Goal: Check status: Check status

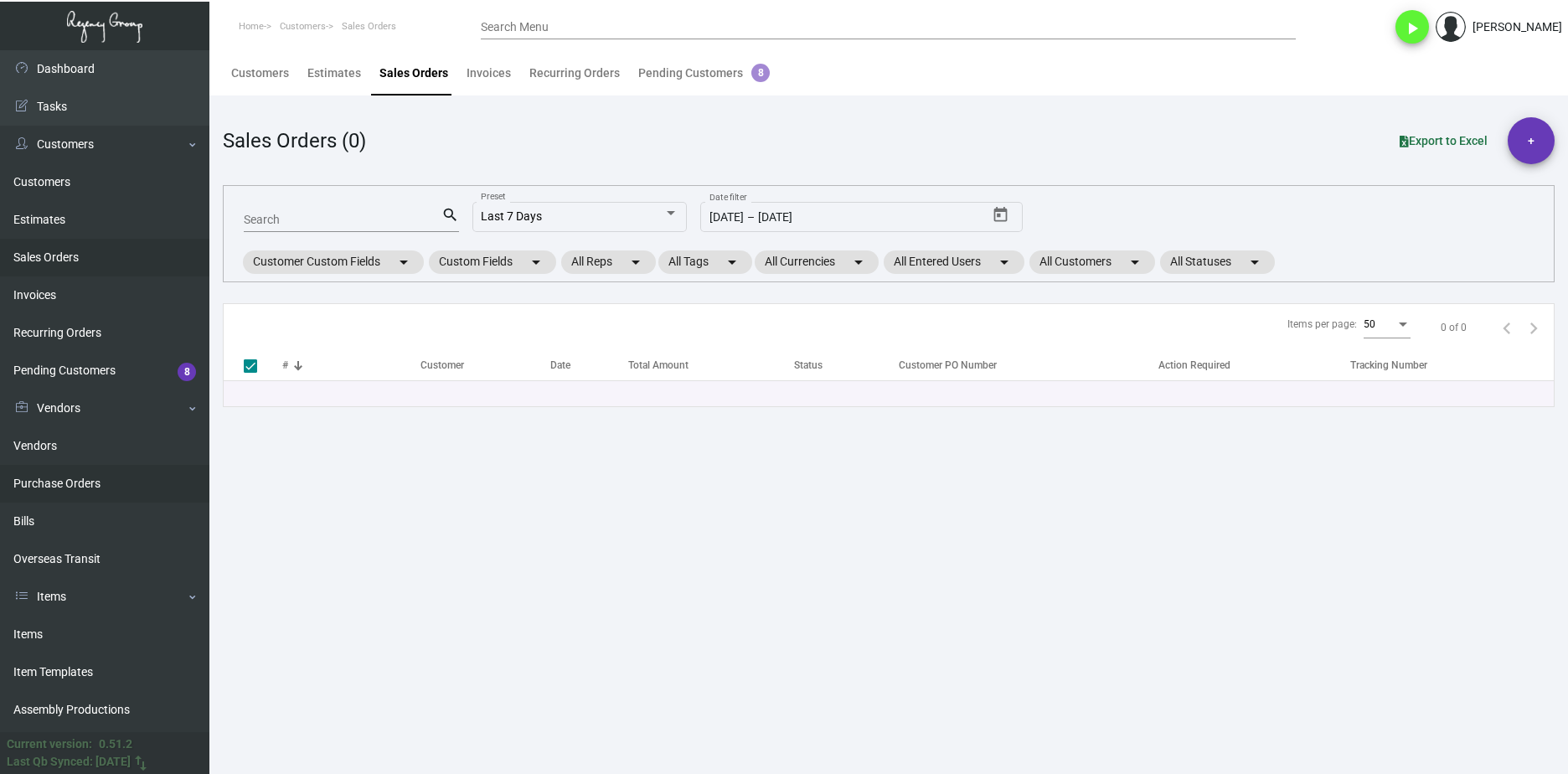
click at [154, 498] on link "Purchase Orders" at bounding box center [105, 484] width 210 height 38
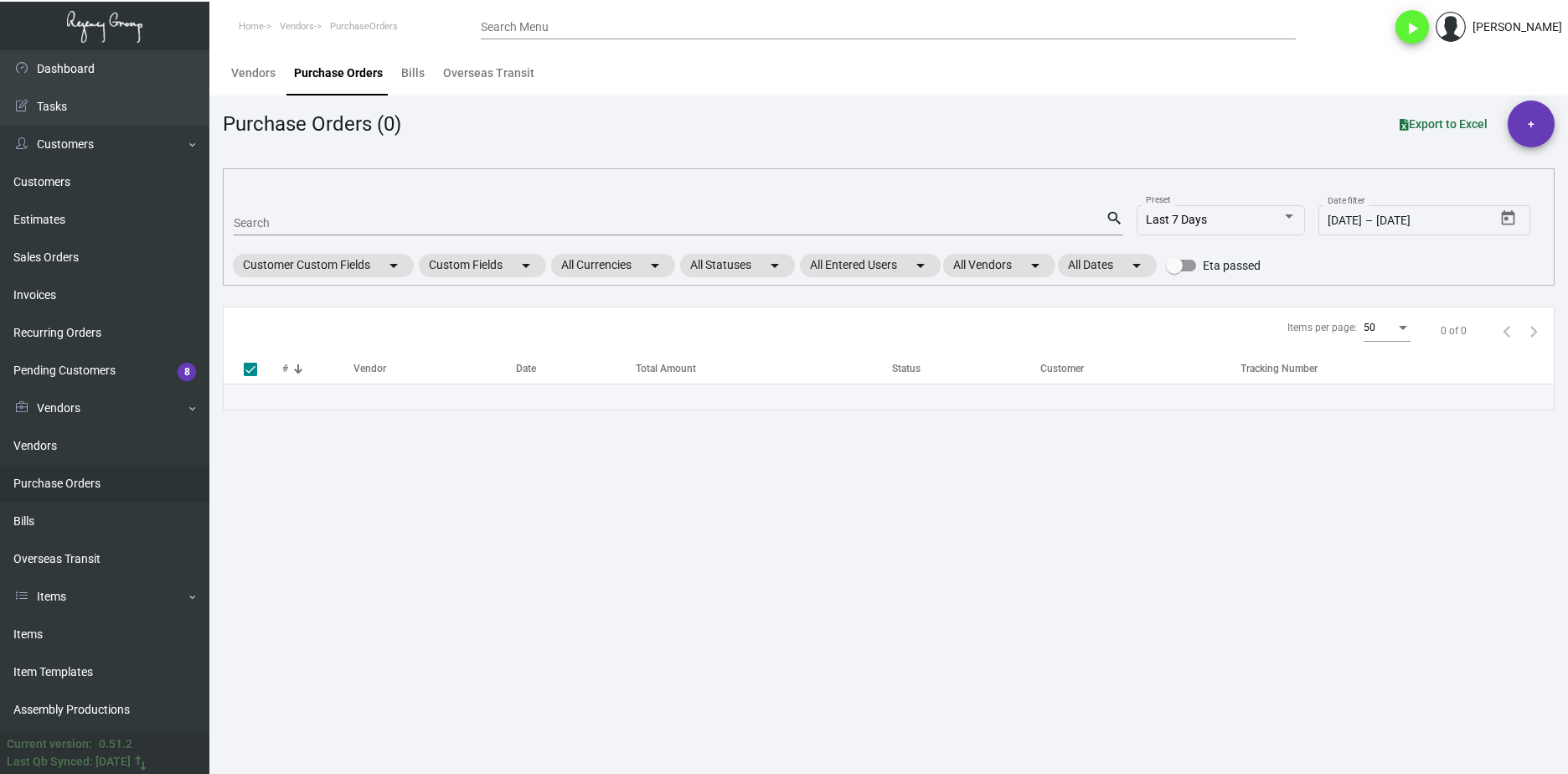
click at [318, 222] on input "Search" at bounding box center [669, 223] width 872 height 14
paste input "104334"
type input "104334"
checkbox input "false"
type input "104334"
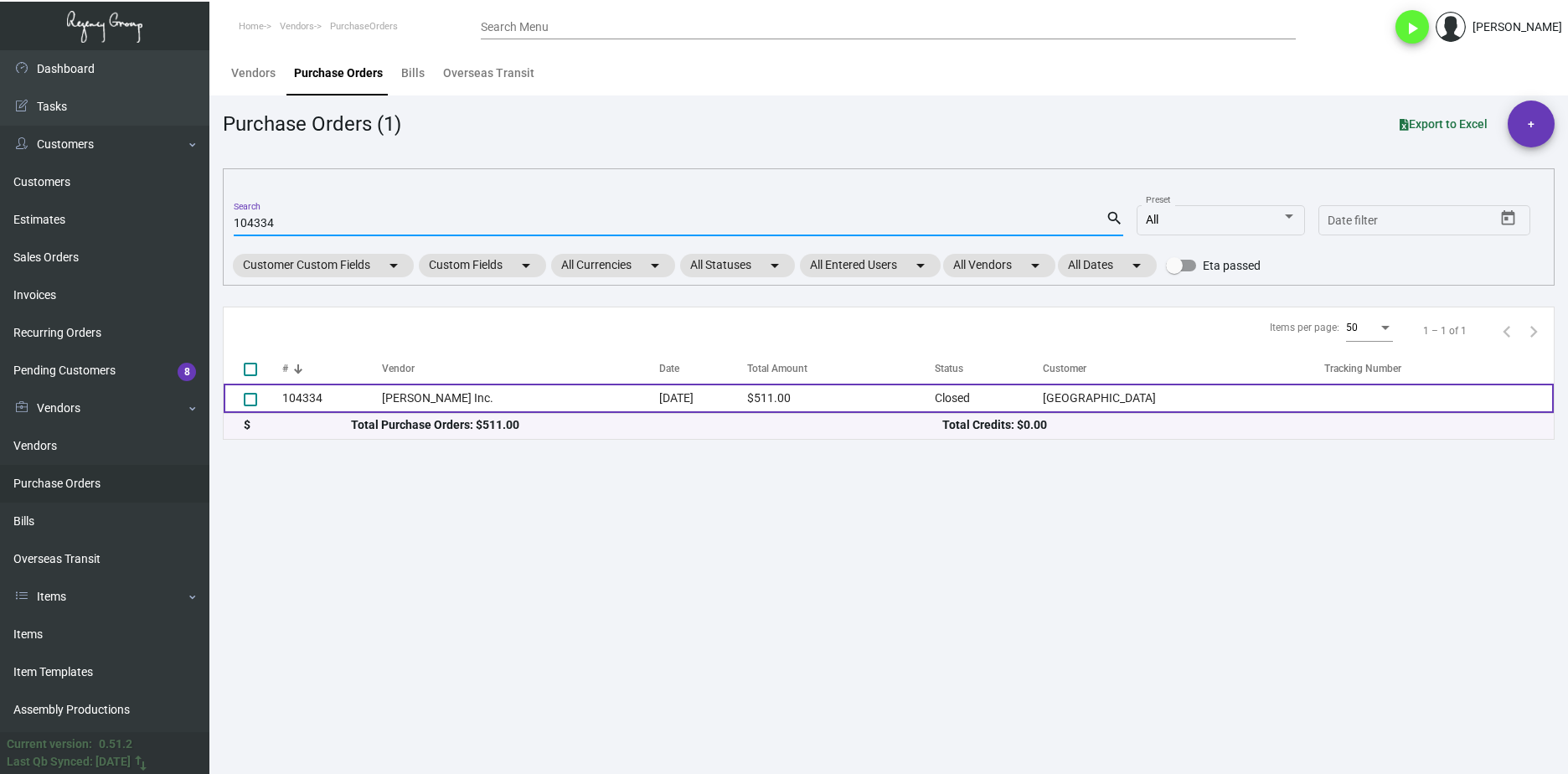
click at [418, 399] on td "Alfred Mank Inc." at bounding box center [521, 398] width 277 height 30
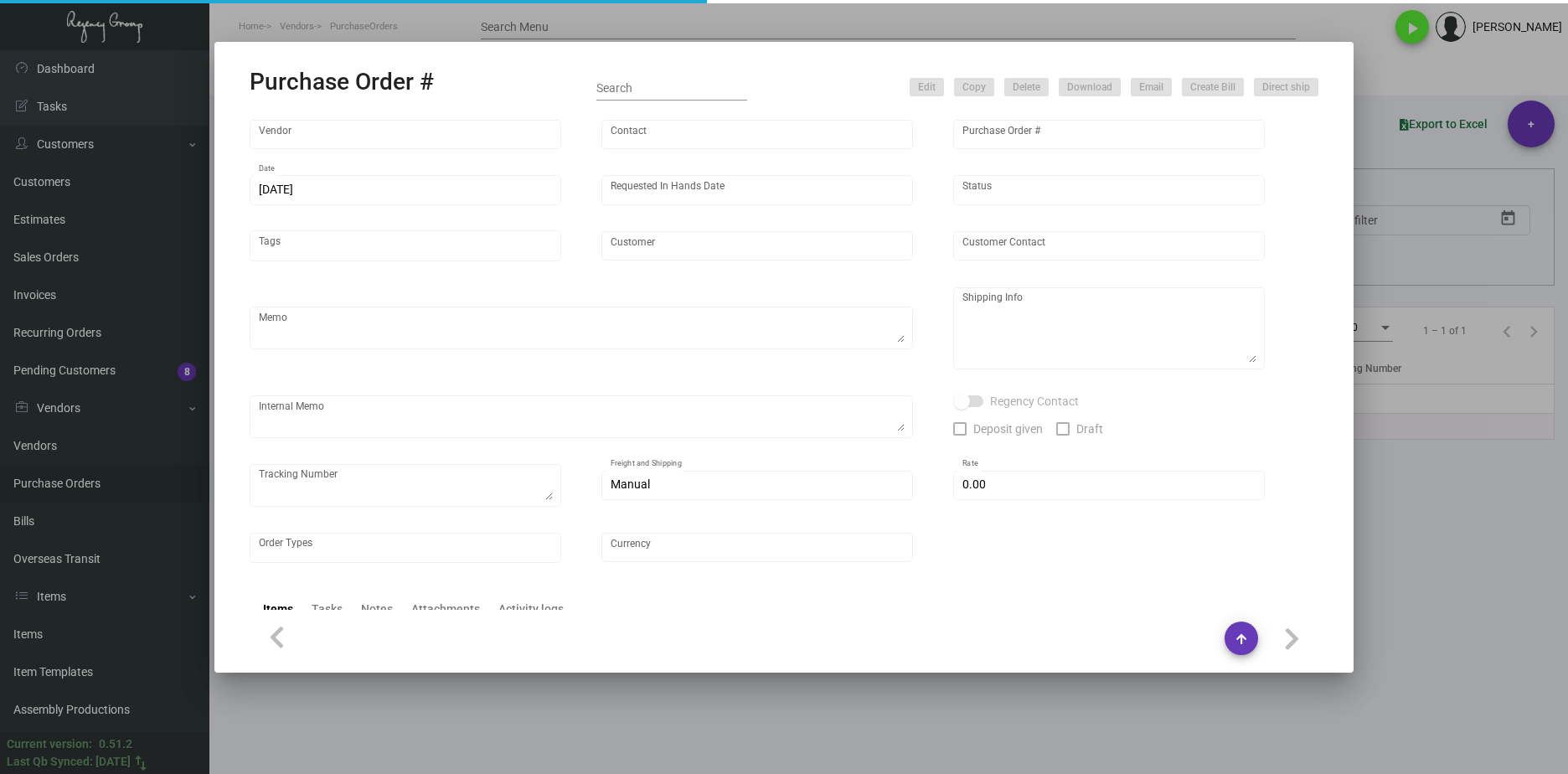
type input "Alfred Mank Inc."
type input "Zuleika Sanchez"
type input "104334"
type input "3/21/2024"
type input "4/26/2024"
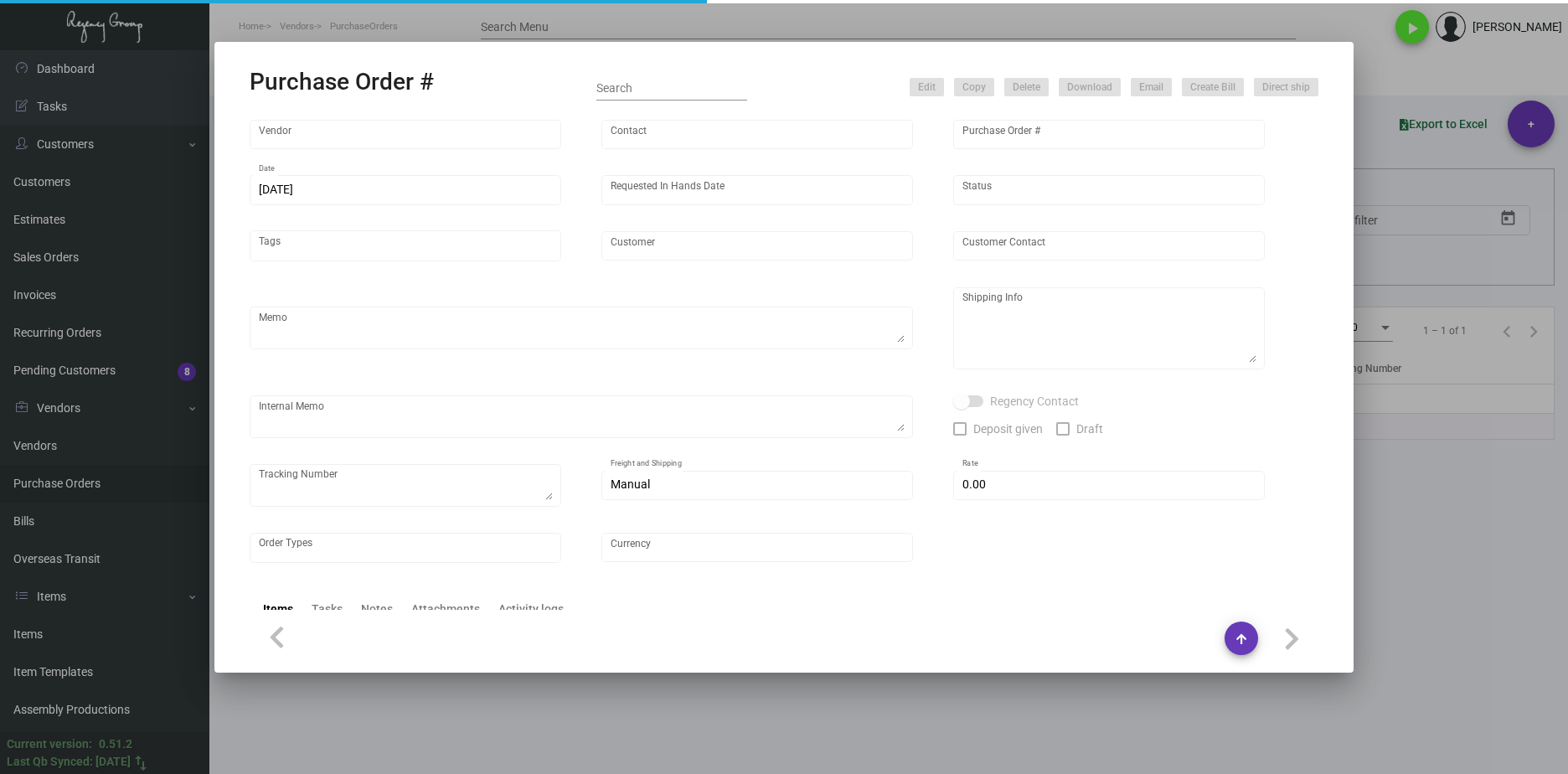
type input "Deer Path Inn"
type textarea "BLIND Ship via UPS Ground Acct# 1AY276."
type textarea "Cristal Tineo Regency Group NYC 251 W 39th St 6th Floor New York, NY, 10018 US"
checkbox input "true"
type input "$ 0.00"
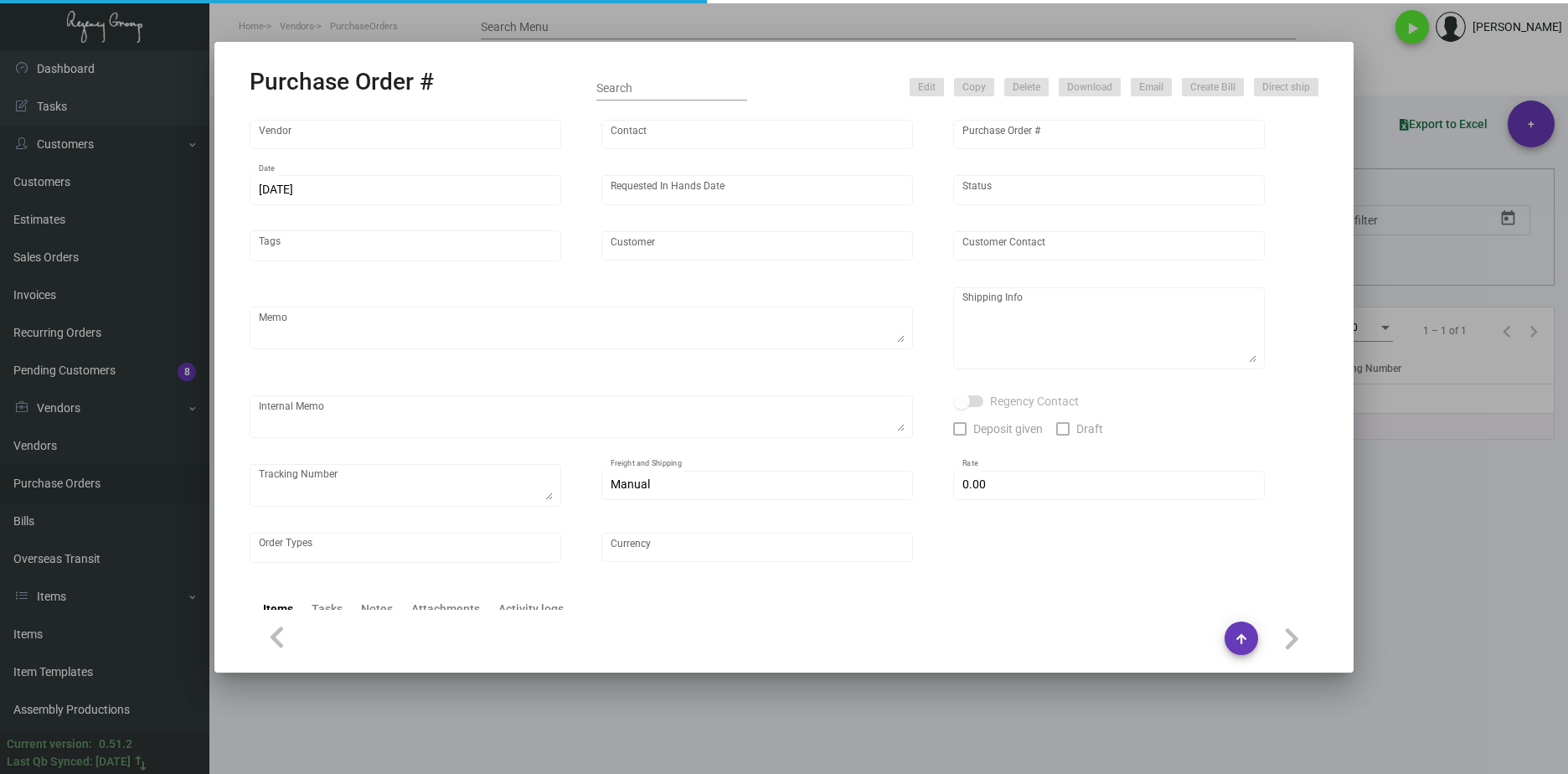
type input "United States Dollar $"
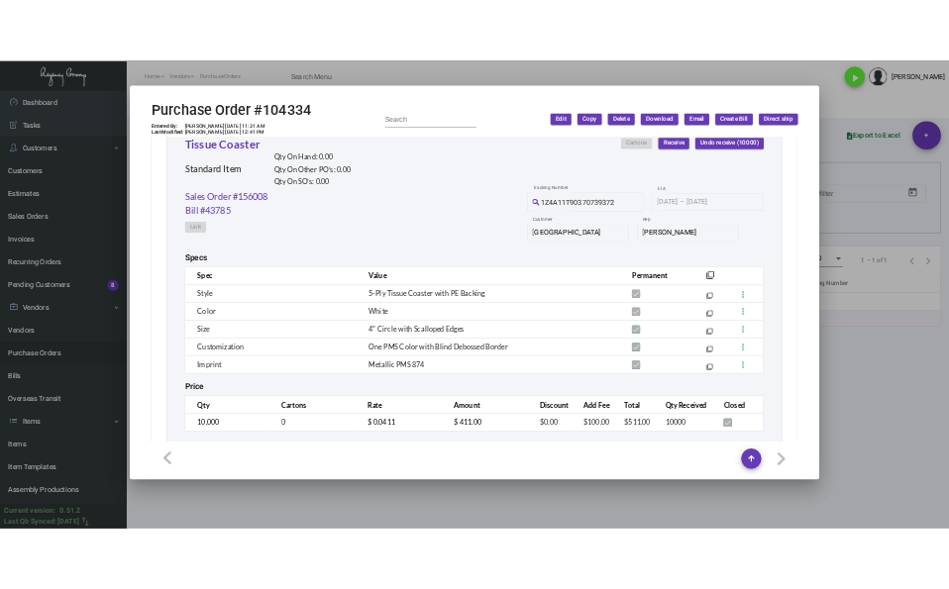
scroll to position [1001, 0]
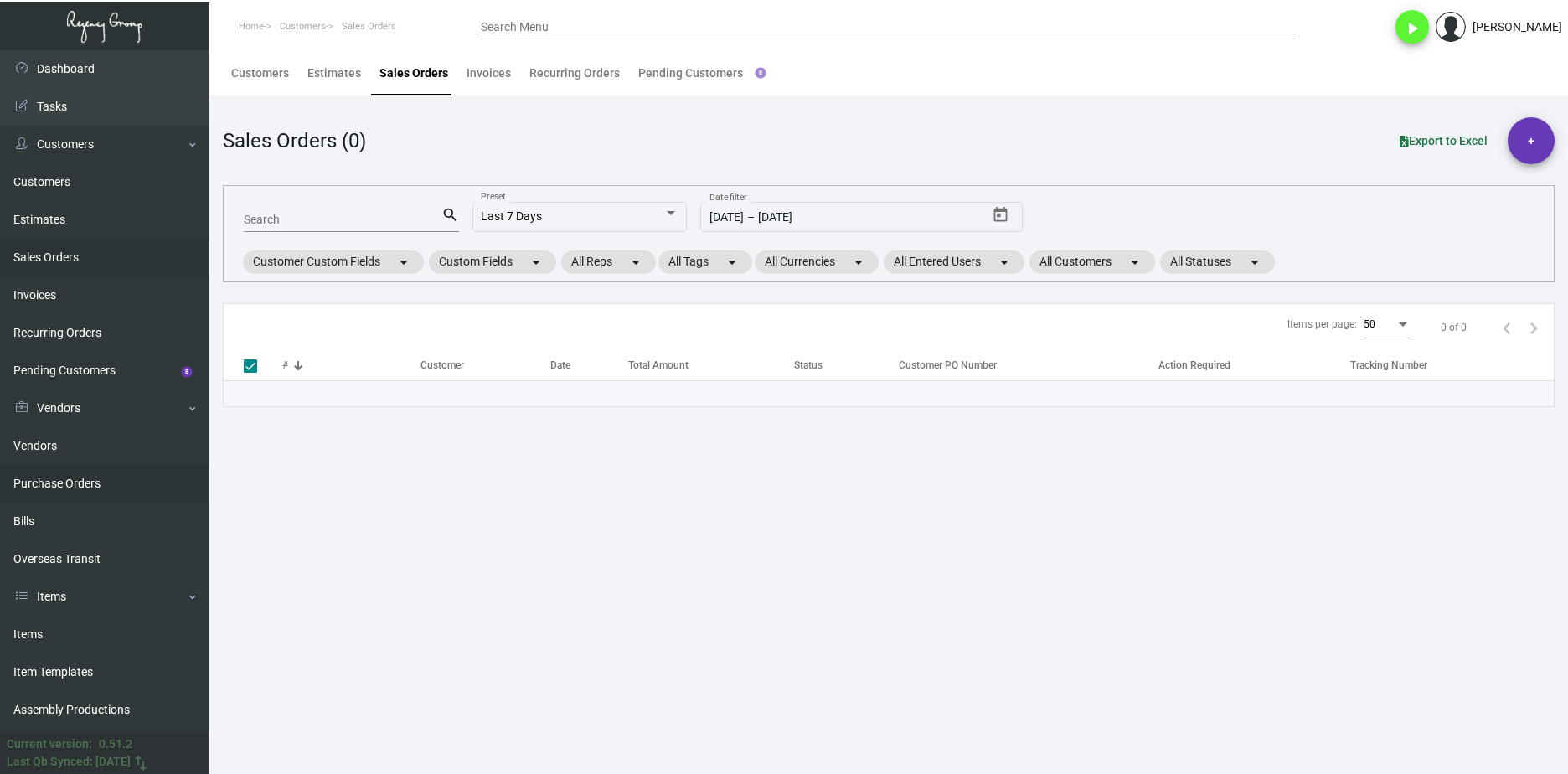
click at [118, 473] on link "Purchase Orders" at bounding box center [105, 484] width 210 height 38
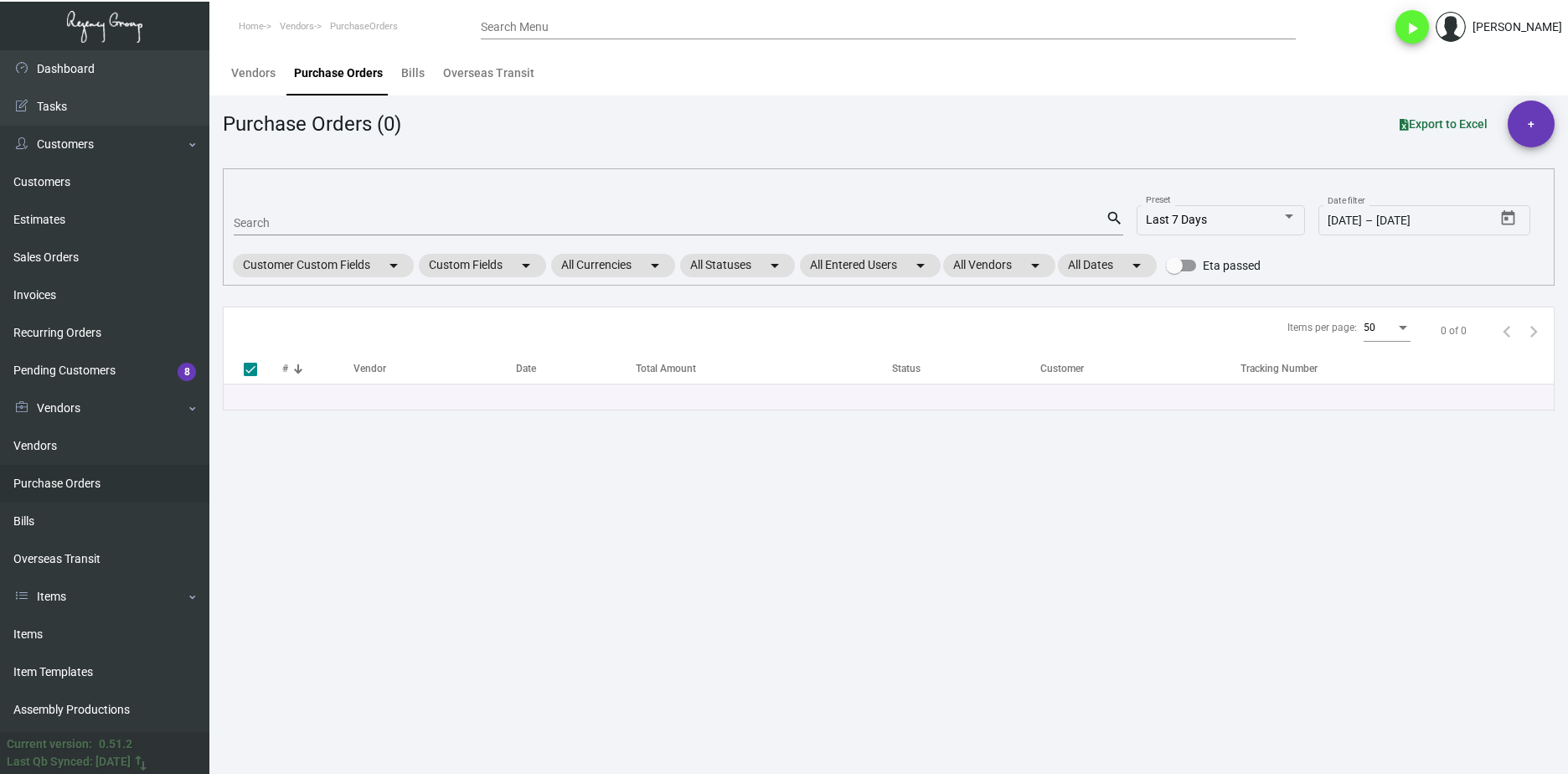
click at [388, 215] on div "Search" at bounding box center [669, 222] width 872 height 26
paste input "107452"
type input "107452"
checkbox input "false"
type input "107452"
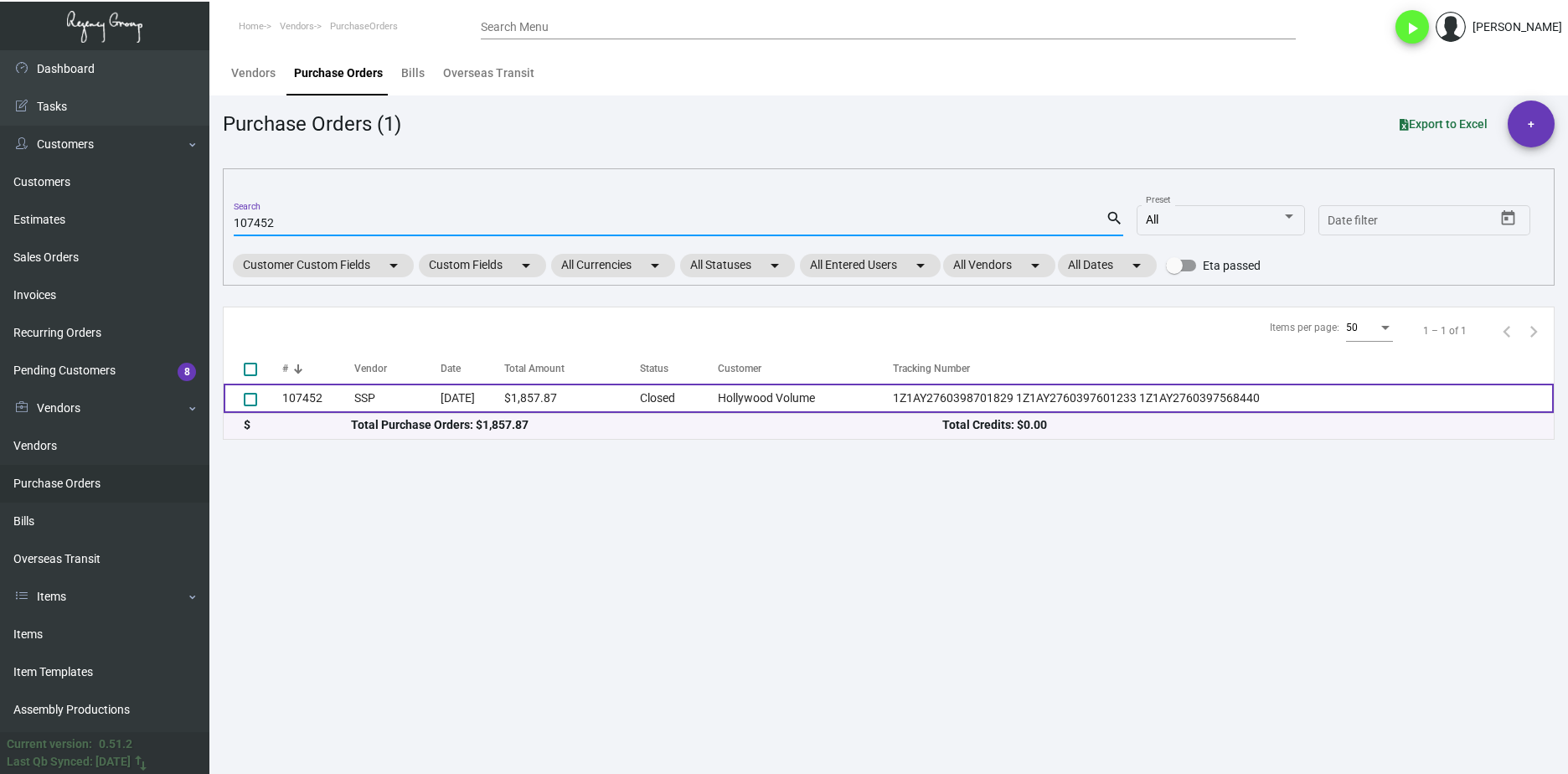
click at [414, 400] on td "SSP" at bounding box center [397, 398] width 86 height 30
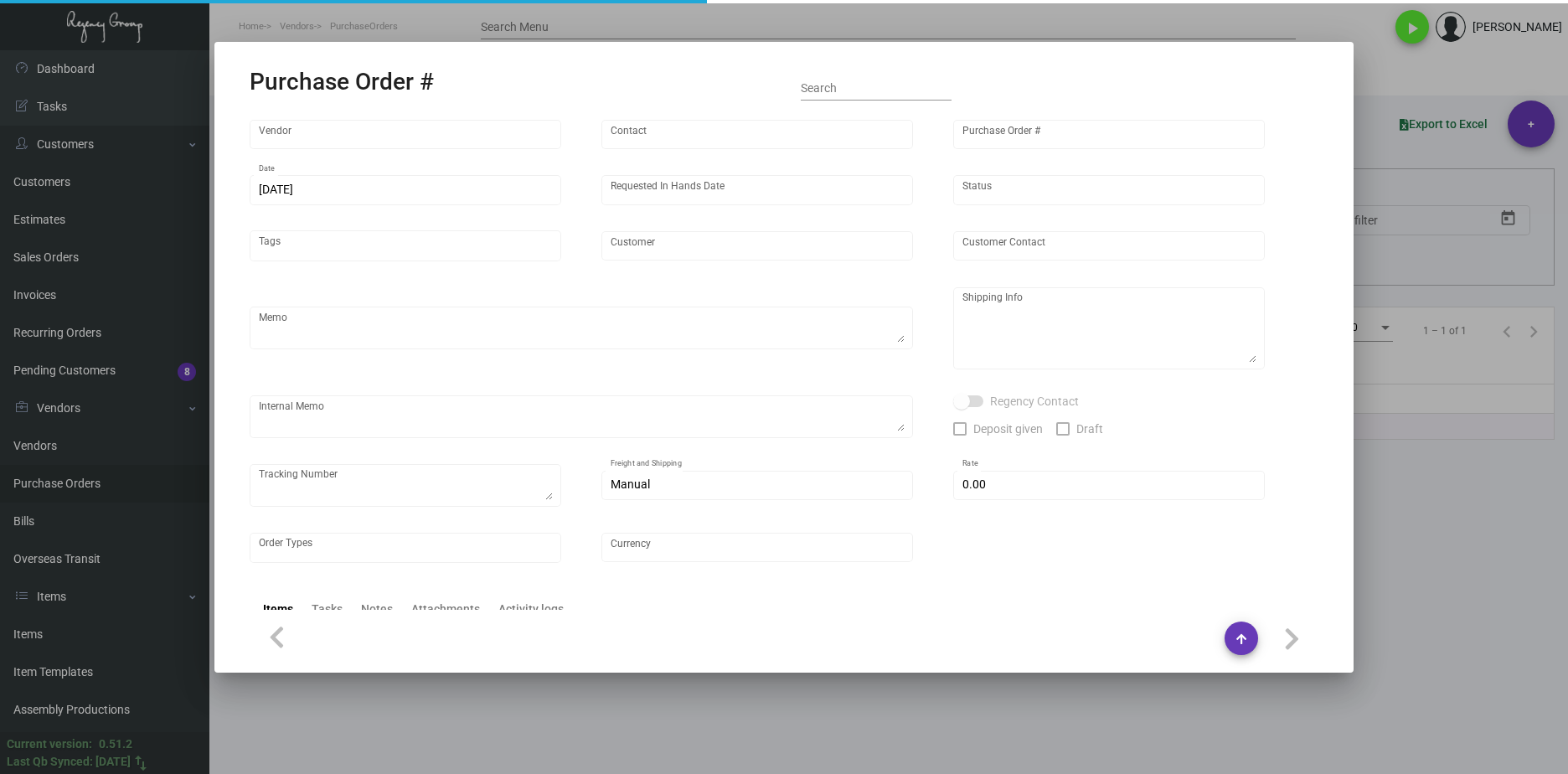
type input "SSP"
type input "Judy Christopher"
type input "107452"
type input "9/19/2024"
type input "11/14/2024"
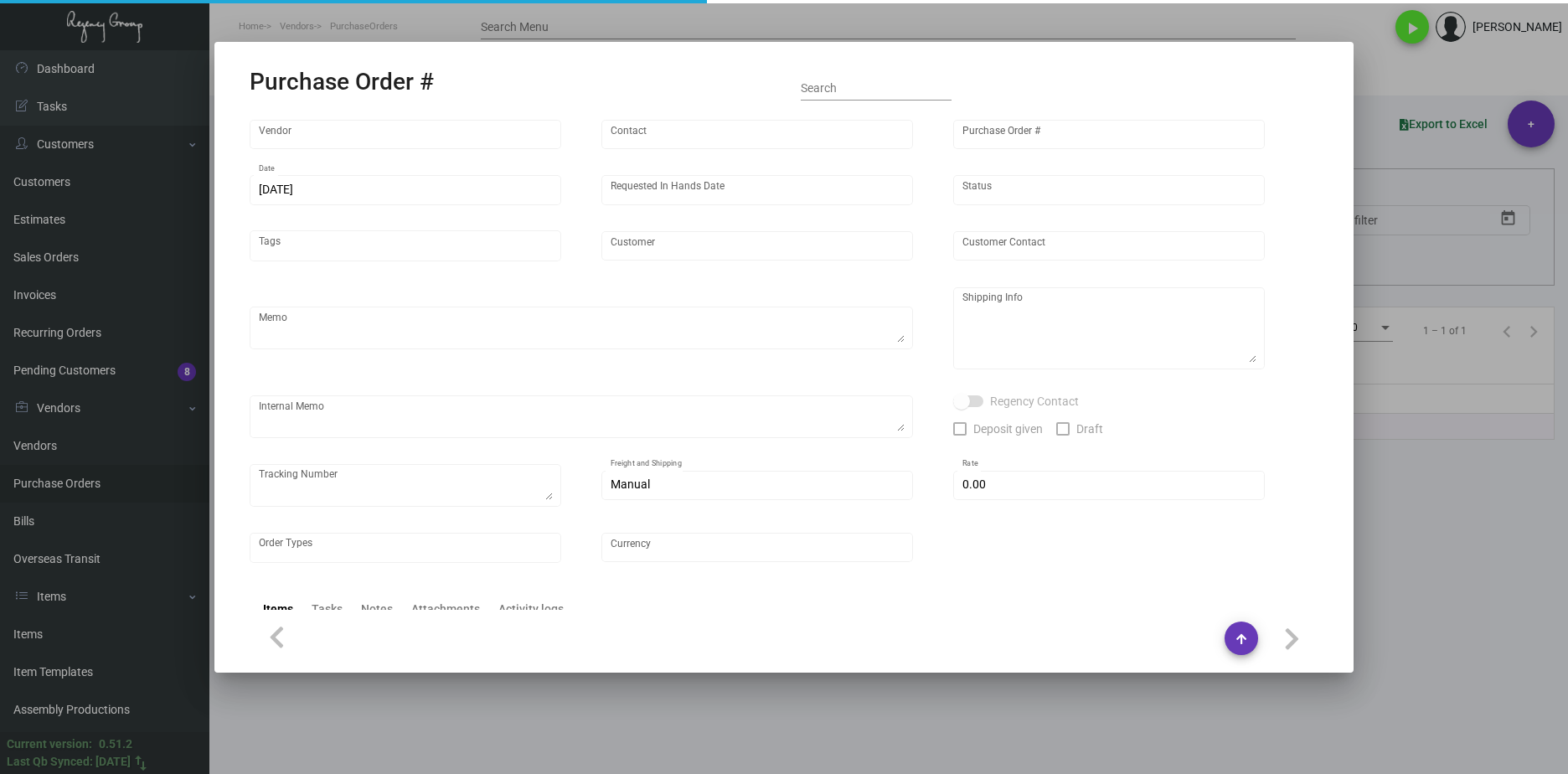
type input "Hollywood Volume"
type input "Jorge Zuniga"
type textarea "PLEASE SEND PDF PROOFS TO OUR ART TEAM ; ART@THEREGENCYGROUP.NET WITH ME IN CC!…"
type textarea "Tommie West Hollywood - Jorge Zuniga 6516 Selma Avenue Los Angeles, CA, 90028 US"
type textarea "9.23 - Proofs sent over; APPROVED. // Approx. ship date set for 10.25 Label pro…"
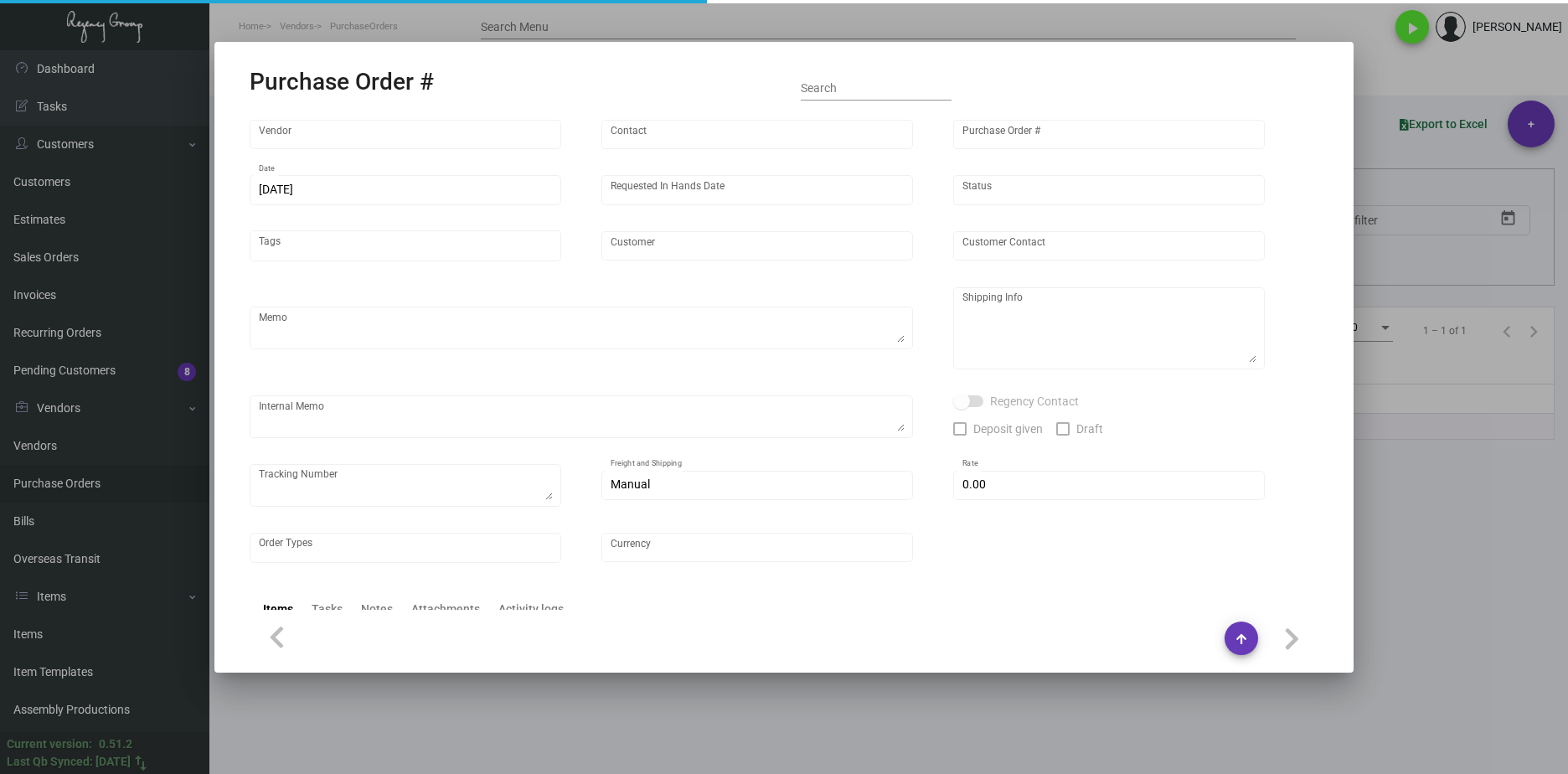
type textarea "1Z1AY2760398701829 1Z1AY2760397601233 1Z1AY2760397568440"
type input "$ 0.00"
type input "United States Dollar $"
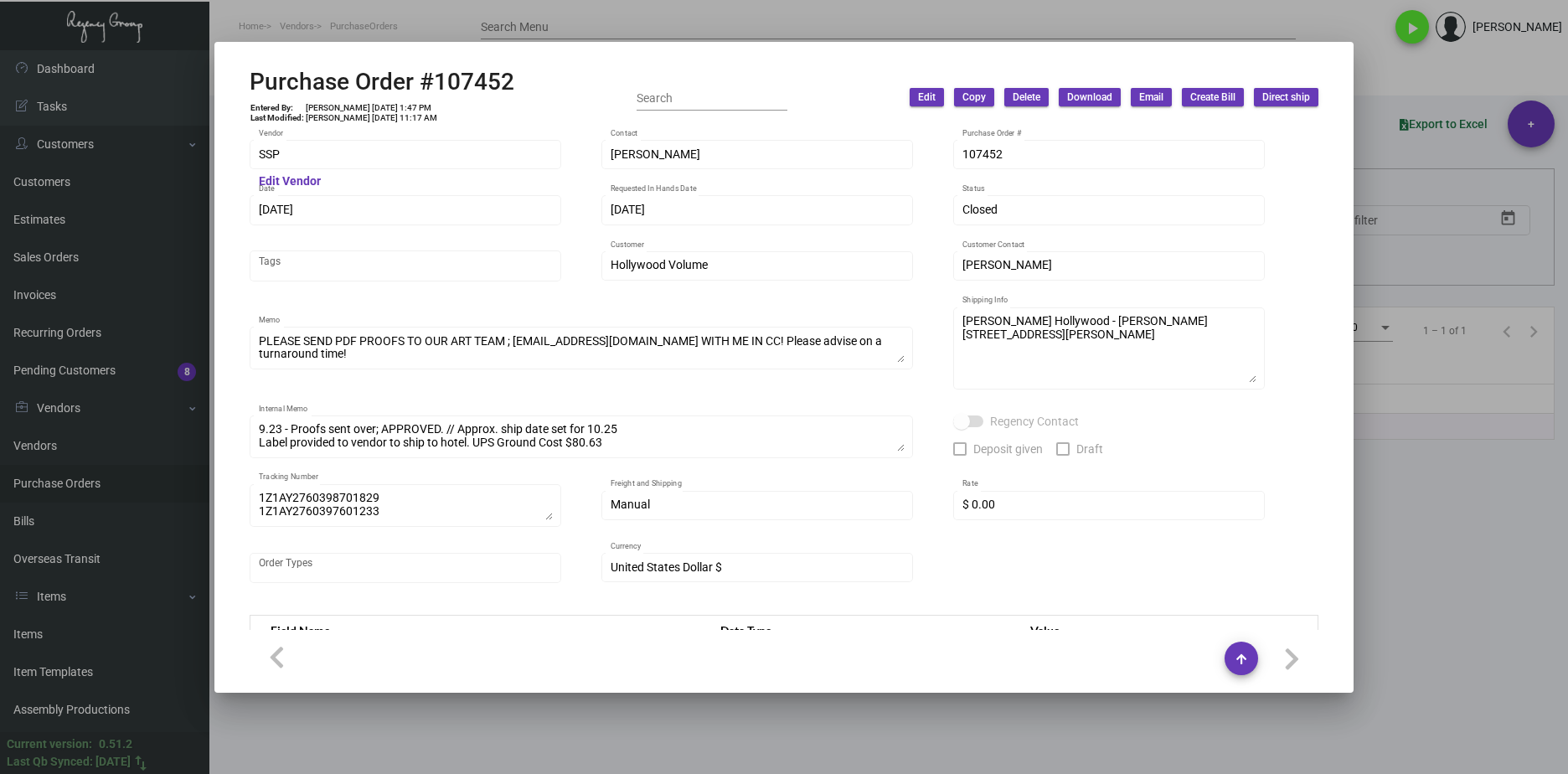
click at [1470, 484] on div at bounding box center [784, 387] width 1568 height 774
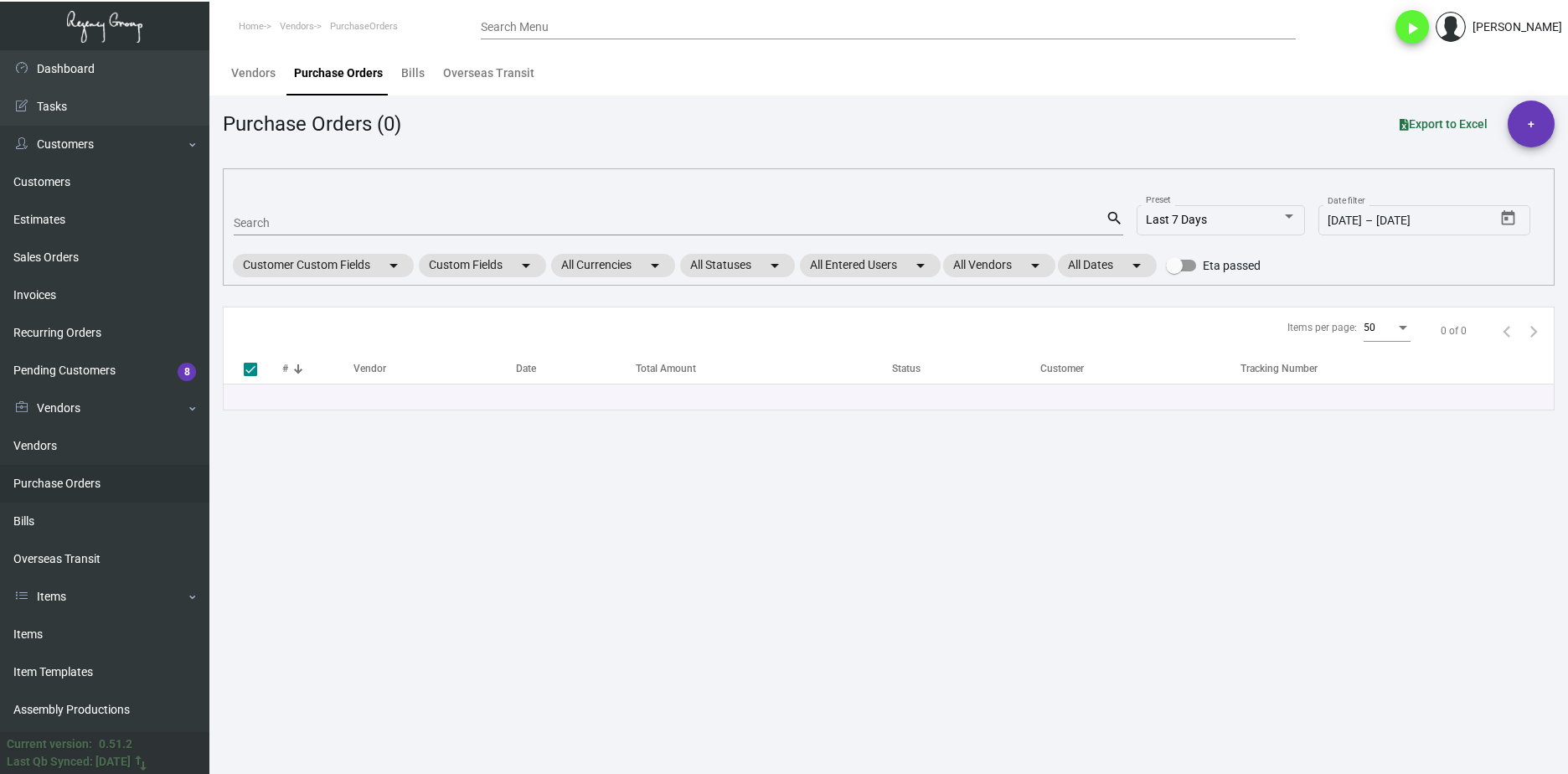
click at [349, 228] on input "Search" at bounding box center [669, 223] width 872 height 14
paste input "108406"
type input "108406"
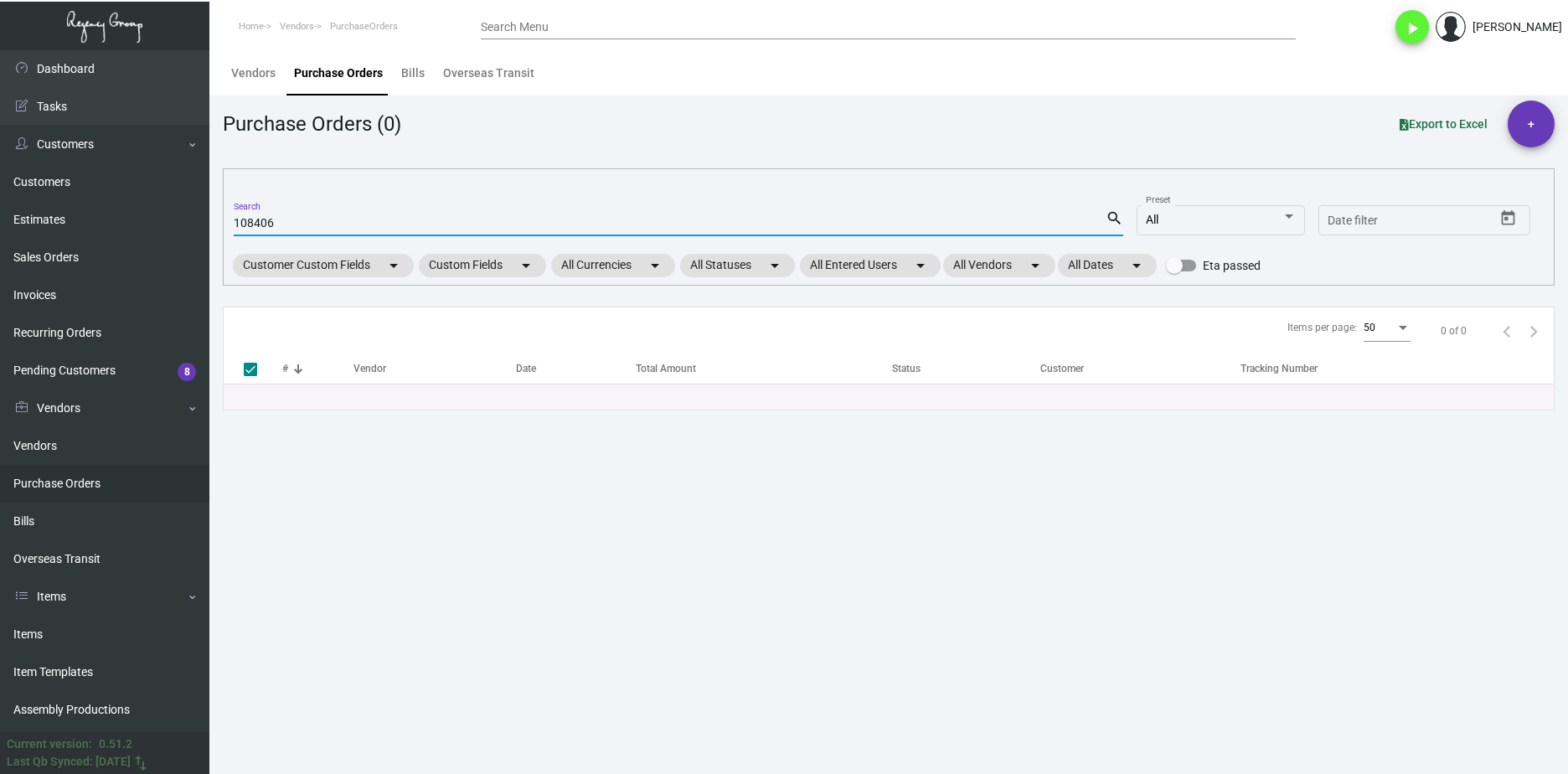
type input "108406"
checkbox input "false"
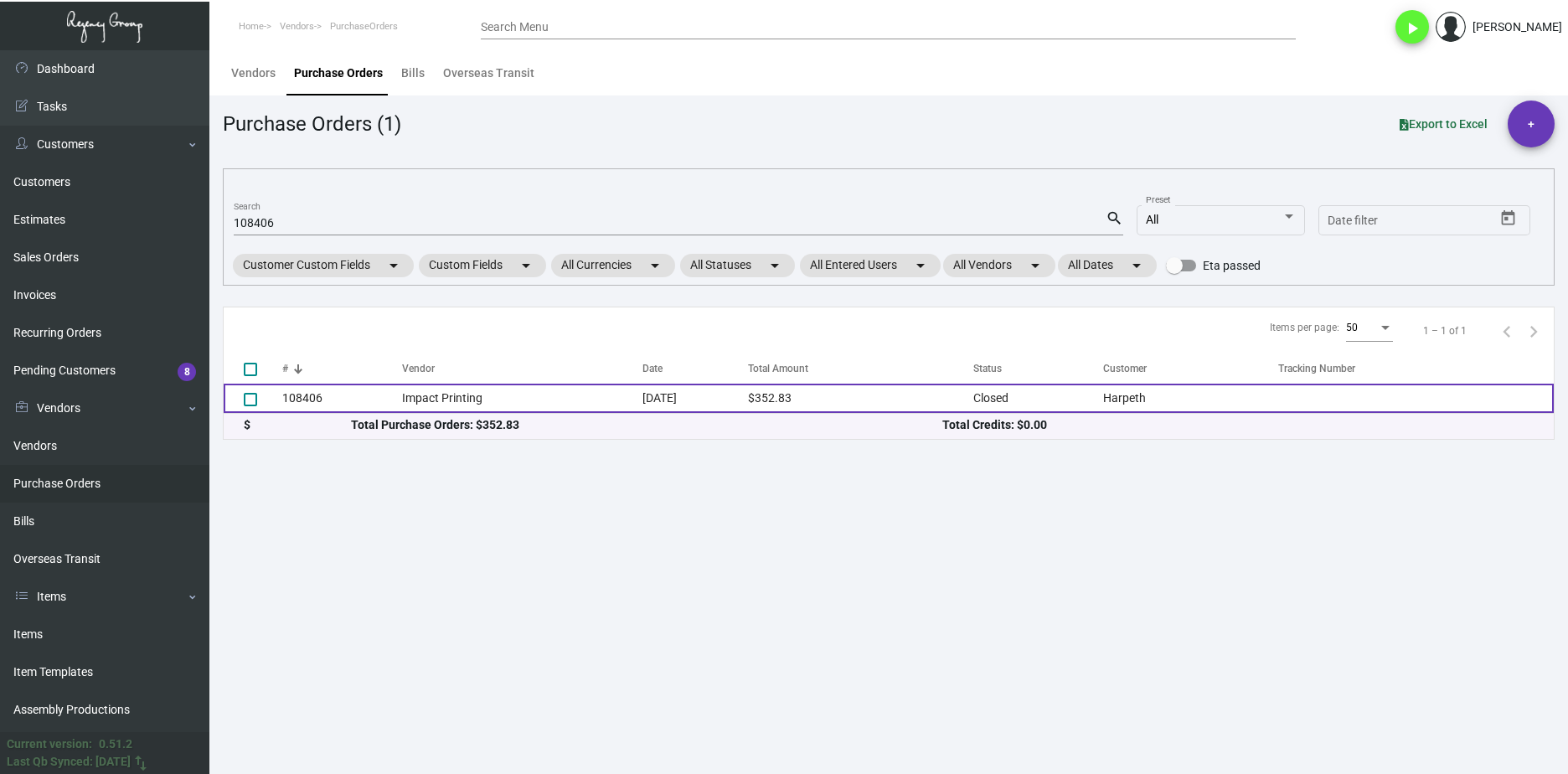
click at [515, 389] on td "Impact Printing" at bounding box center [522, 398] width 240 height 30
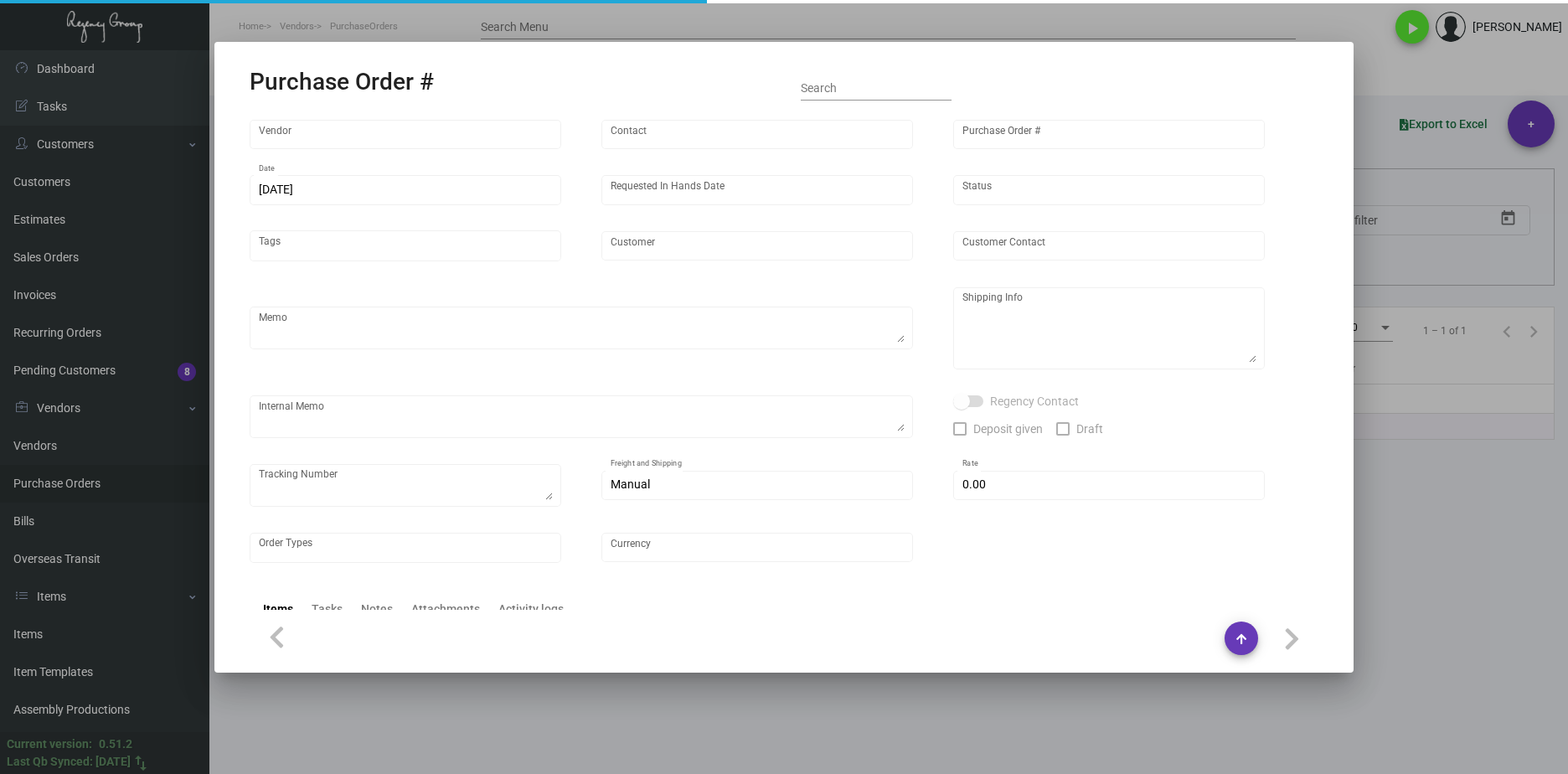
type input "Impact Printing"
type input "Impact Orders"
type input "108406"
type input "11/19/2024"
type input "11/27/2024"
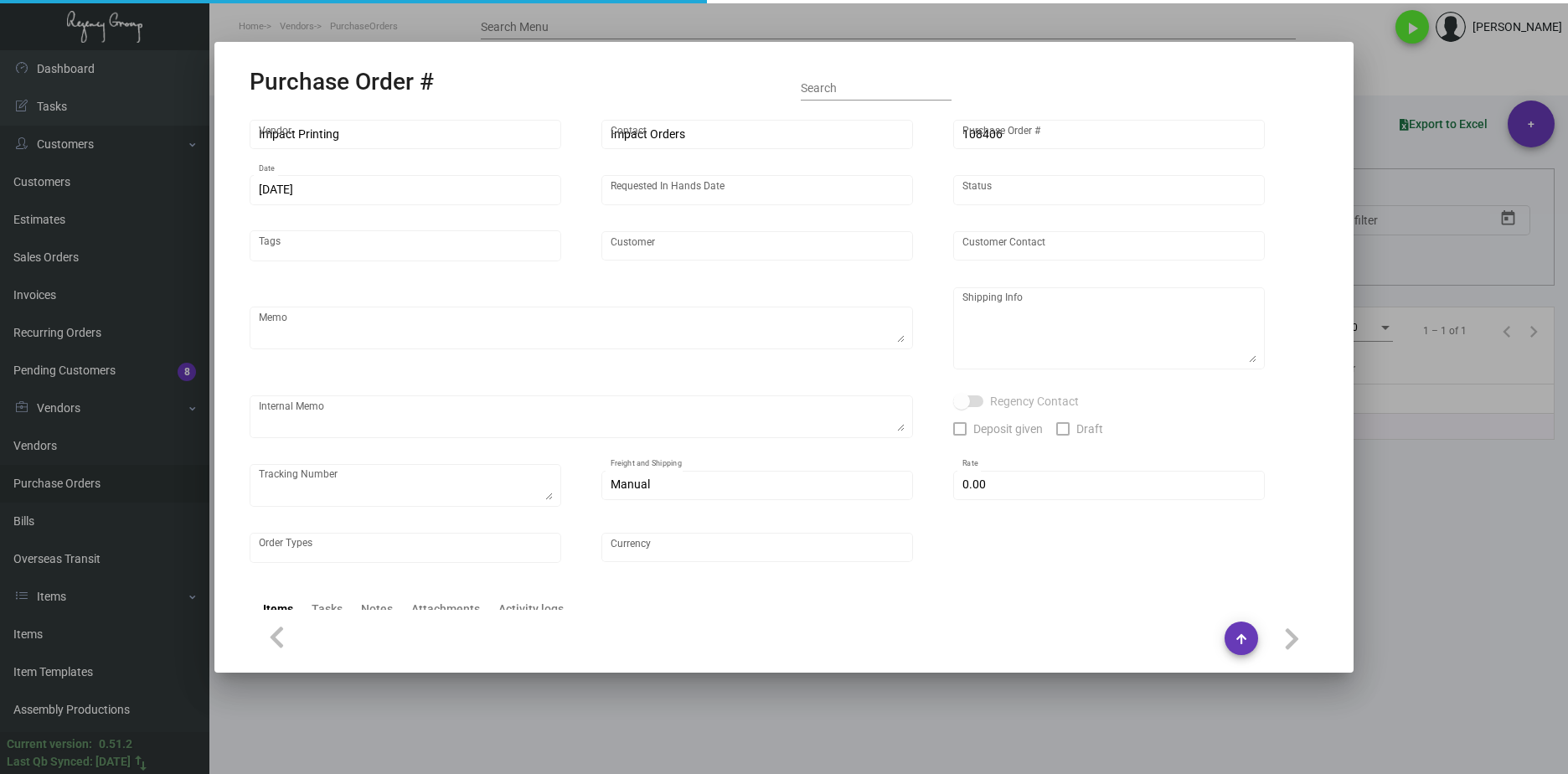
type input "Harpeth"
type input "Samantha Orum"
type textarea "PLEASE SEND PDF PROOFS TO OUR ART TEAM ; ART@THEREGENCYGROUP.NET WITH ME IN CC!…"
type textarea "Harpeth - Samantha Orum 130 2nd Avenue North Franklin, TN, 37064 US"
type textarea "11.20 - Proofs sent over; APPROVED. Label provided to vendor to ship to hotel U…"
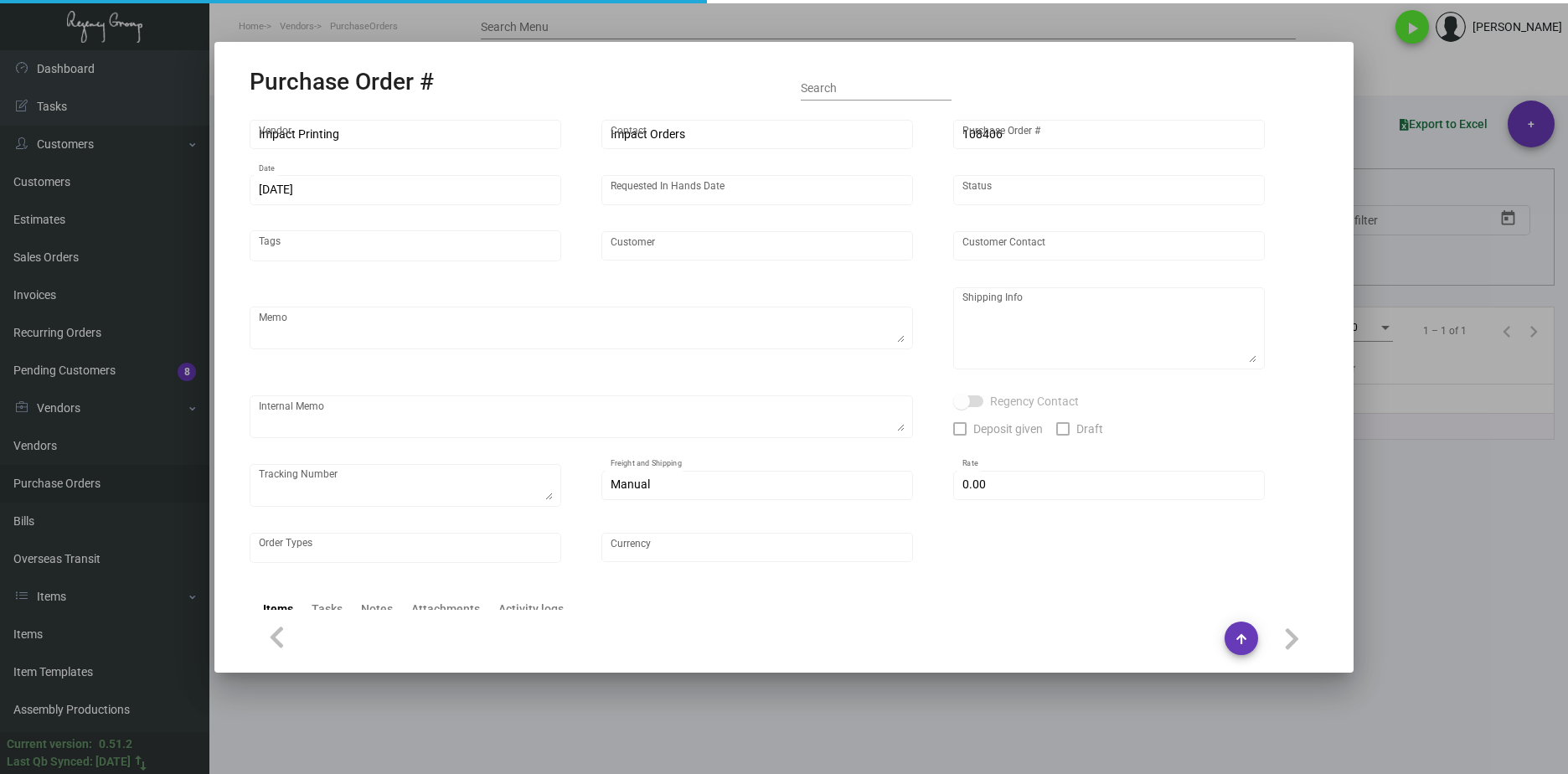
type input "$ 0.00"
type input "United States Dollar $"
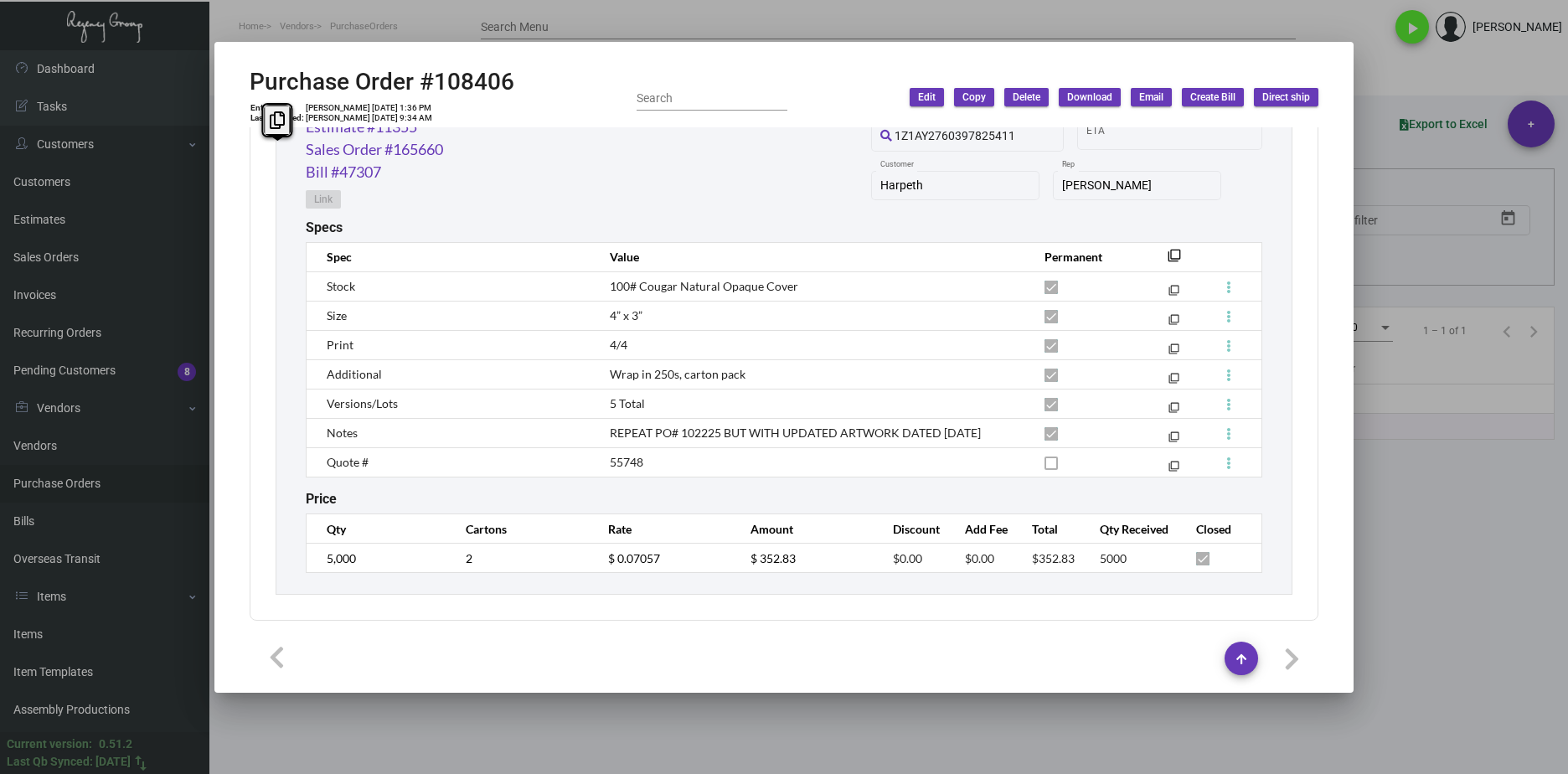
scroll to position [738, 0]
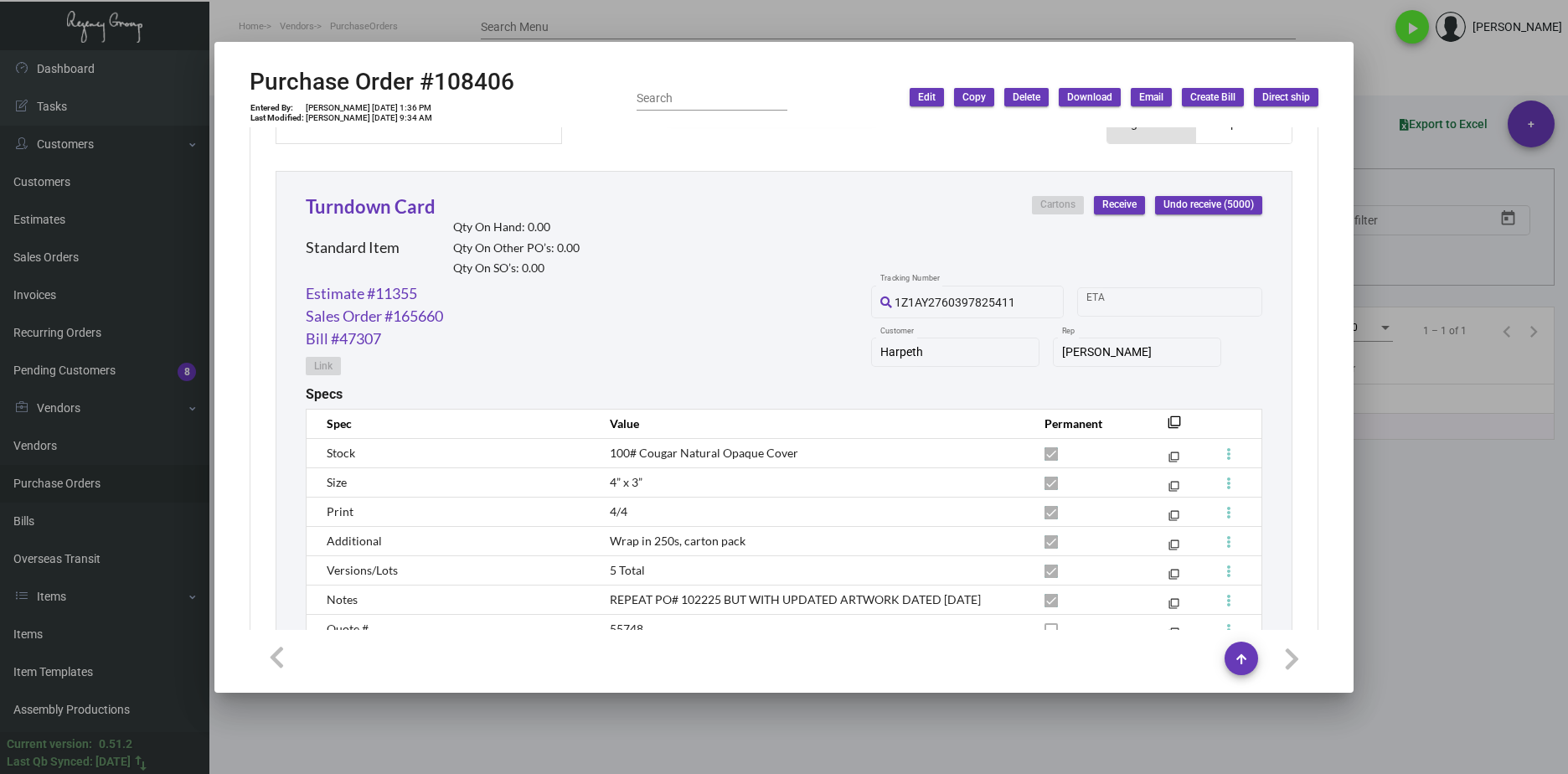
click at [802, 497] on div at bounding box center [784, 387] width 1568 height 774
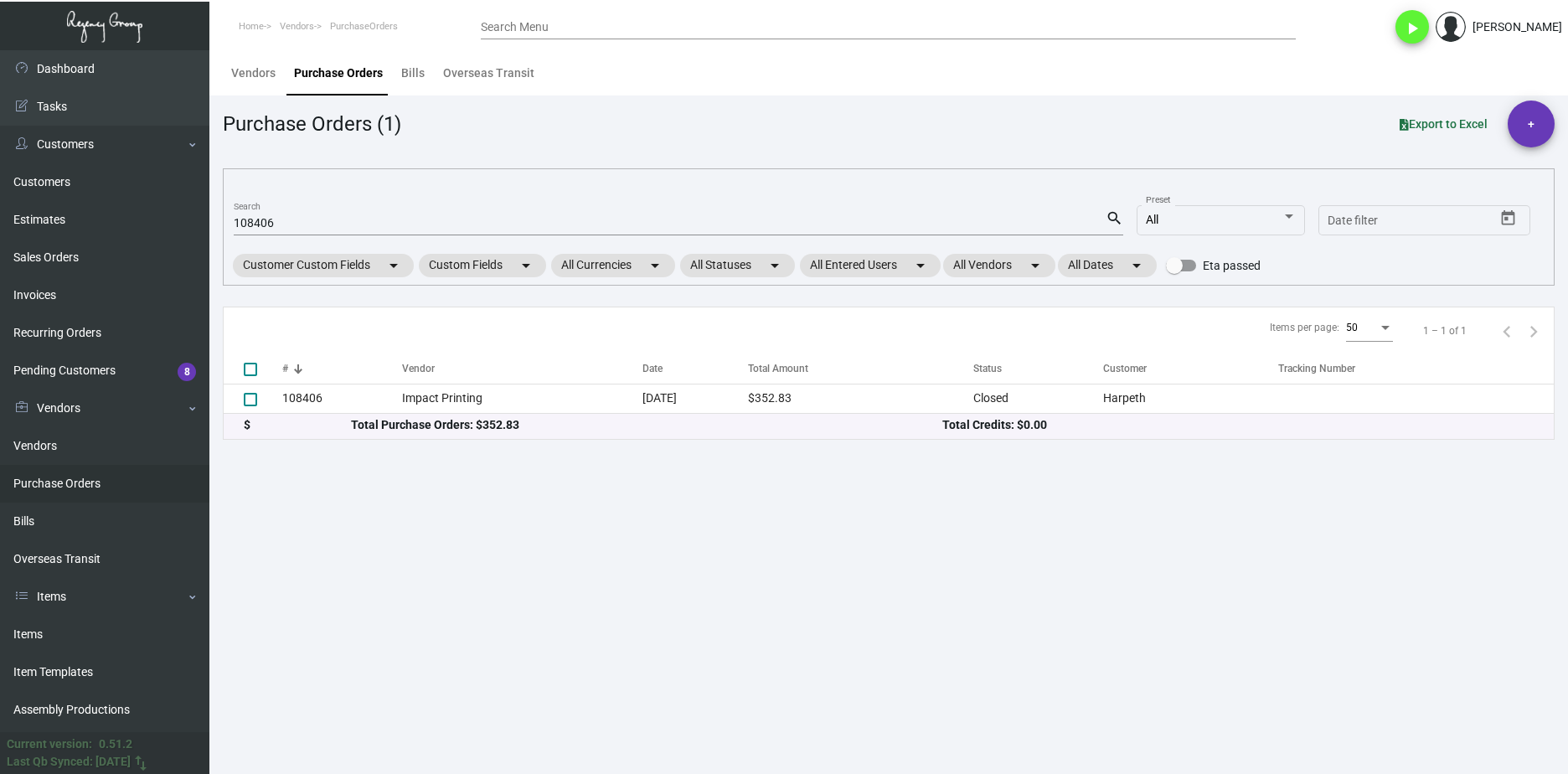
click at [258, 218] on input "108406" at bounding box center [669, 223] width 872 height 14
paste input "67"
type input "106706"
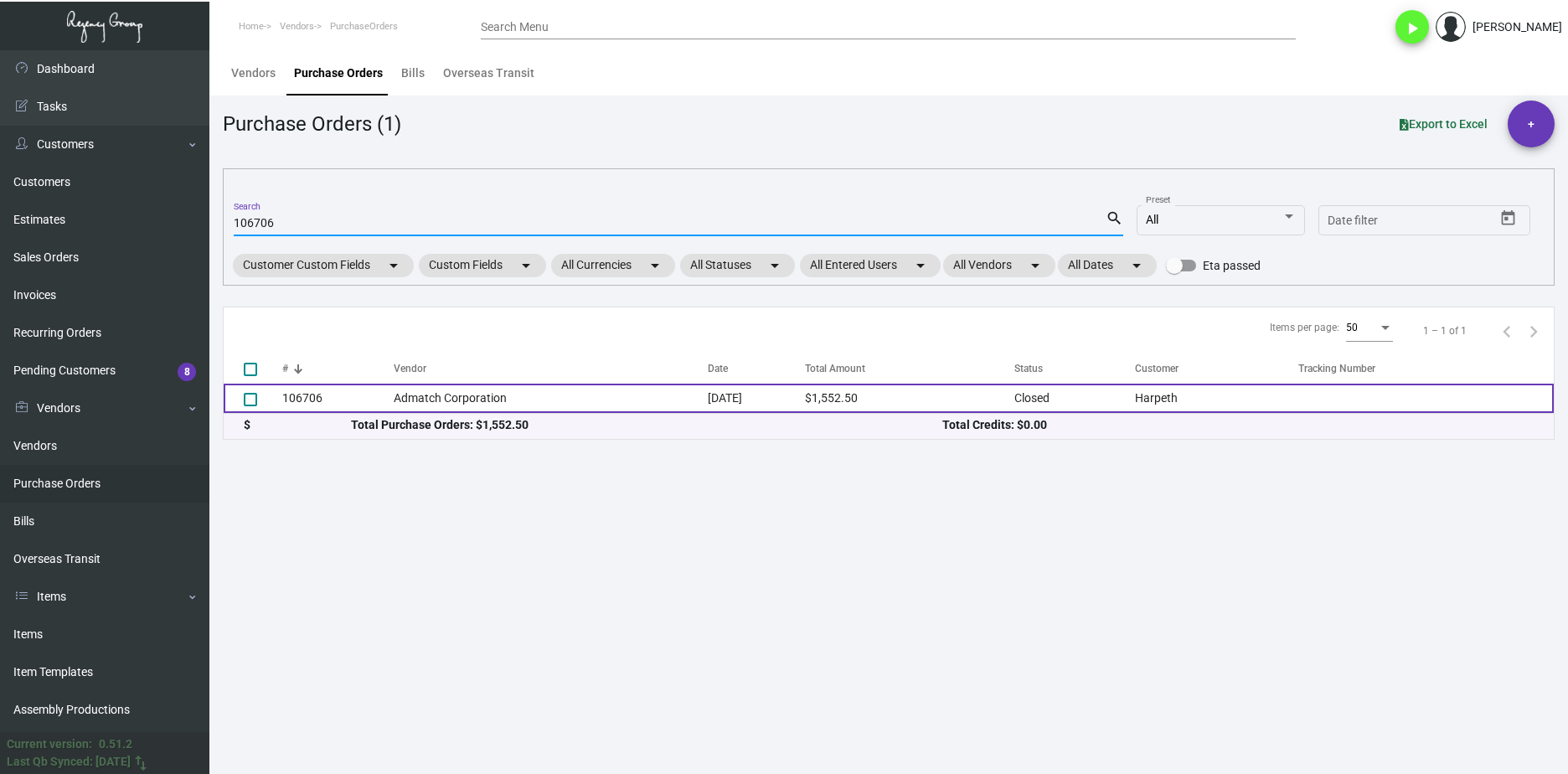
click at [331, 402] on td "106706" at bounding box center [338, 398] width 112 height 30
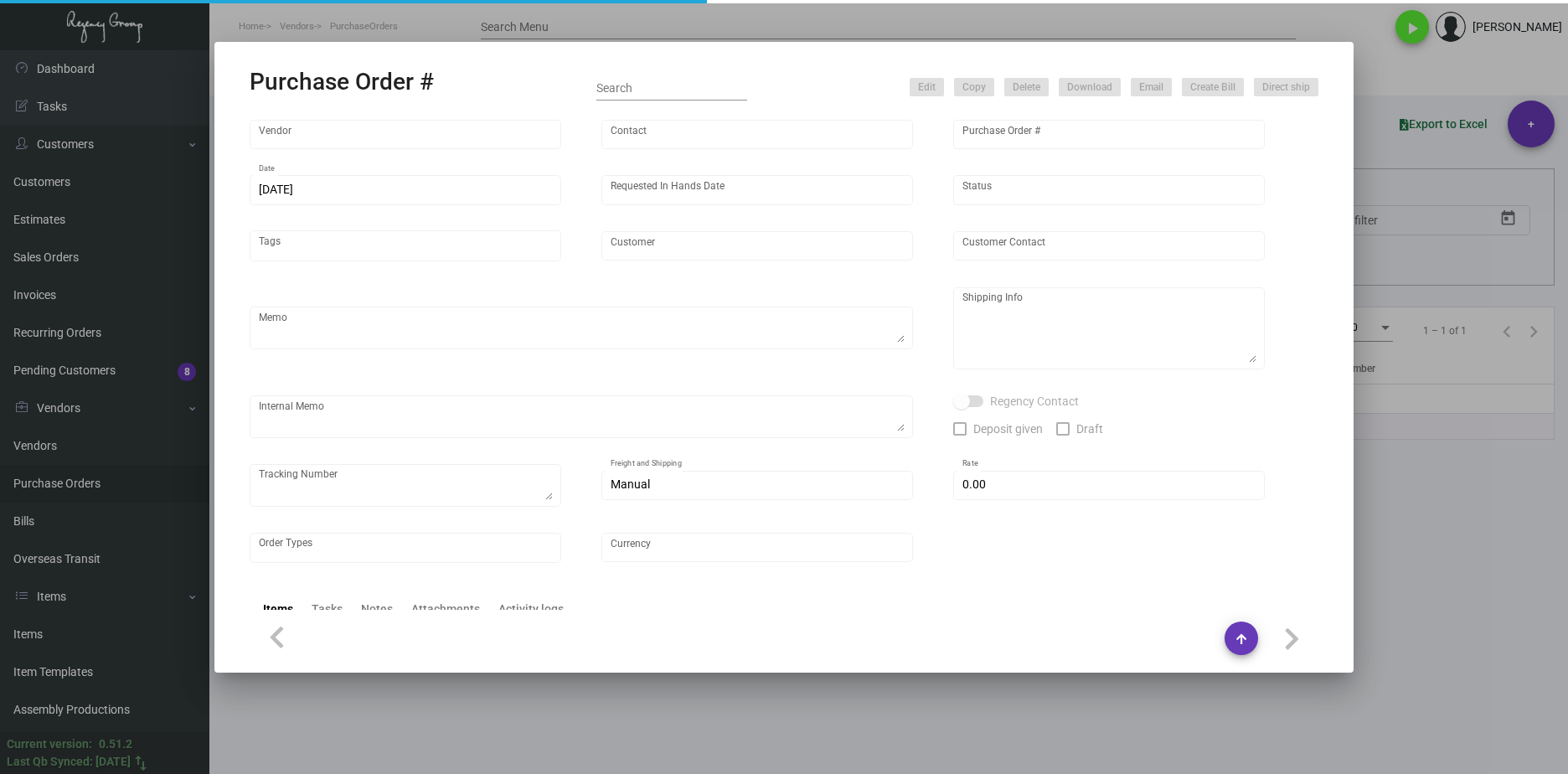
type input "Admatch Corporation"
type input "Order Entry"
type input "106706"
type input "8/5/2024"
type input "9/13/2024"
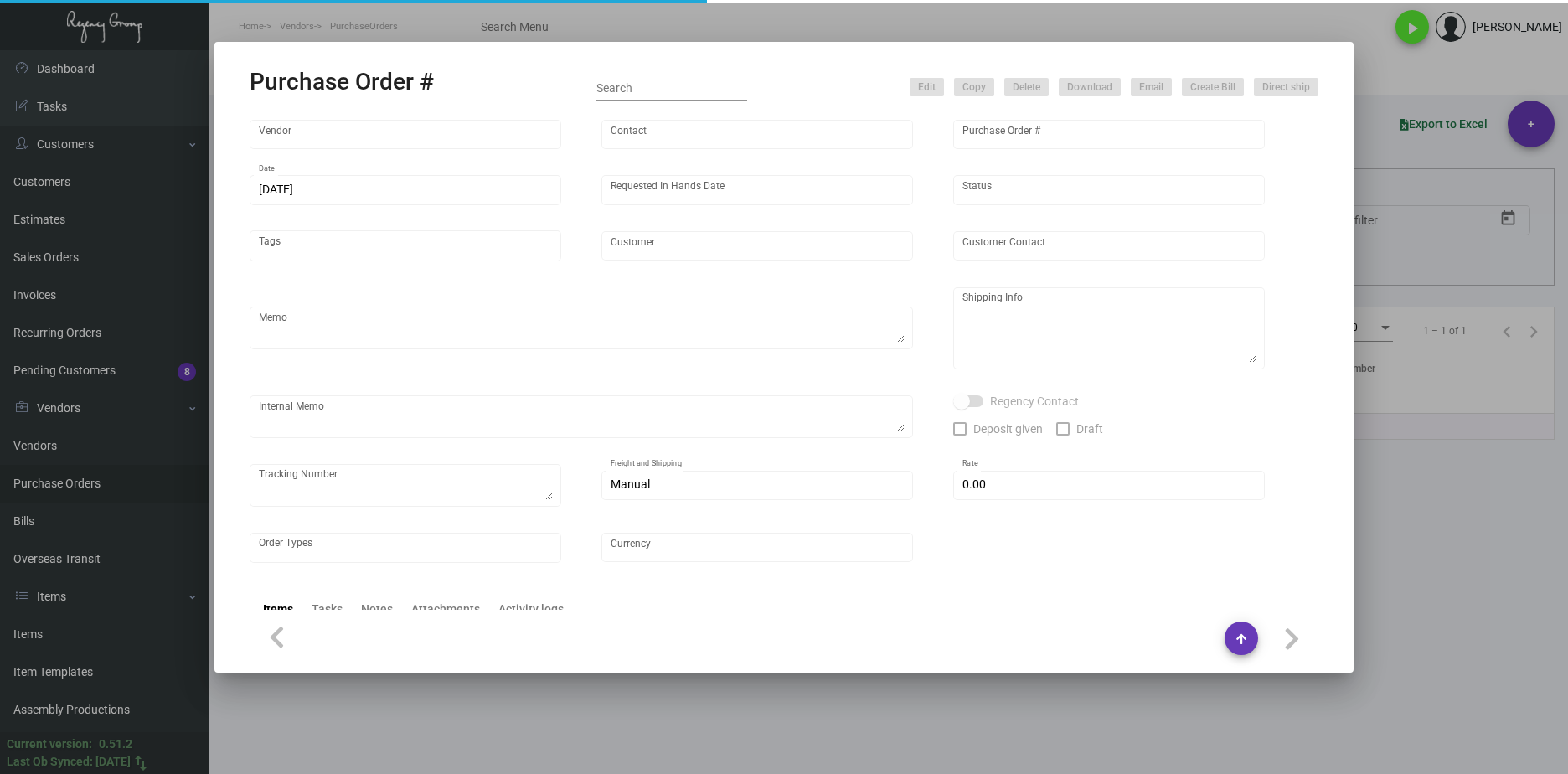
type input "Harpeth"
type textarea "Repeat Previous PO 100485. When ready to ship, contact: sh@theregencygroup.net …"
type textarea "Regency Group NJ - Alex Penate 22 Belgrove Dr. Kearny, NJ, 07032 US"
type textarea "8/27/24 Shipped from Admatch by UPS Ground TK#1Z1AY2760399527883 Cost $55.98"
checkbox input "true"
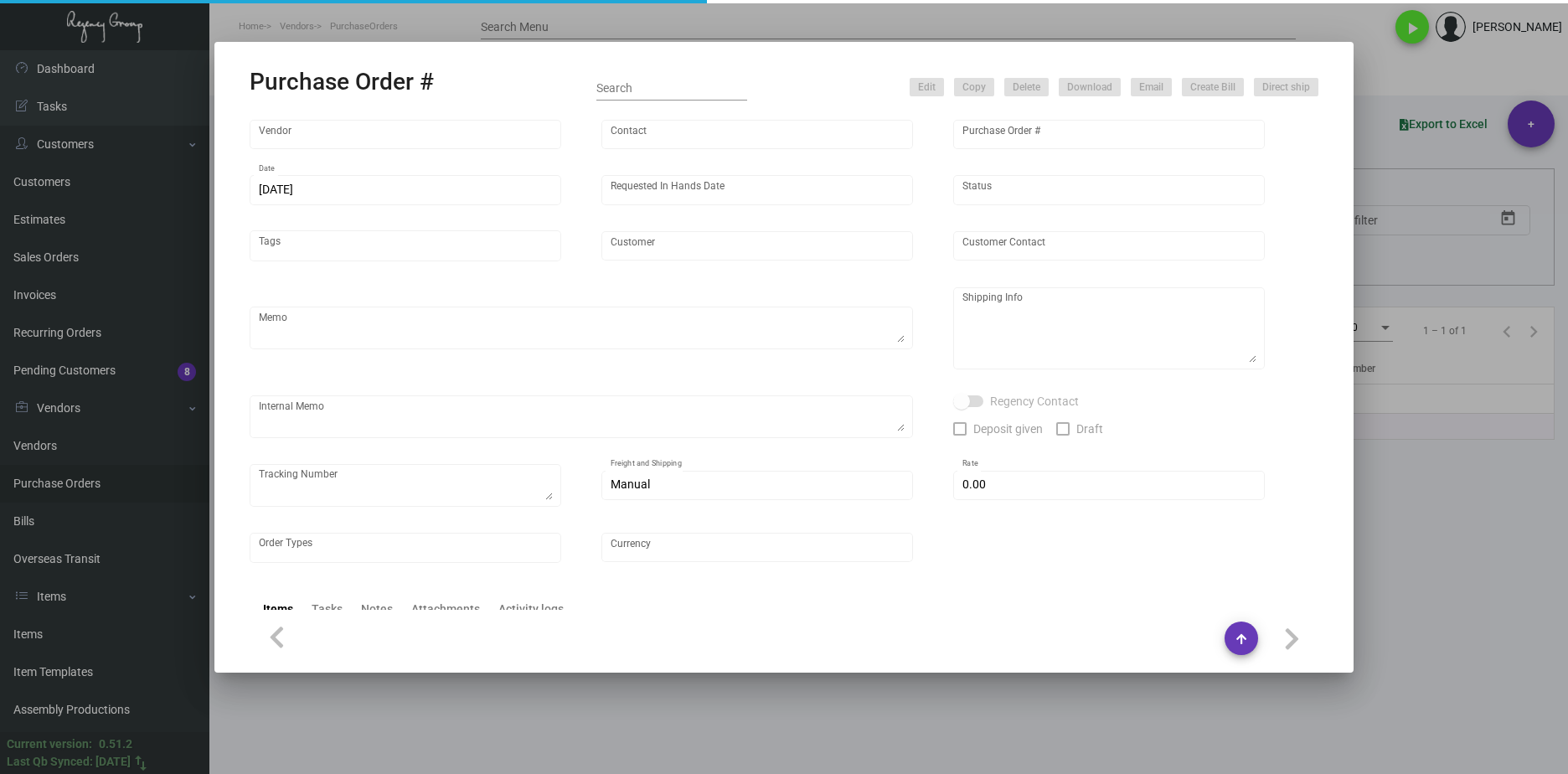
type input "$ 0.00"
type input "United States Dollar $"
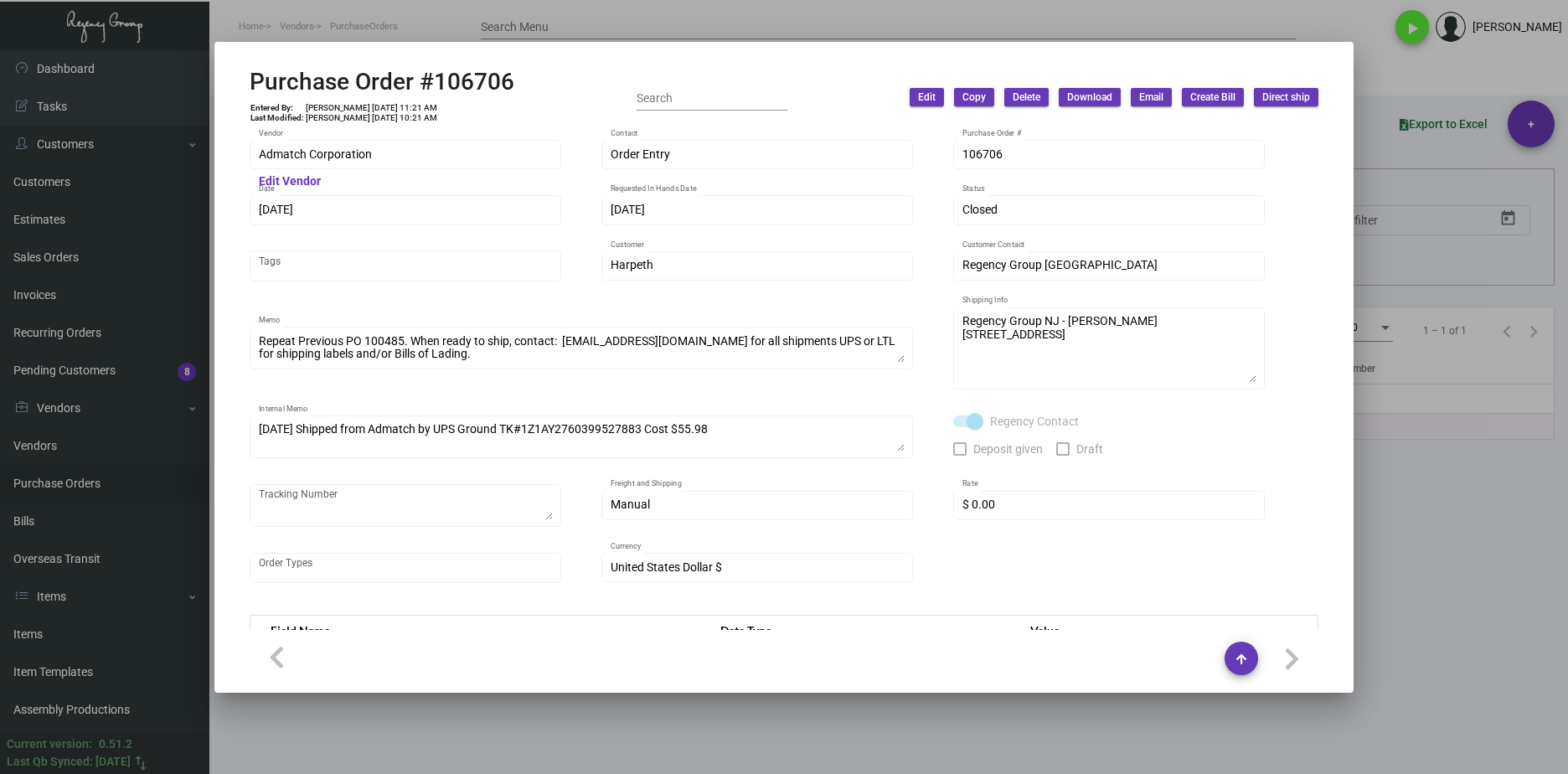
click at [222, 156] on mat-dialog-container "Purchase Order #106706 Entered By: Cristal Tineo 8/5/24, 11:21 AM Last Modified…" at bounding box center [784, 367] width 1139 height 650
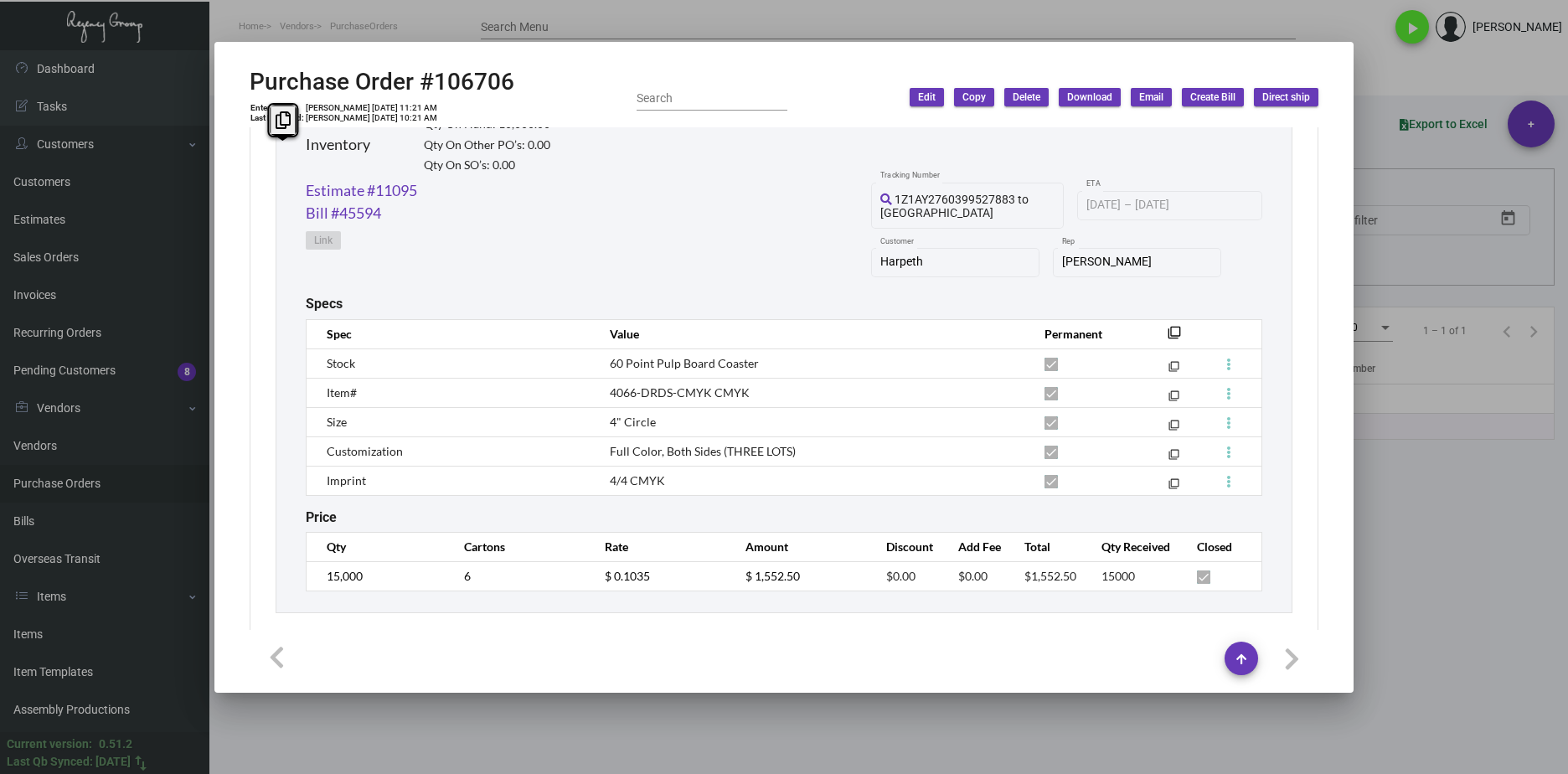
scroll to position [847, 0]
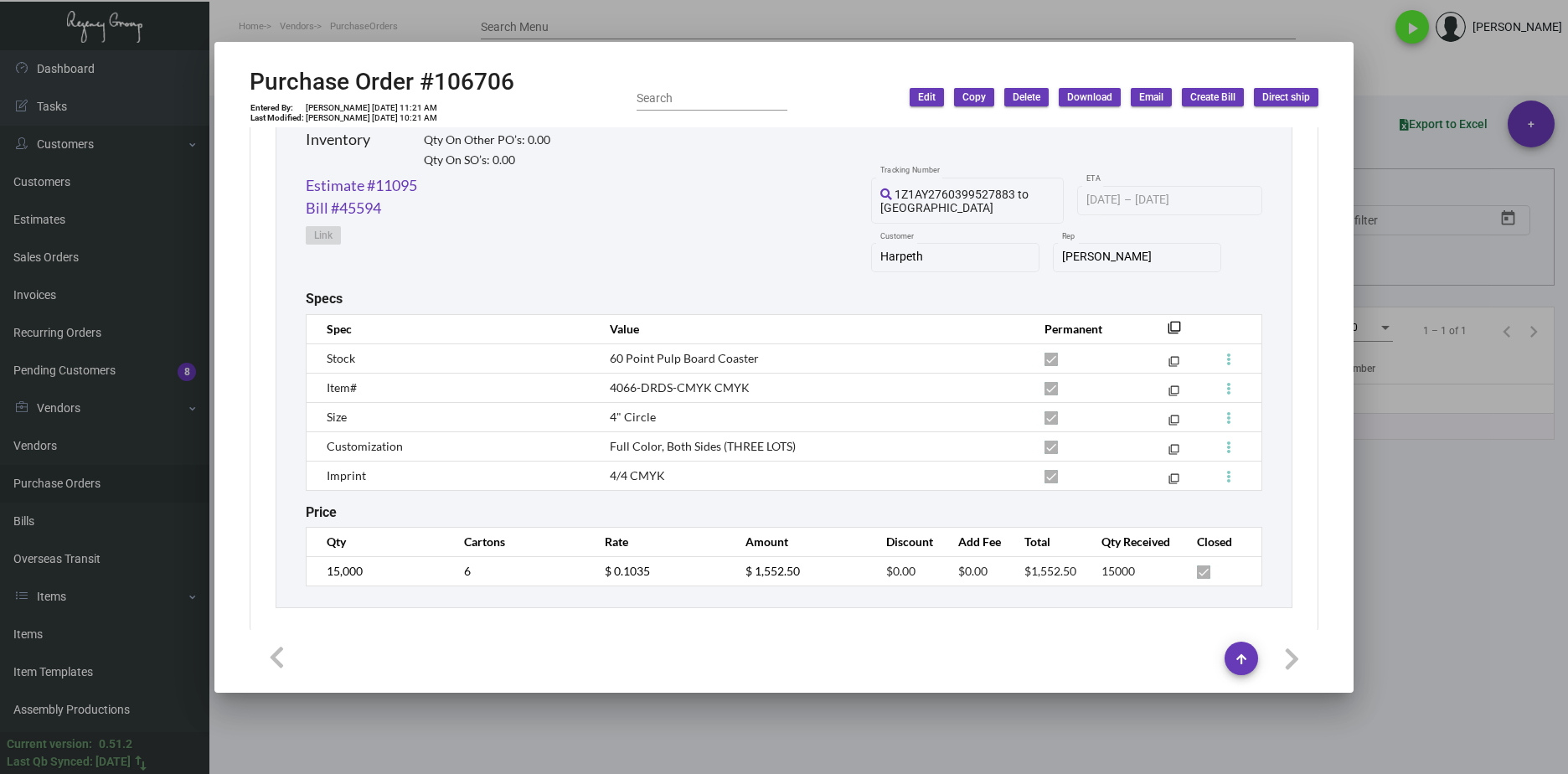
click at [802, 497] on div at bounding box center [784, 387] width 1568 height 774
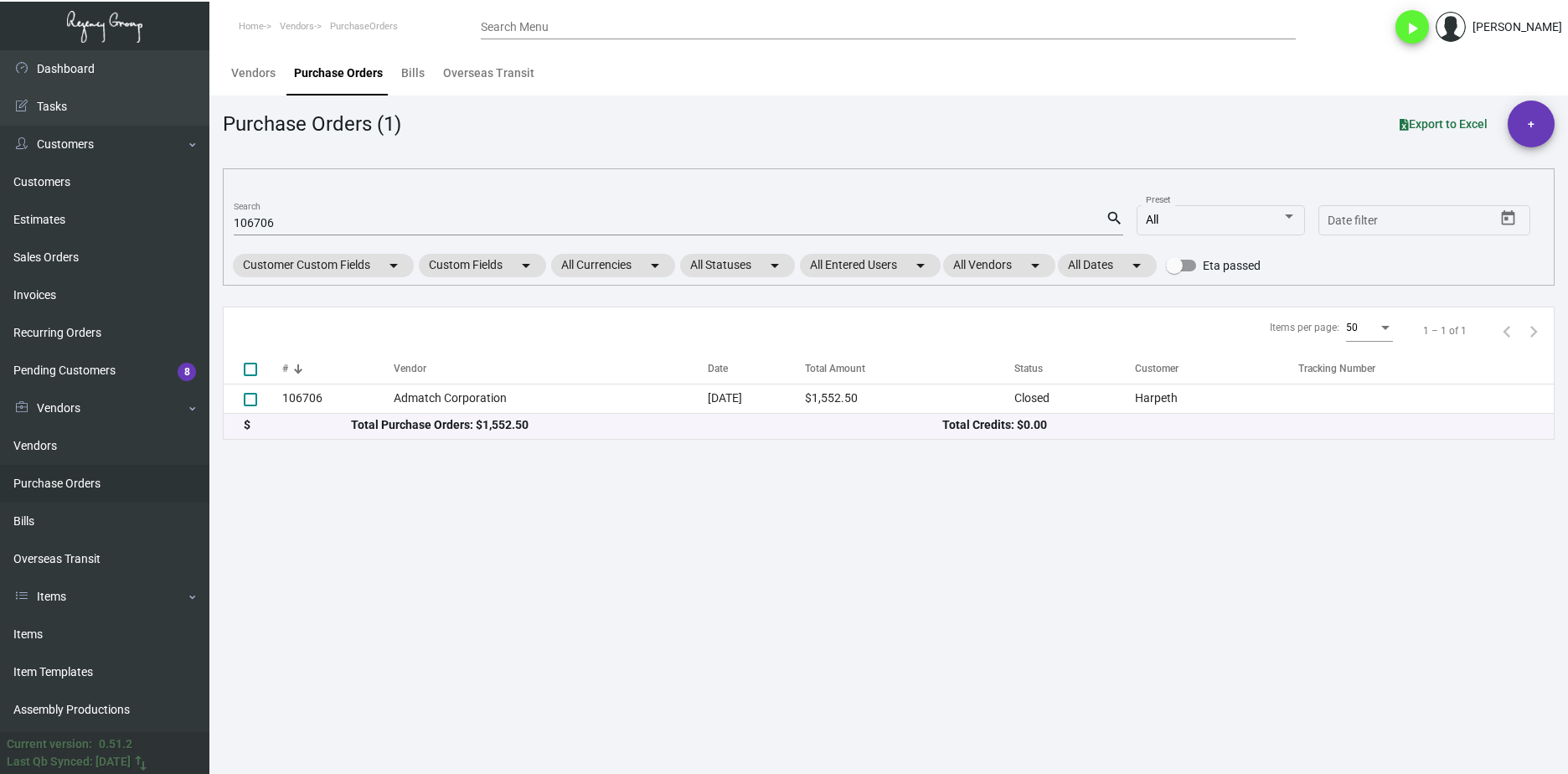
click at [262, 218] on input "106706" at bounding box center [669, 223] width 872 height 14
paste input "99058"
type input "99058"
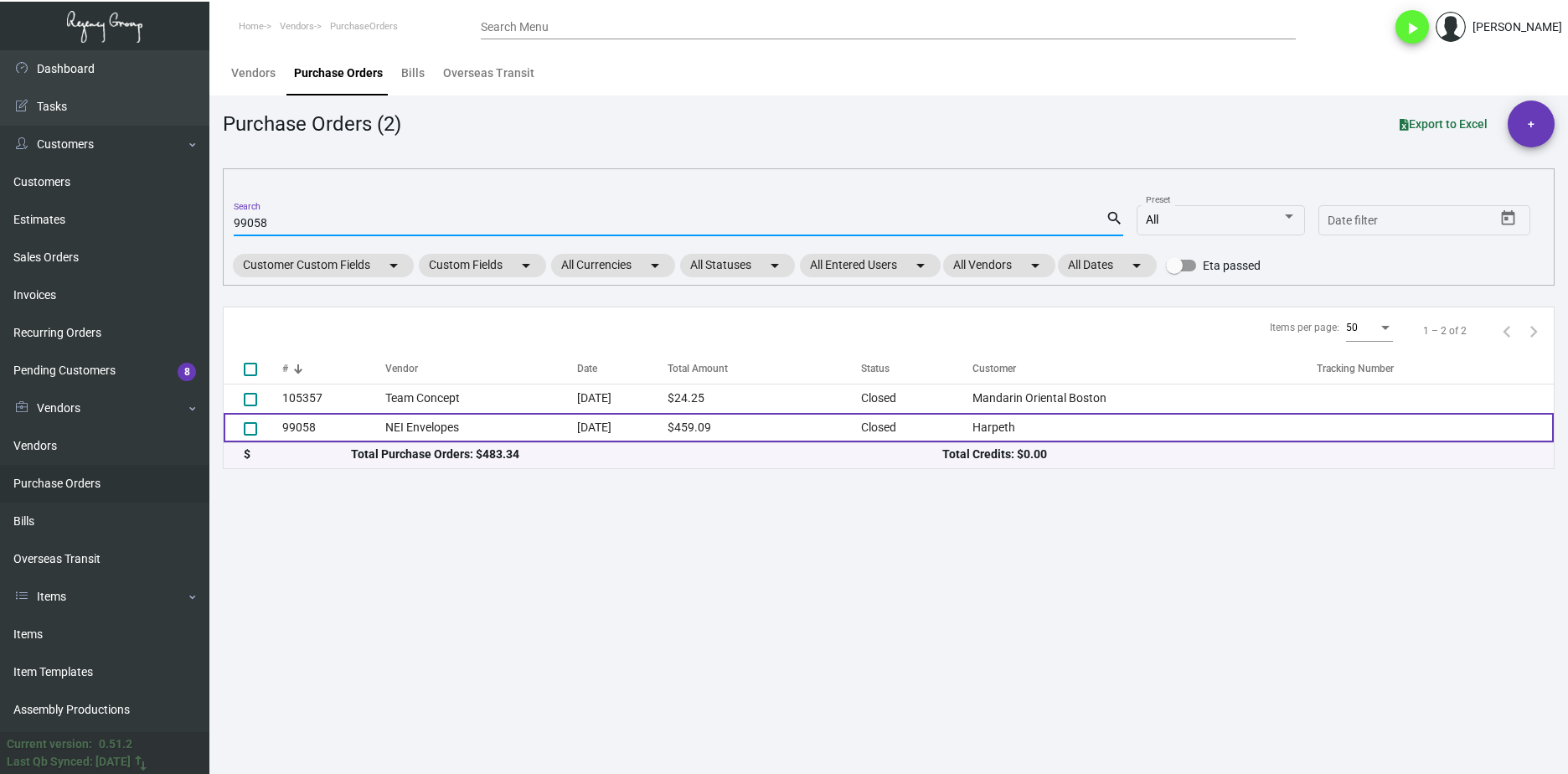
click at [550, 430] on td "NEI Envelopes" at bounding box center [481, 427] width 192 height 30
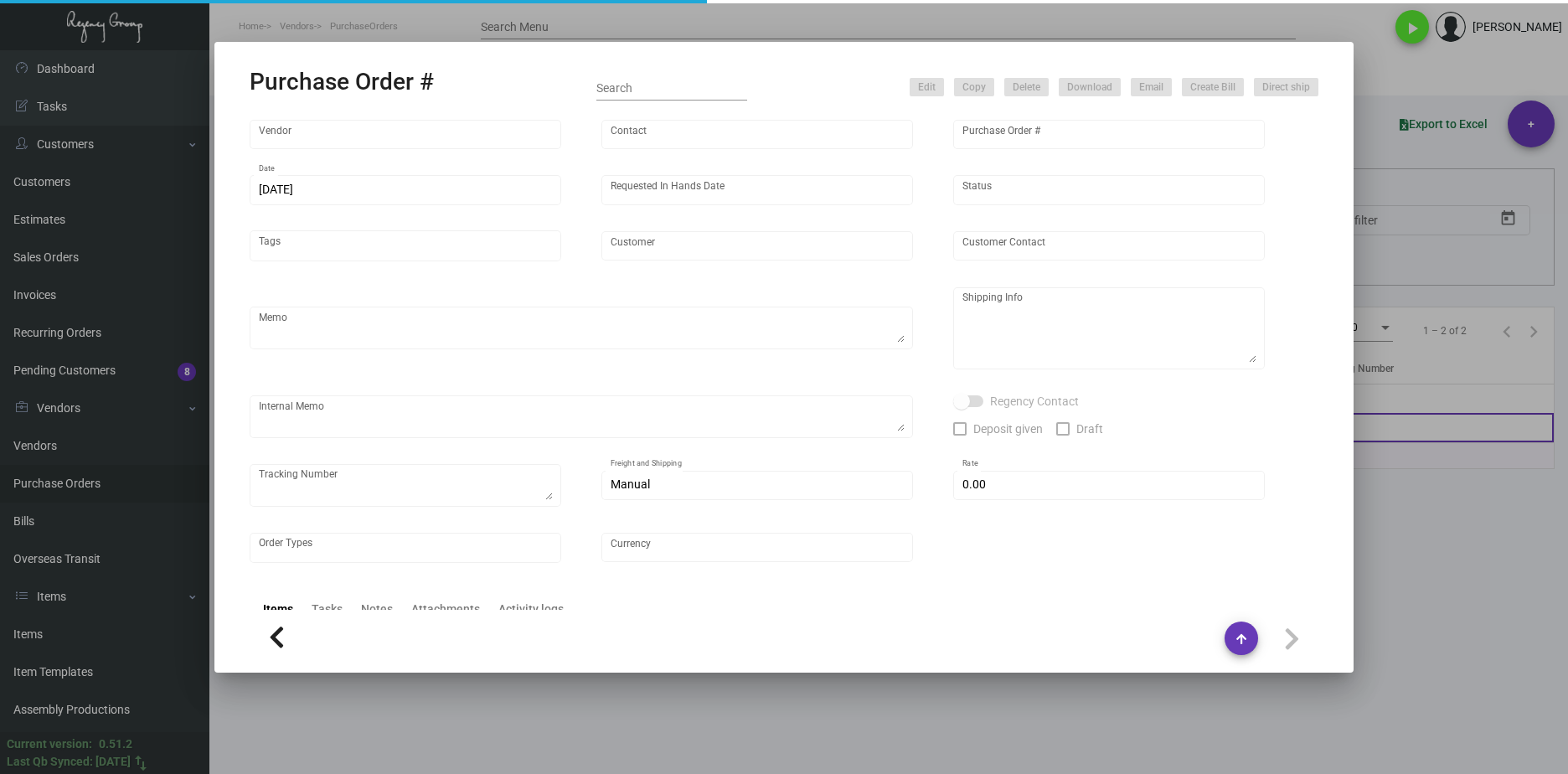
type input "NEI Envelopes"
type input "Mark Sell"
type input "99058"
type input "6/12/2023"
type input "6/21/2023"
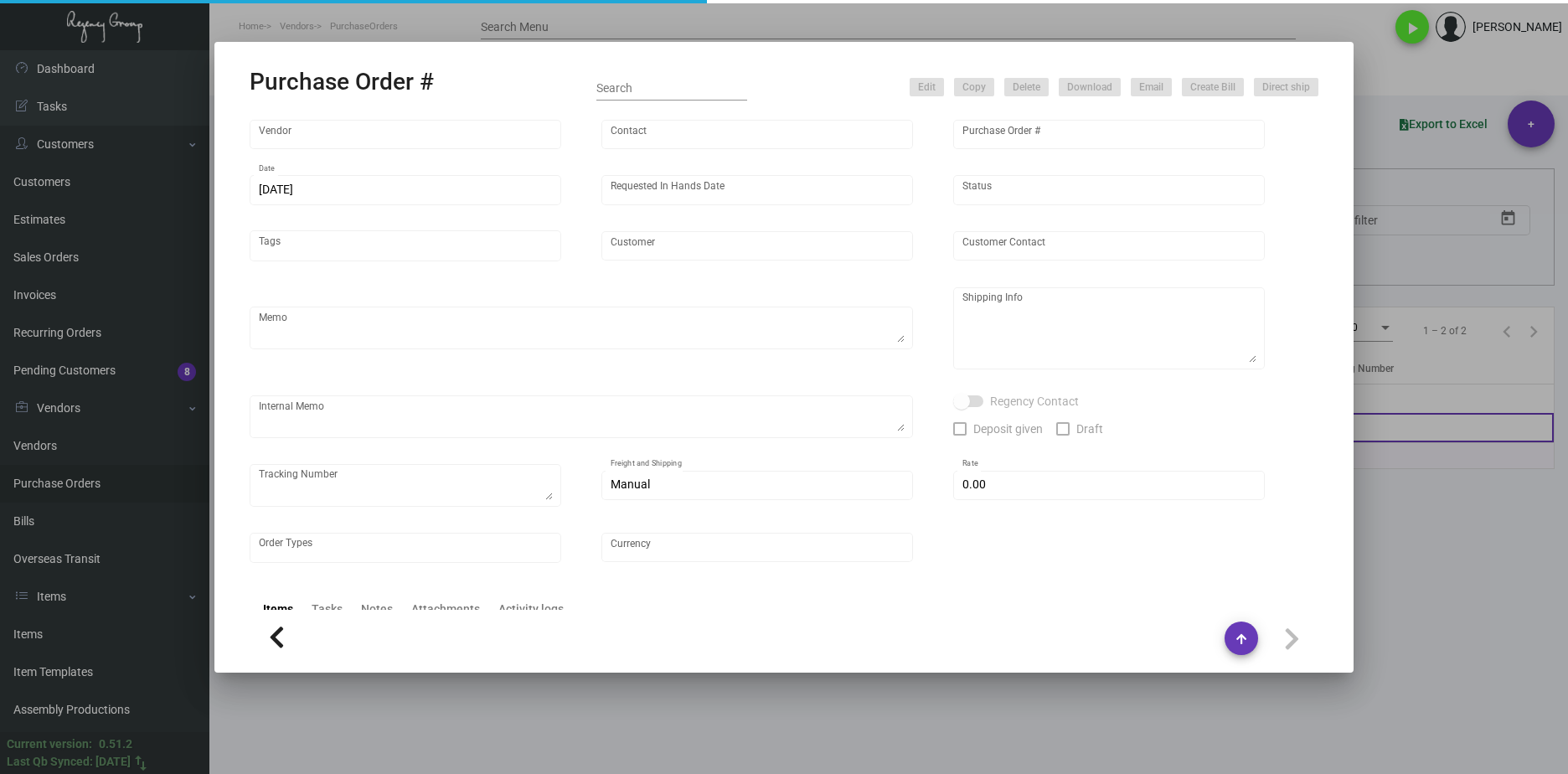
type input "Harpeth"
type input "Elliot Ford"
type textarea "Please send proofs to our Art Team ; art@theregencygroup.net with me in CC! ***…"
type textarea "Harpeth - Elliot Ford 130 2nd Ave N Franklin, TN, 37064 US"
type textarea "6.14 - Proofs sent over; APPROVED. 7.26 - Vendor has reached out again regardin…"
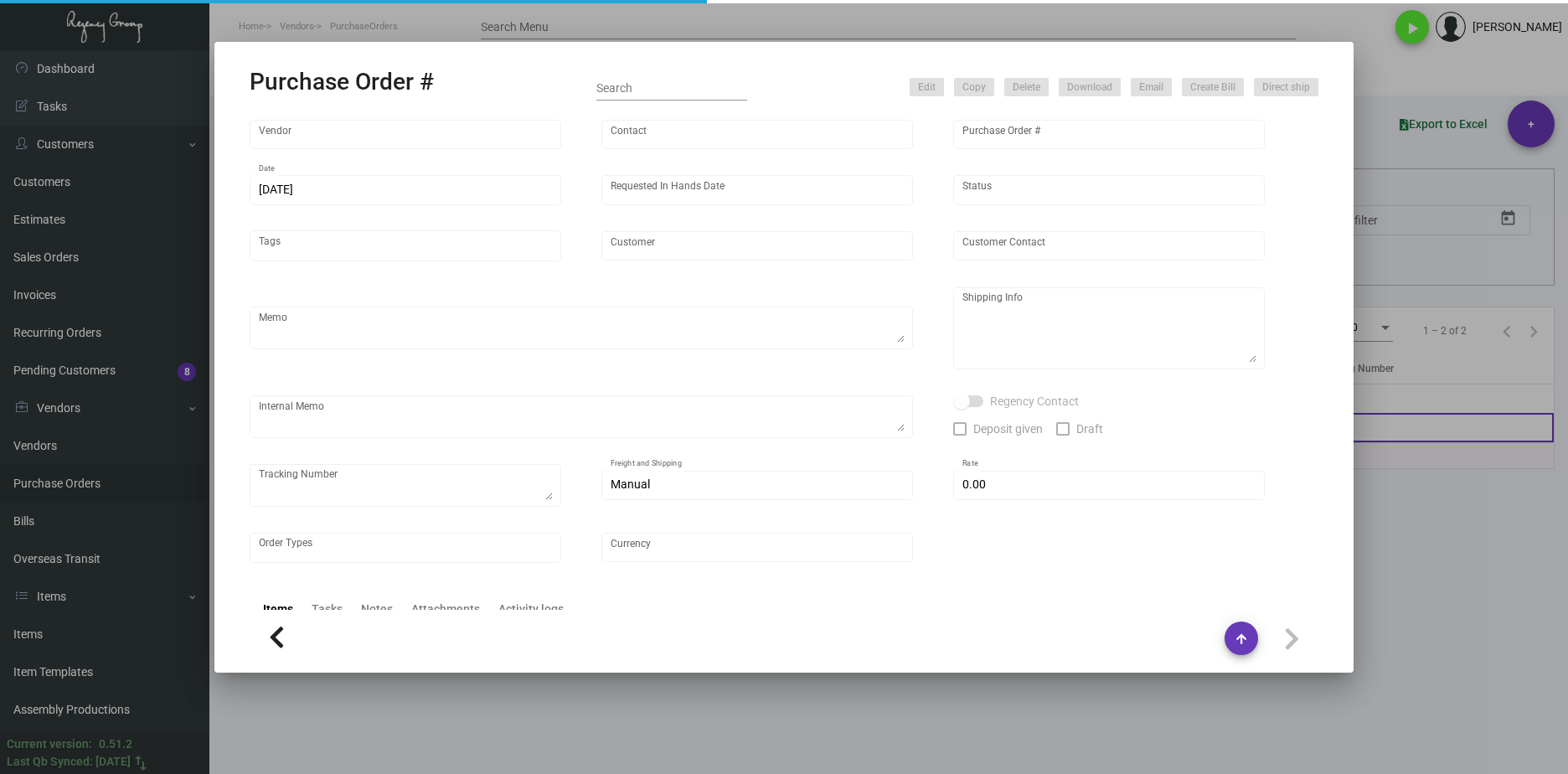
type input "$ 0.00"
type input "United States Dollar $"
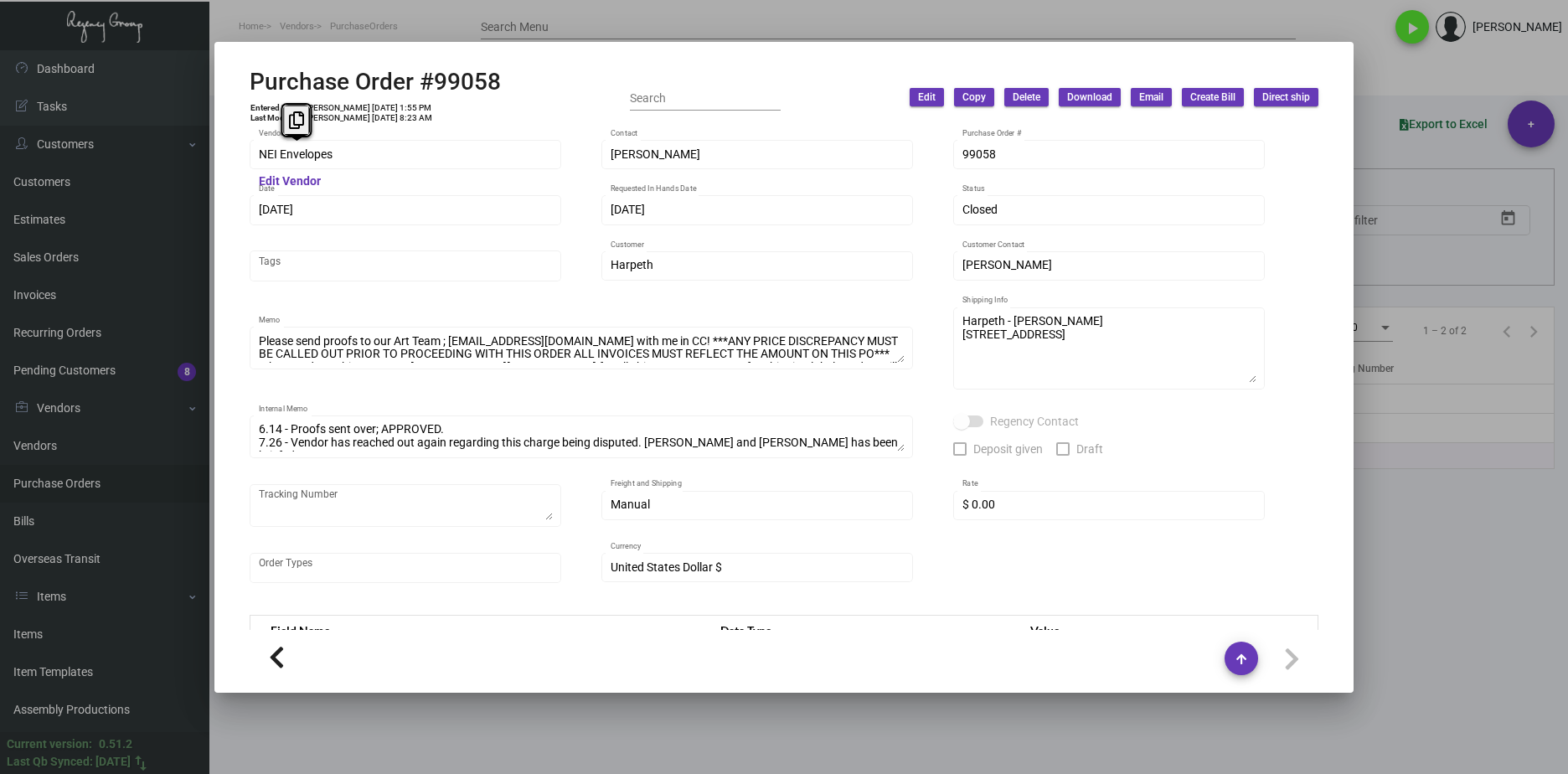
click at [203, 153] on div "Purchase Order #99058 Entered By: Joyce Lei 6/12/23, 1:55 PM Last Modified: Joy…" at bounding box center [784, 387] width 1568 height 774
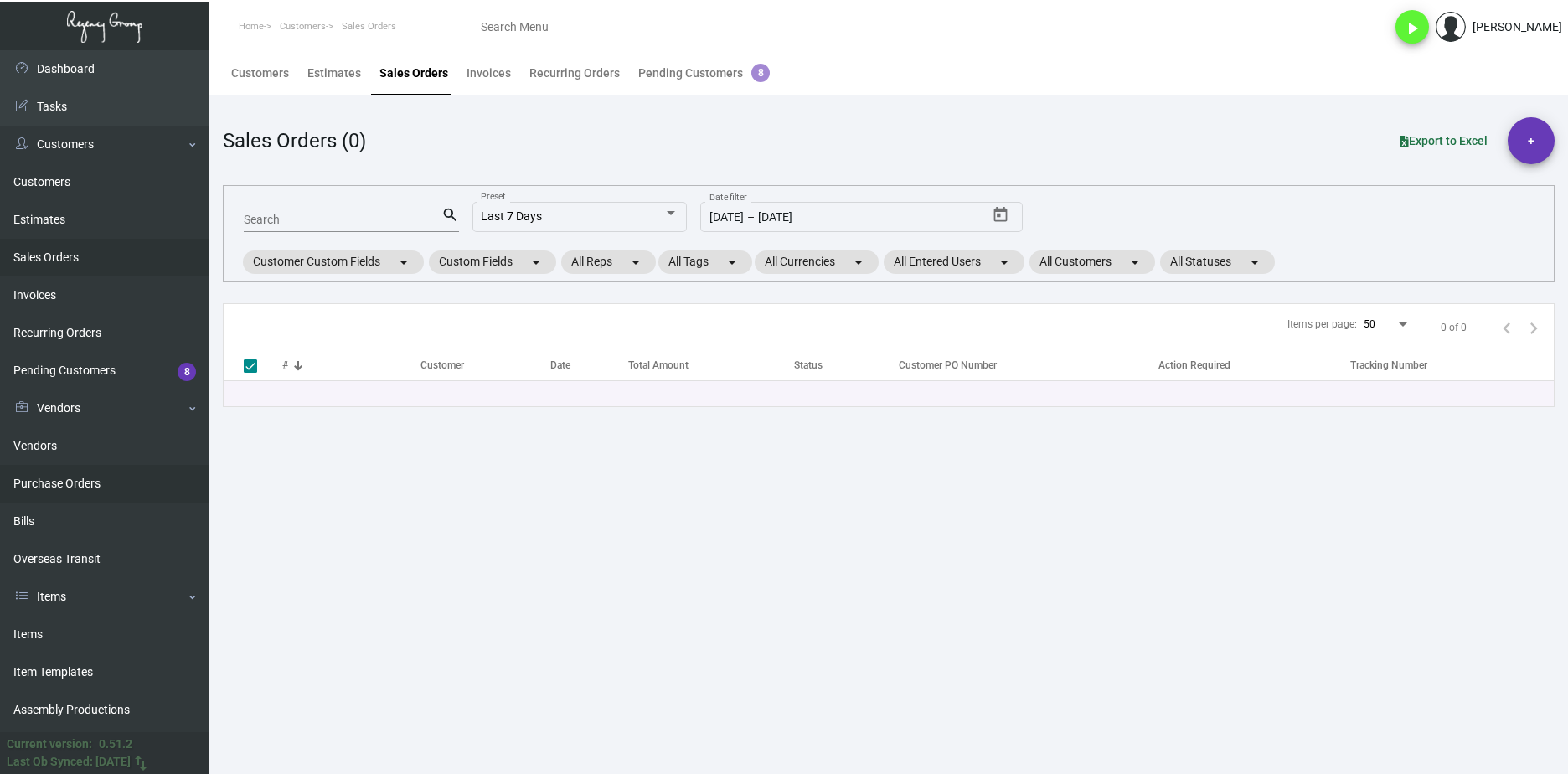
click at [155, 480] on link "Purchase Orders" at bounding box center [105, 484] width 210 height 38
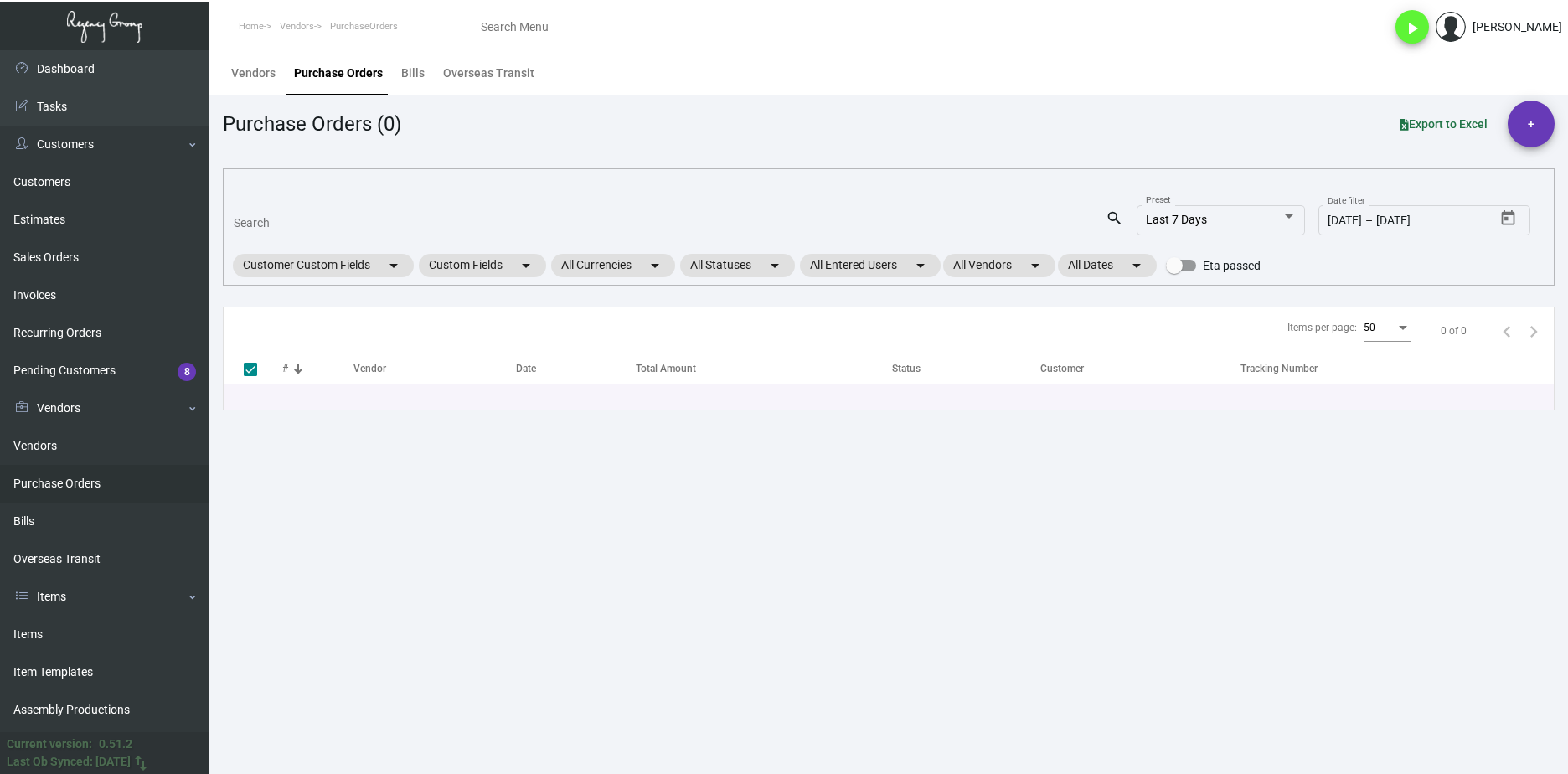
click at [344, 203] on mat-form-field "Search search" at bounding box center [678, 222] width 890 height 52
click at [346, 217] on input "Search" at bounding box center [669, 223] width 872 height 14
paste input "108406"
type input "108406"
checkbox input "false"
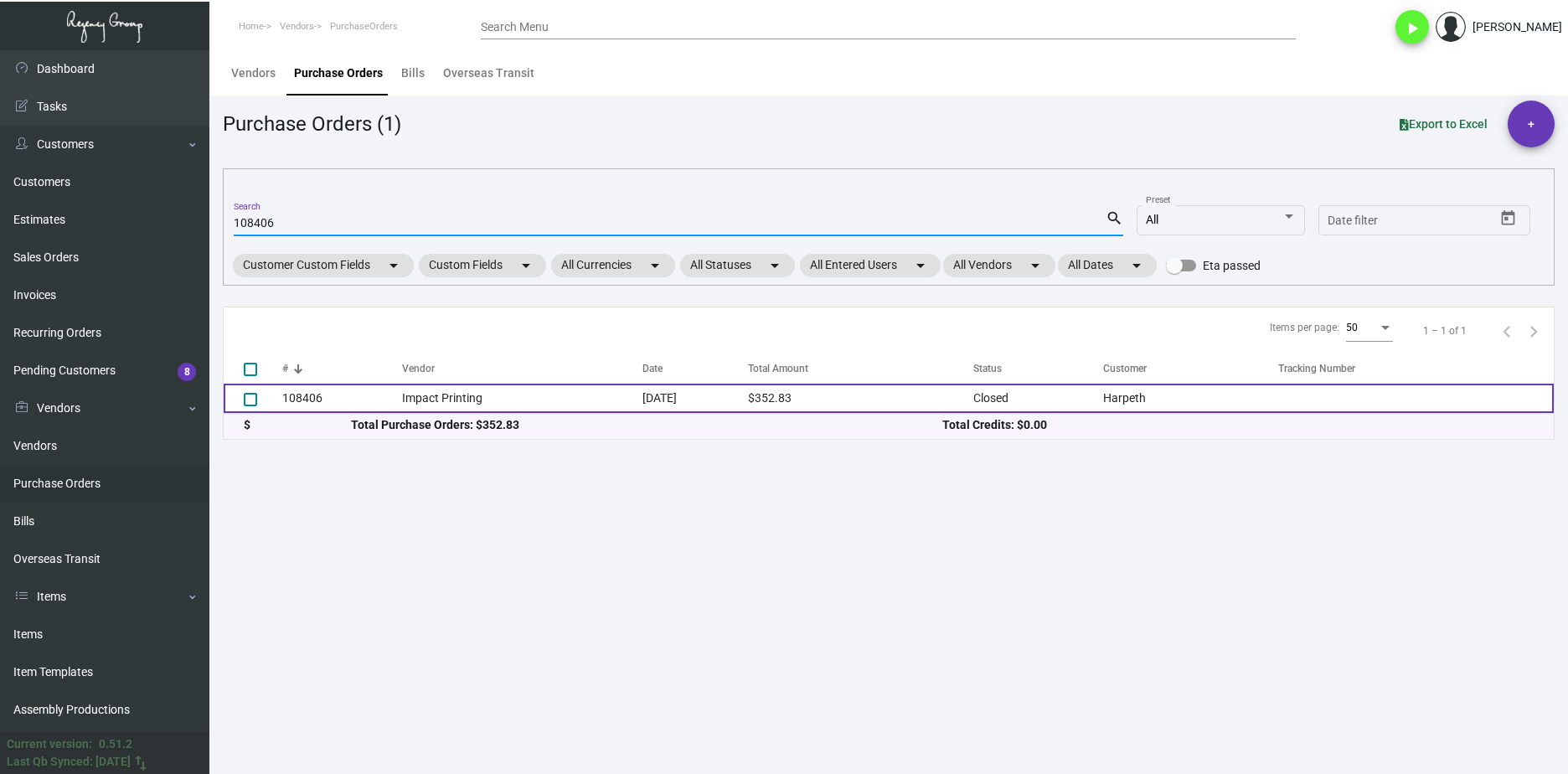
click at [414, 387] on td "Impact Printing" at bounding box center [522, 398] width 240 height 30
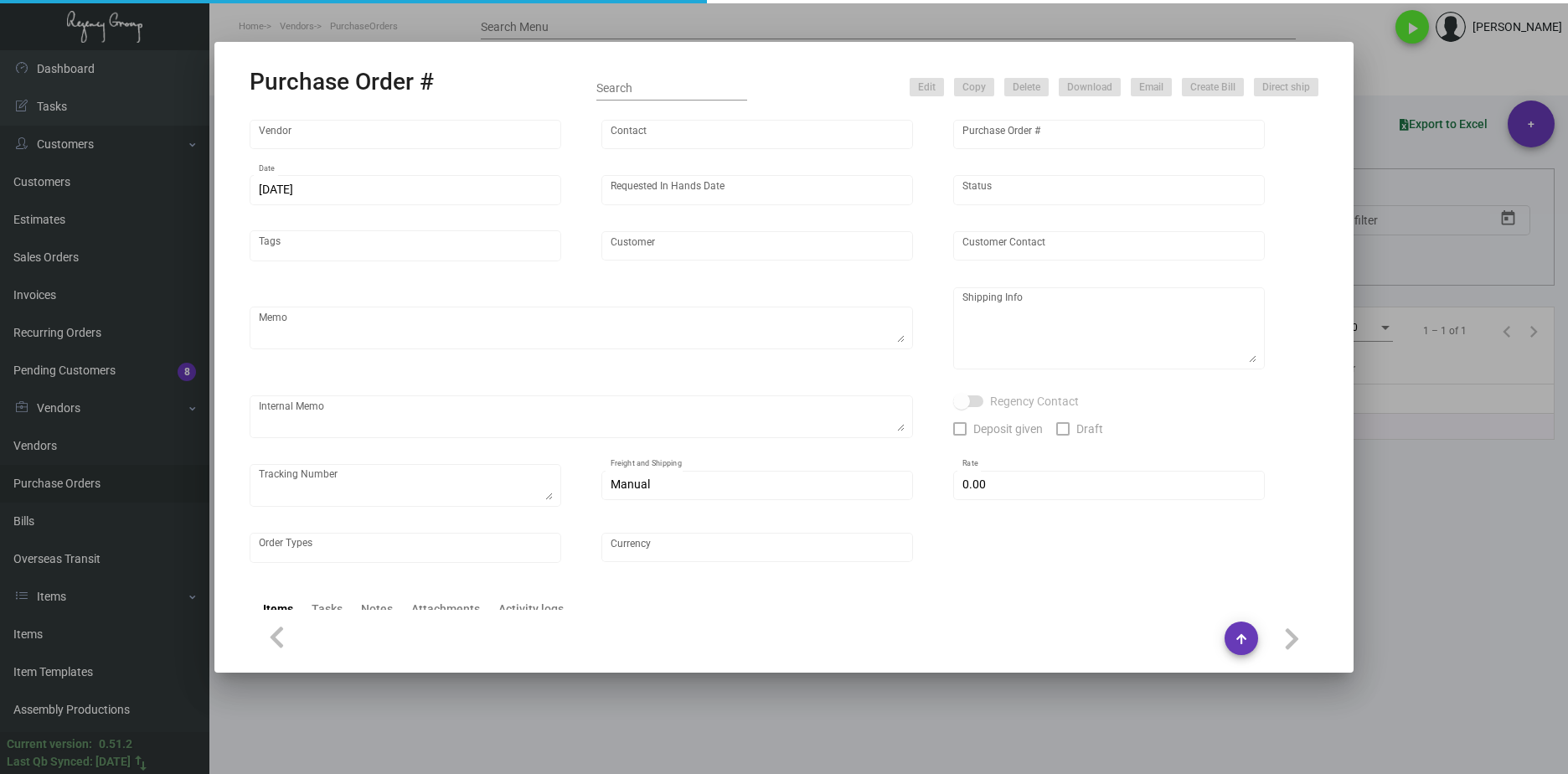
type input "Impact Printing"
type input "Impact Orders"
type input "108406"
type input "11/19/2024"
type input "11/27/2024"
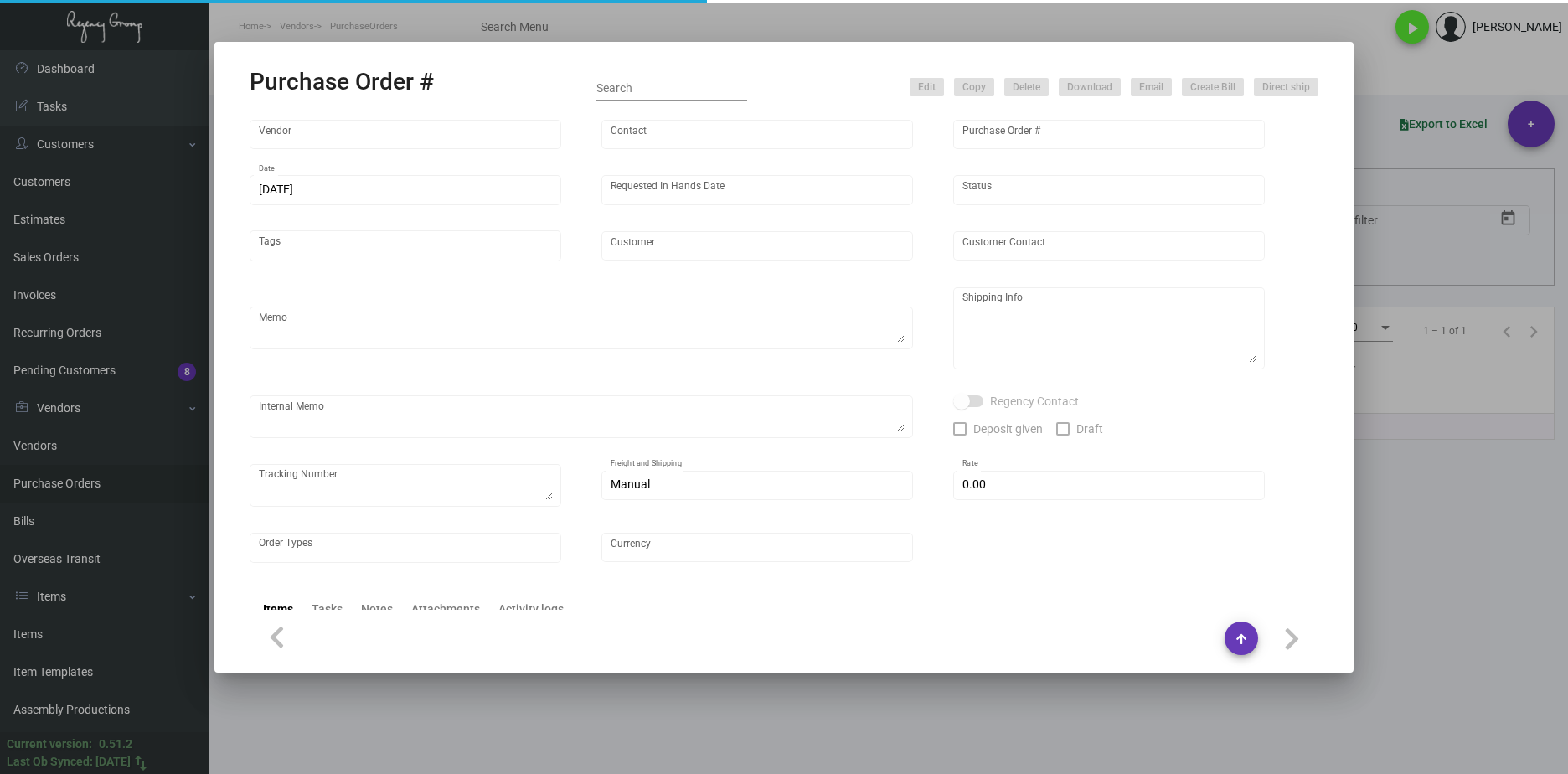
type input "Harpeth"
type input "Samantha Orum"
type textarea "PLEASE SEND PDF PROOFS TO OUR ART TEAM ; ART@THEREGENCYGROUP.NET WITH ME IN CC!…"
type textarea "Harpeth - Samantha Orum 130 2nd Avenue North Franklin, TN, 37064 US"
type textarea "11.20 - Proofs sent over; APPROVED. Label provided to vendor to ship to hotel U…"
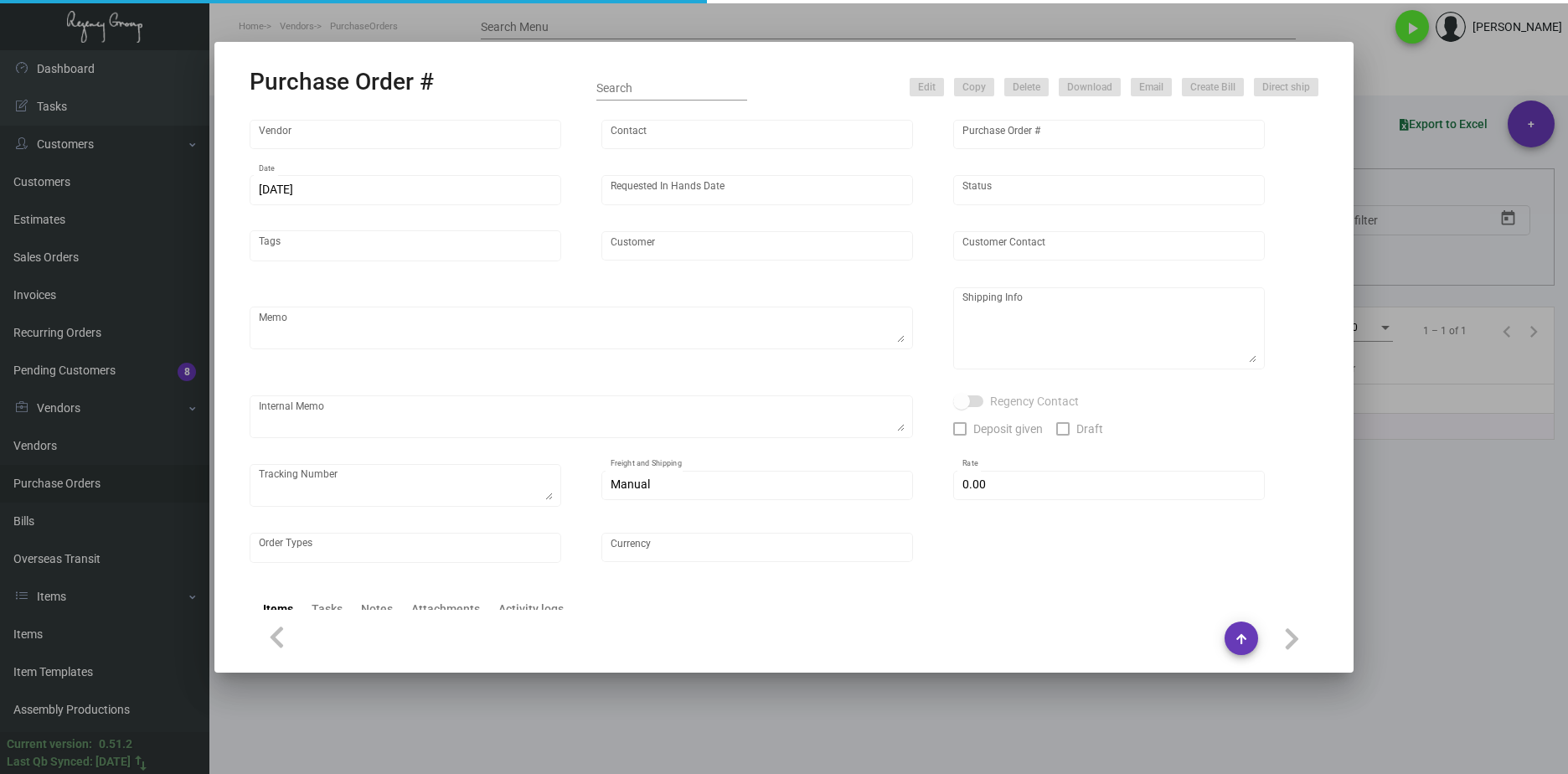
type input "$ 0.00"
type input "United States Dollar $"
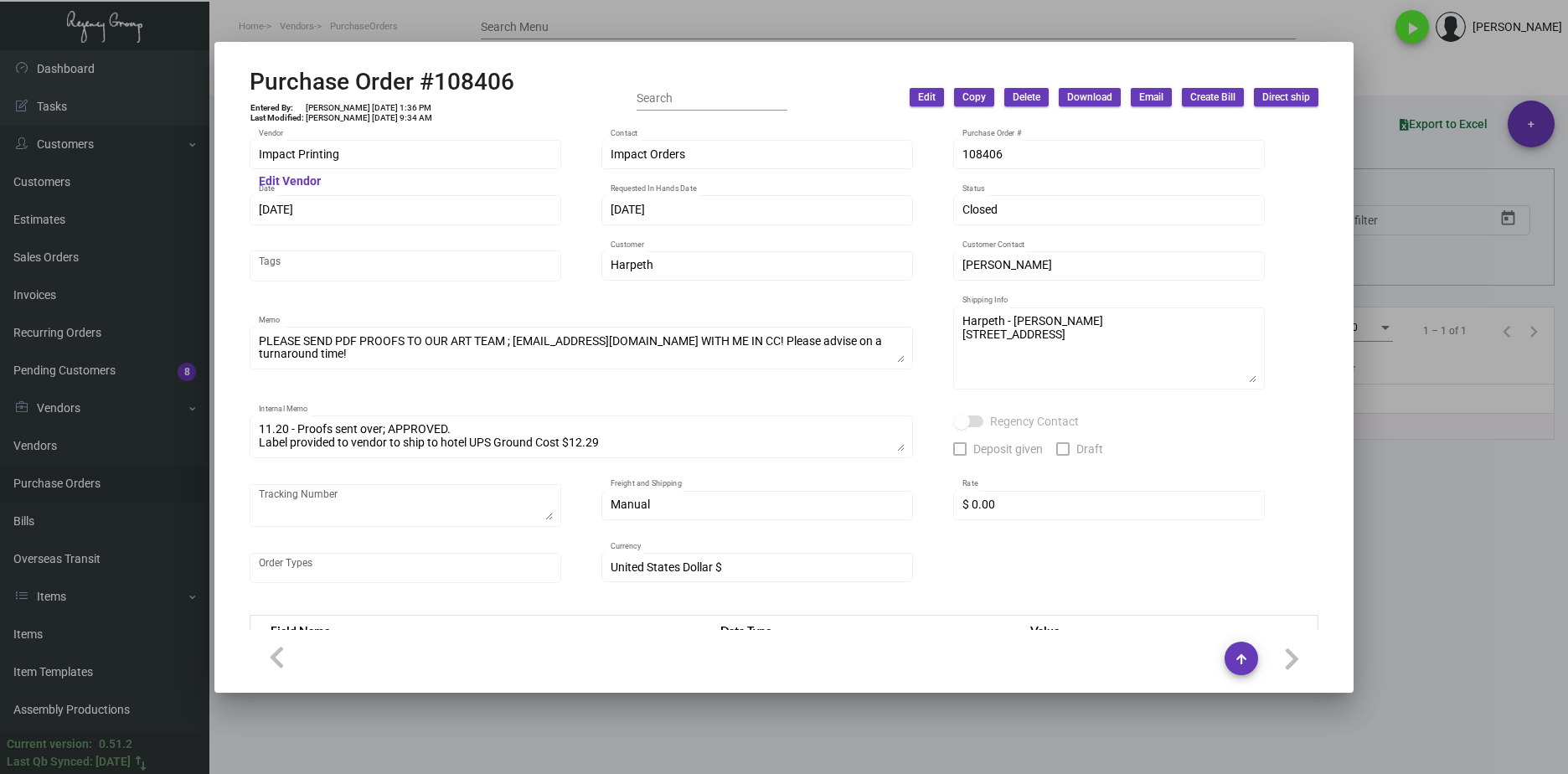
click at [229, 156] on div "Impact Printing Vendor Edit Vendor Impact Orders Contact 108406 Purchase Order …" at bounding box center [783, 379] width 1109 height 503
click at [1477, 569] on div at bounding box center [784, 387] width 1568 height 774
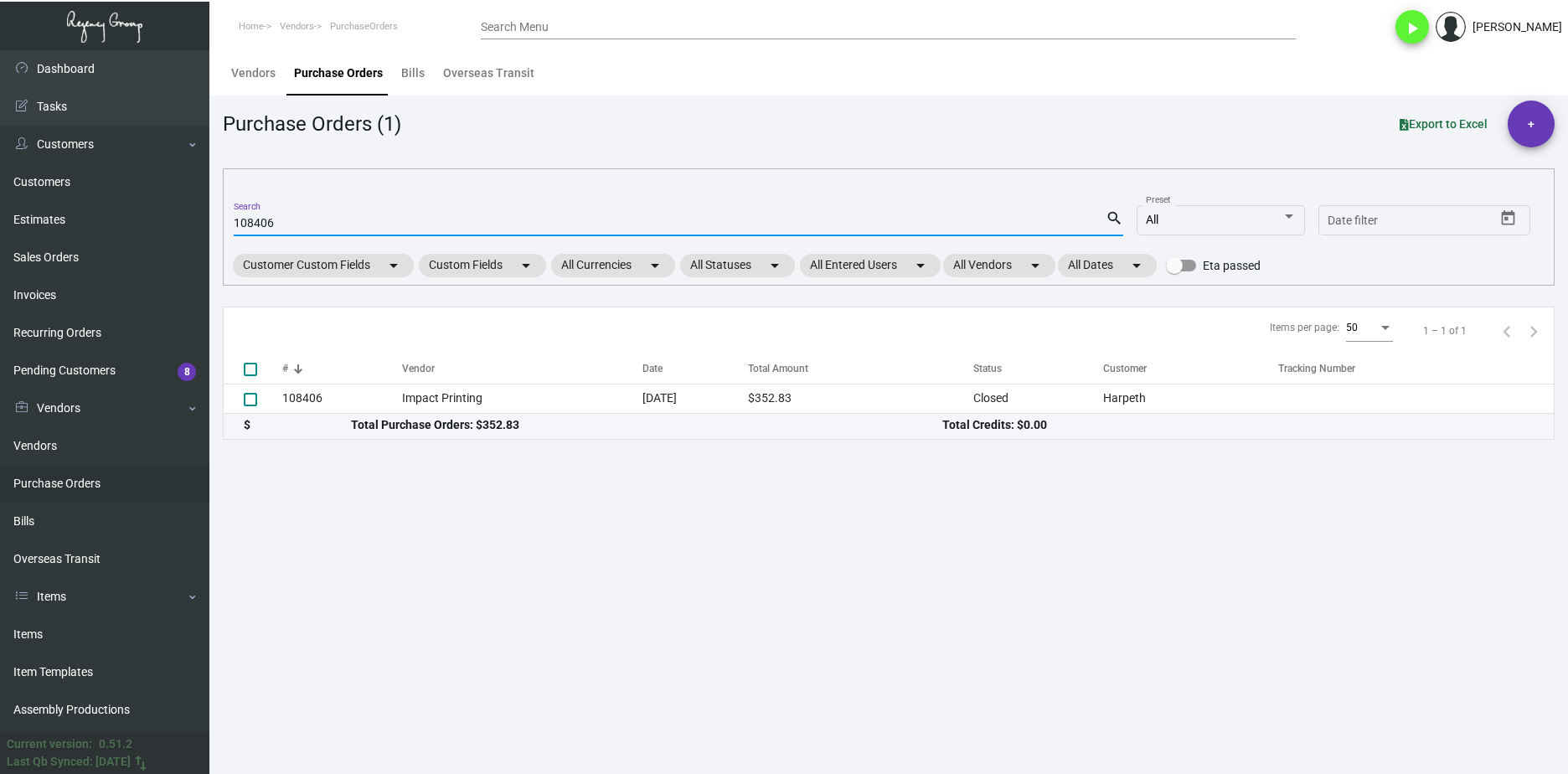
click at [253, 218] on input "108406" at bounding box center [669, 223] width 872 height 14
click at [254, 218] on input "108406" at bounding box center [669, 223] width 872 height 14
paste input "99058"
type input "99058"
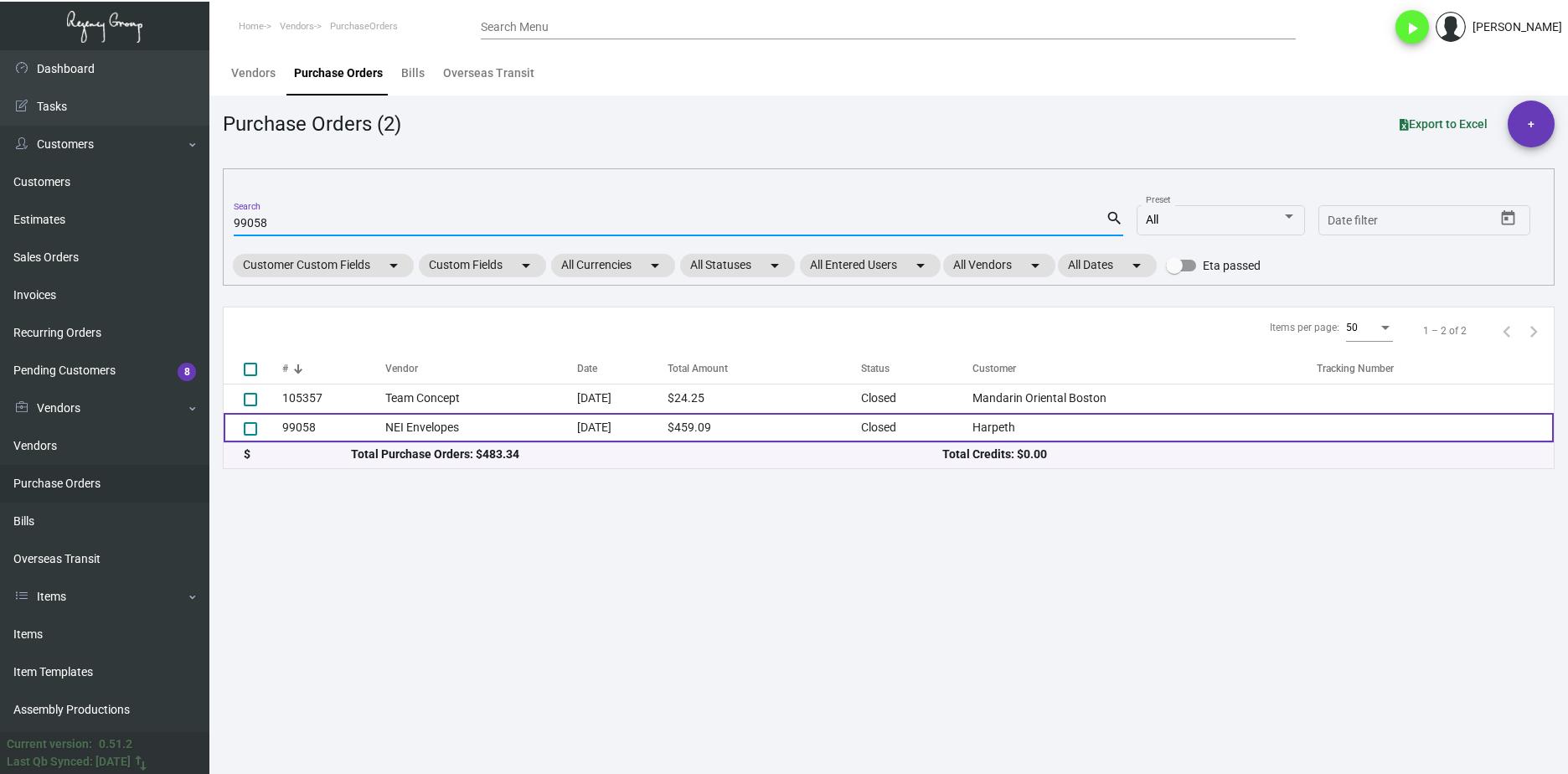
click at [387, 426] on td "NEI Envelopes" at bounding box center [481, 427] width 192 height 30
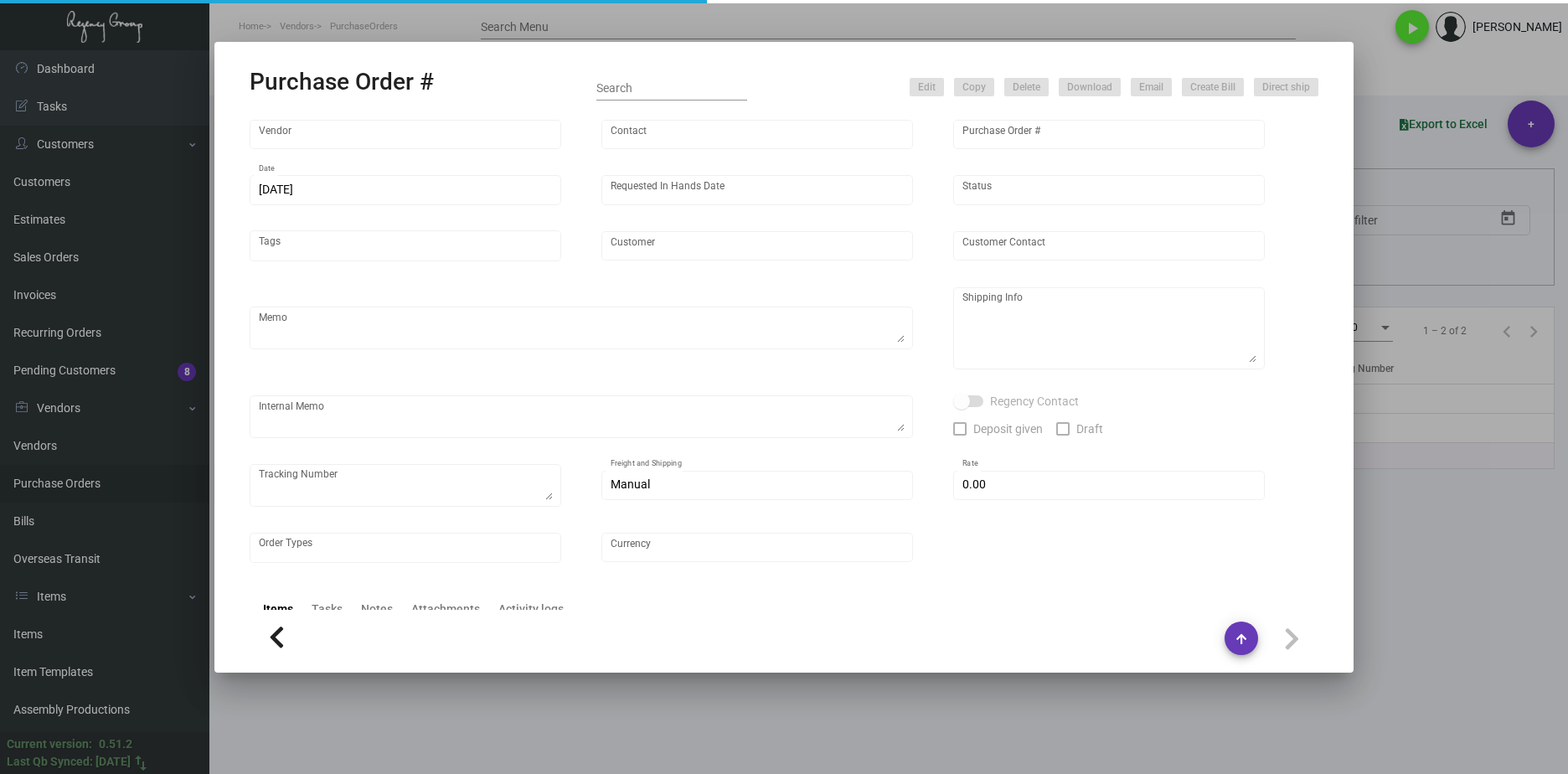
type input "NEI Envelopes"
type input "Mark Sell"
type input "99058"
type input "6/12/2023"
type input "6/21/2023"
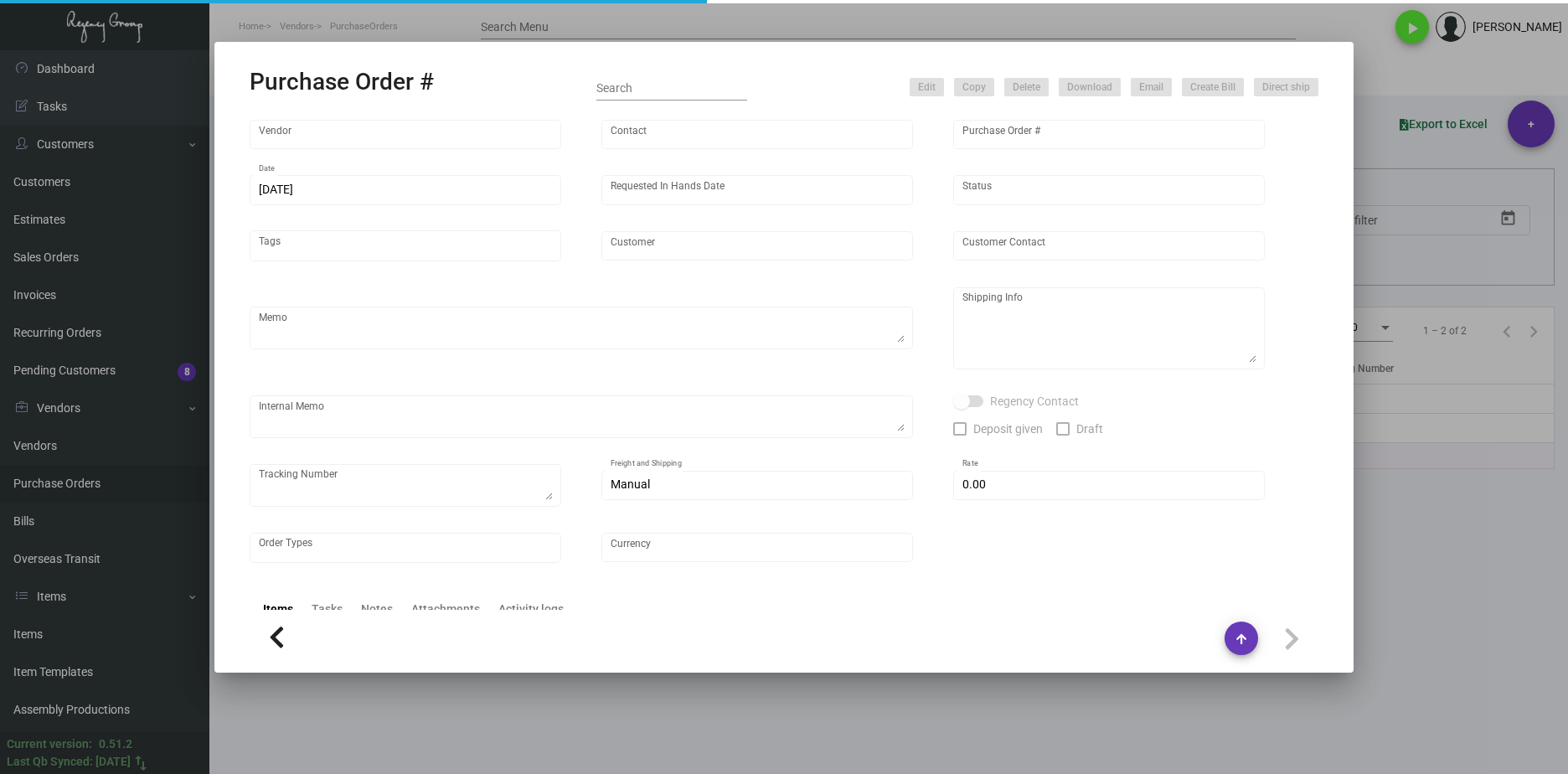
type input "Harpeth"
type input "Elliot Ford"
type textarea "Please send proofs to our Art Team ; art@theregencygroup.net with me in CC! ***…"
type textarea "Harpeth - Elliot Ford 130 2nd Ave N Franklin, TN, 37064 US"
type textarea "6.14 - Proofs sent over; APPROVED. 7.26 - Vendor has reached out again regardin…"
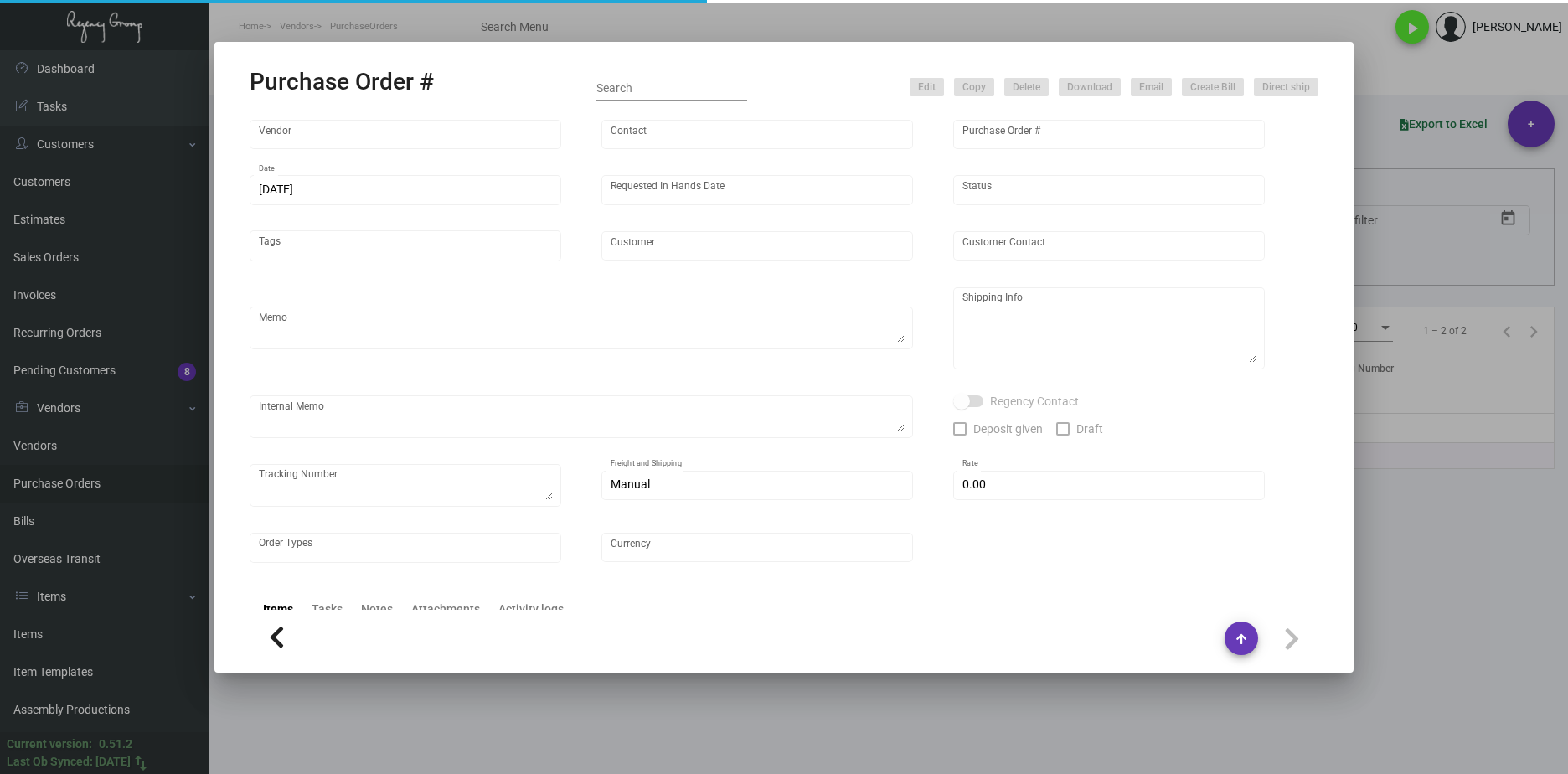
type input "$ 0.00"
type input "United States Dollar $"
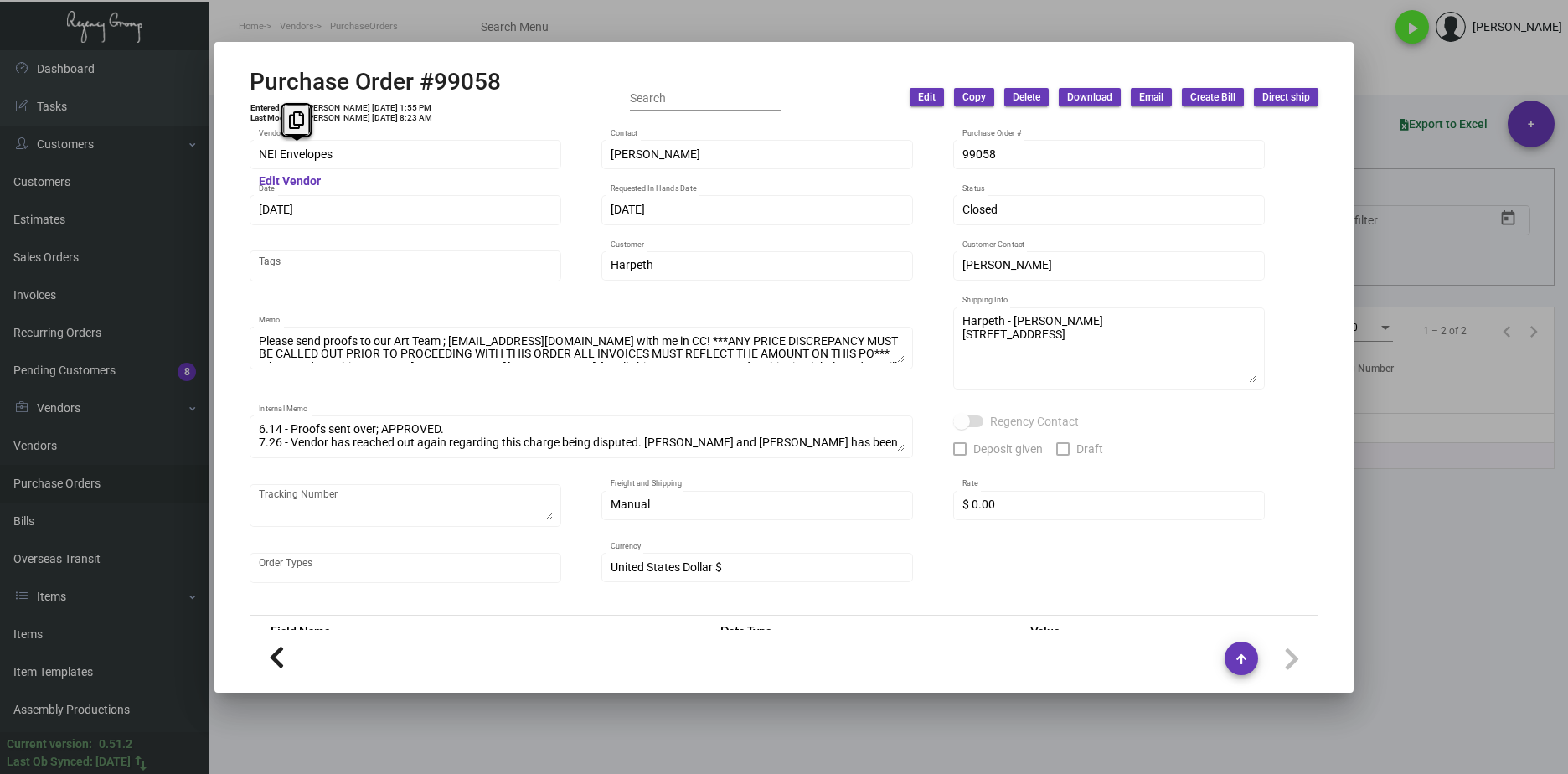
click at [206, 157] on div "Purchase Order #99058 Entered By: Joyce Lei 6/12/23, 1:55 PM Last Modified: Joy…" at bounding box center [784, 387] width 1568 height 774
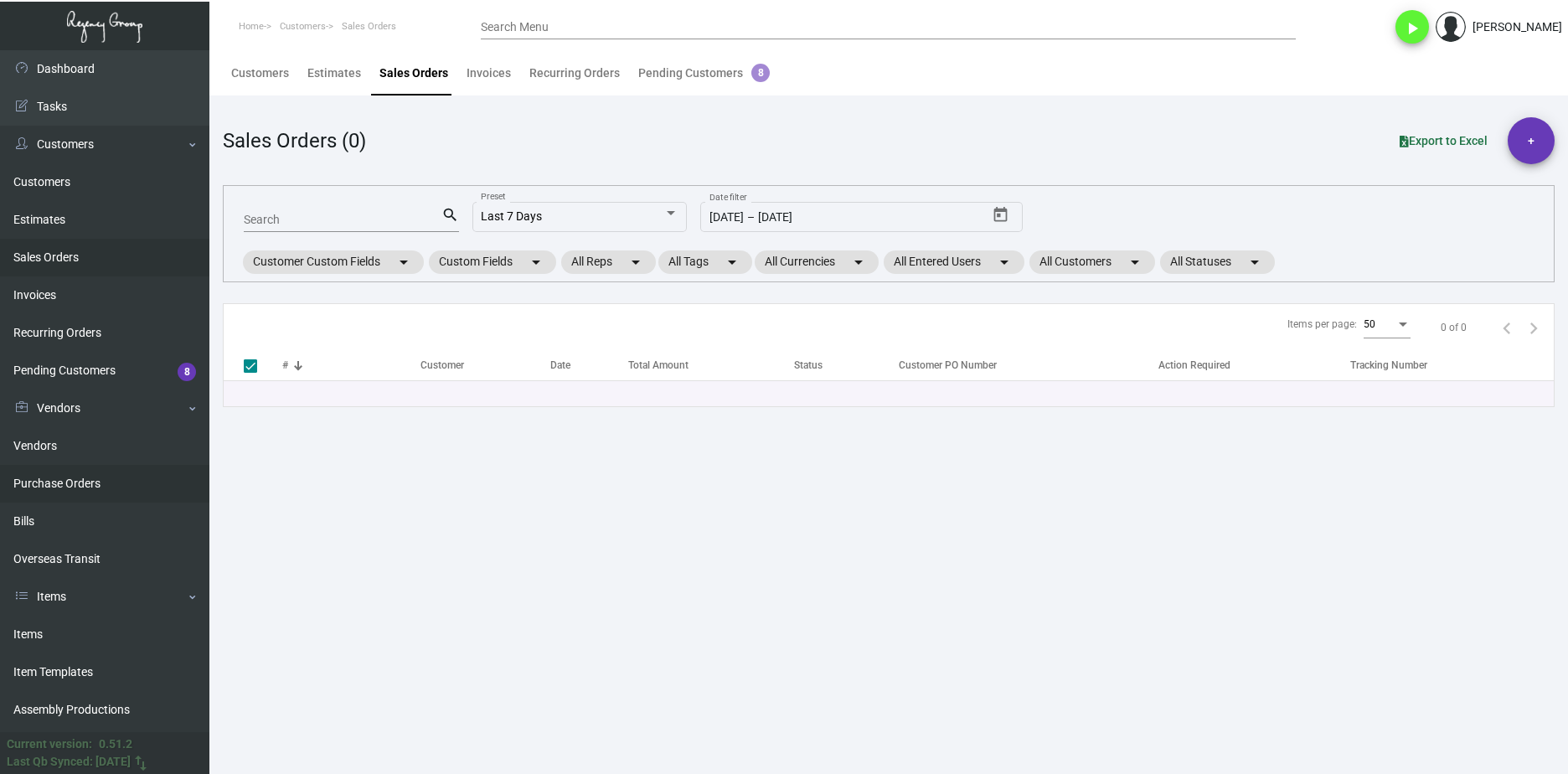
click at [136, 503] on ul "Vendors Purchase Orders Bills Overseas Transit" at bounding box center [105, 502] width 210 height 151
click at [147, 475] on link "Purchase Orders" at bounding box center [105, 484] width 210 height 38
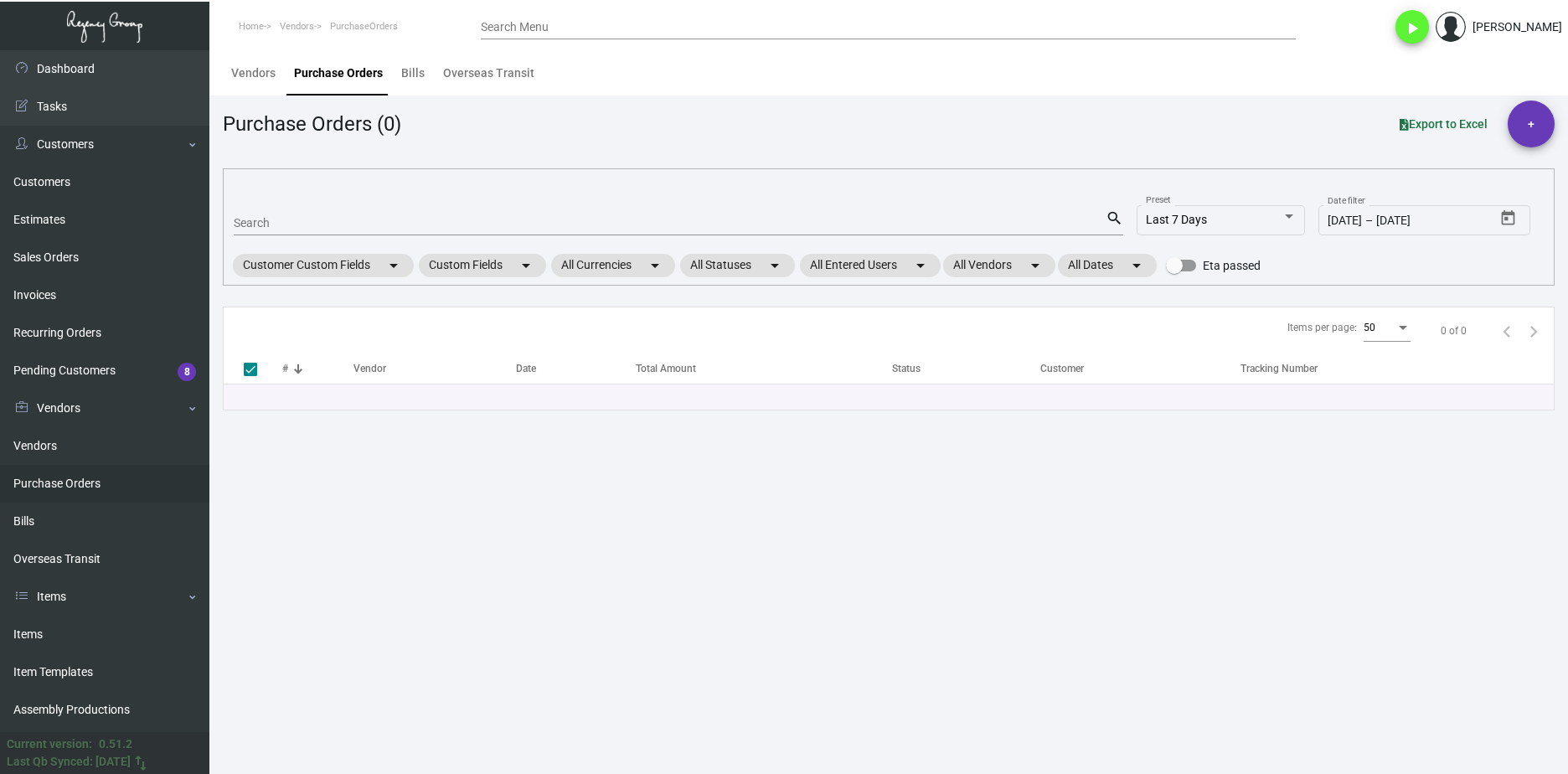
click at [301, 217] on input "Search" at bounding box center [669, 223] width 872 height 14
paste input "105498"
type input "105498"
checkbox input "false"
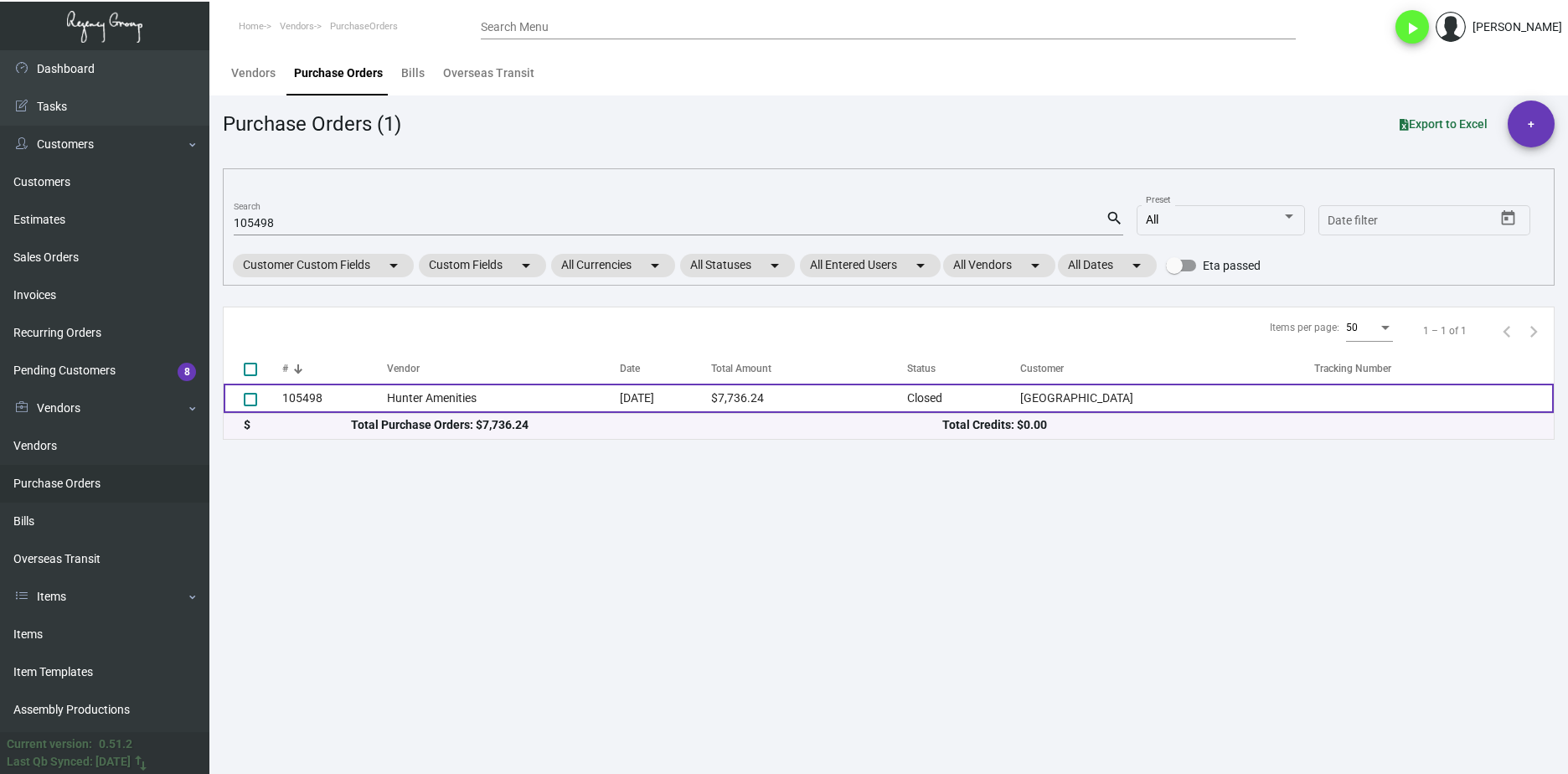
click at [414, 387] on td "Hunter Amenities" at bounding box center [502, 398] width 233 height 30
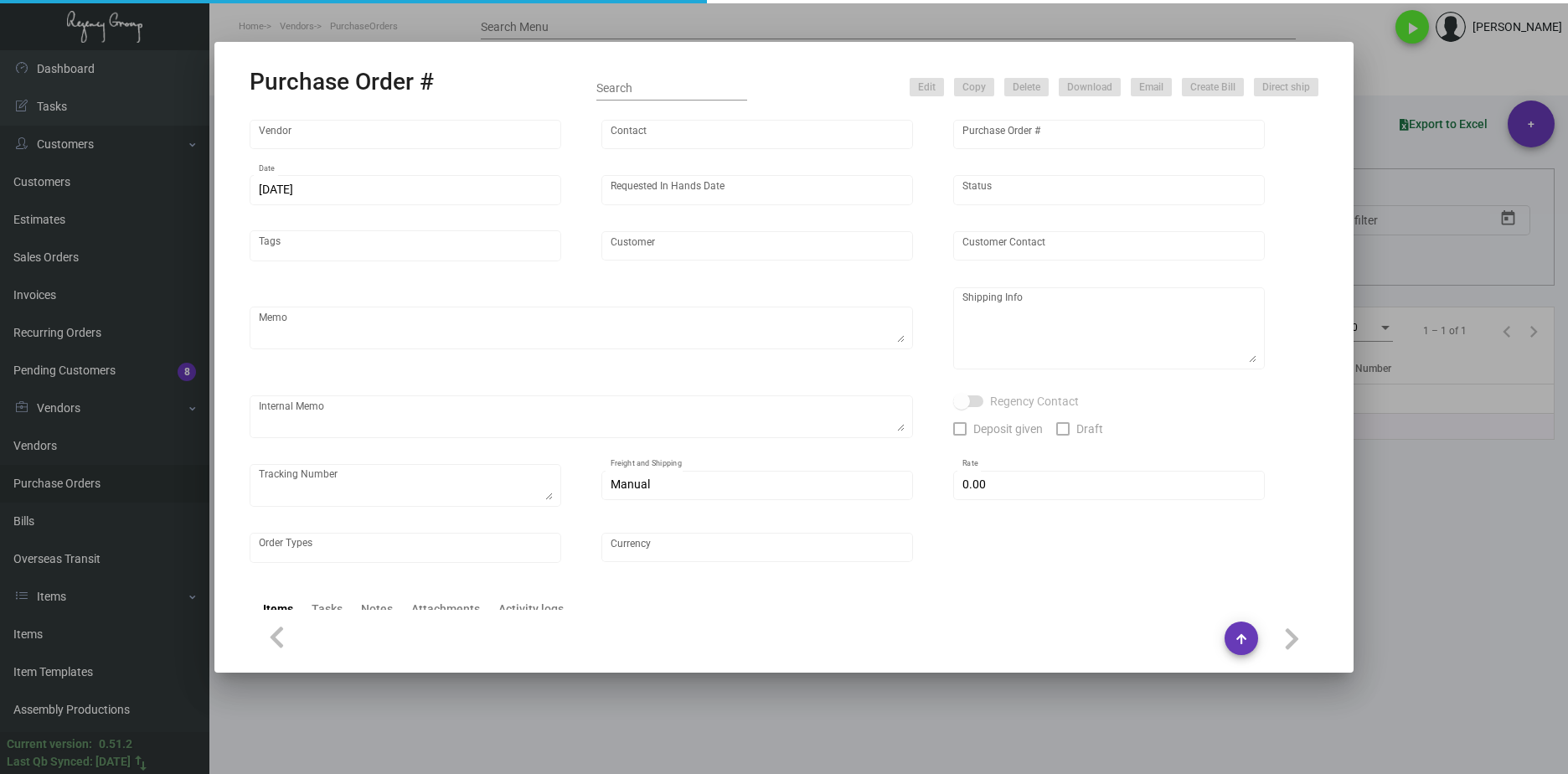
type input "Hunter Amenities"
type input "[PERSON_NAME]"
type input "105498"
type input "[DATE]"
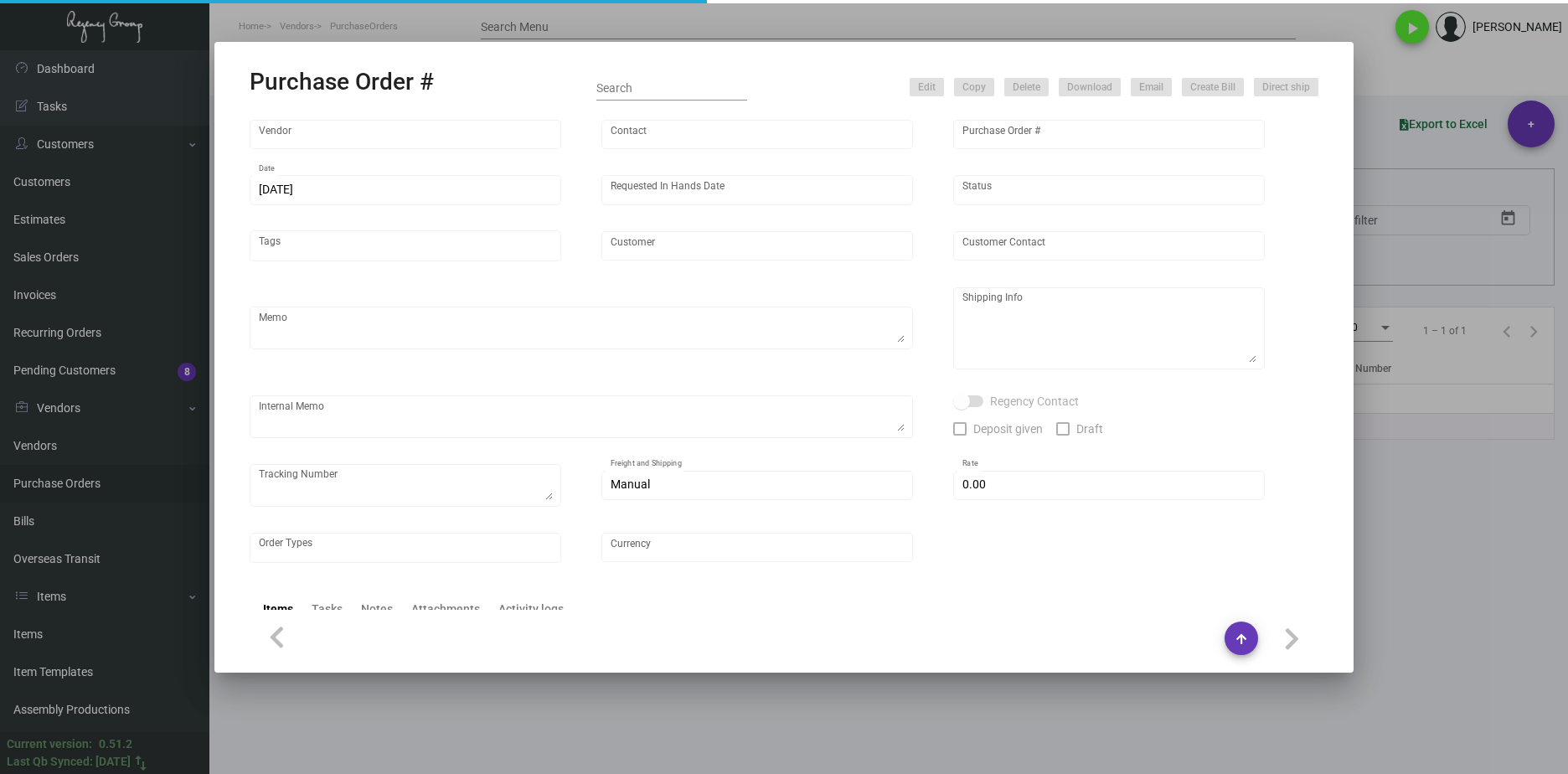
type input "[GEOGRAPHIC_DATA]"
type textarea "Regency Group NJ - [PERSON_NAME] [STREET_ADDRESS]"
type textarea "$290.26 for freight, LTL shipment"
checkbox input "true"
type input "$ 0.00"
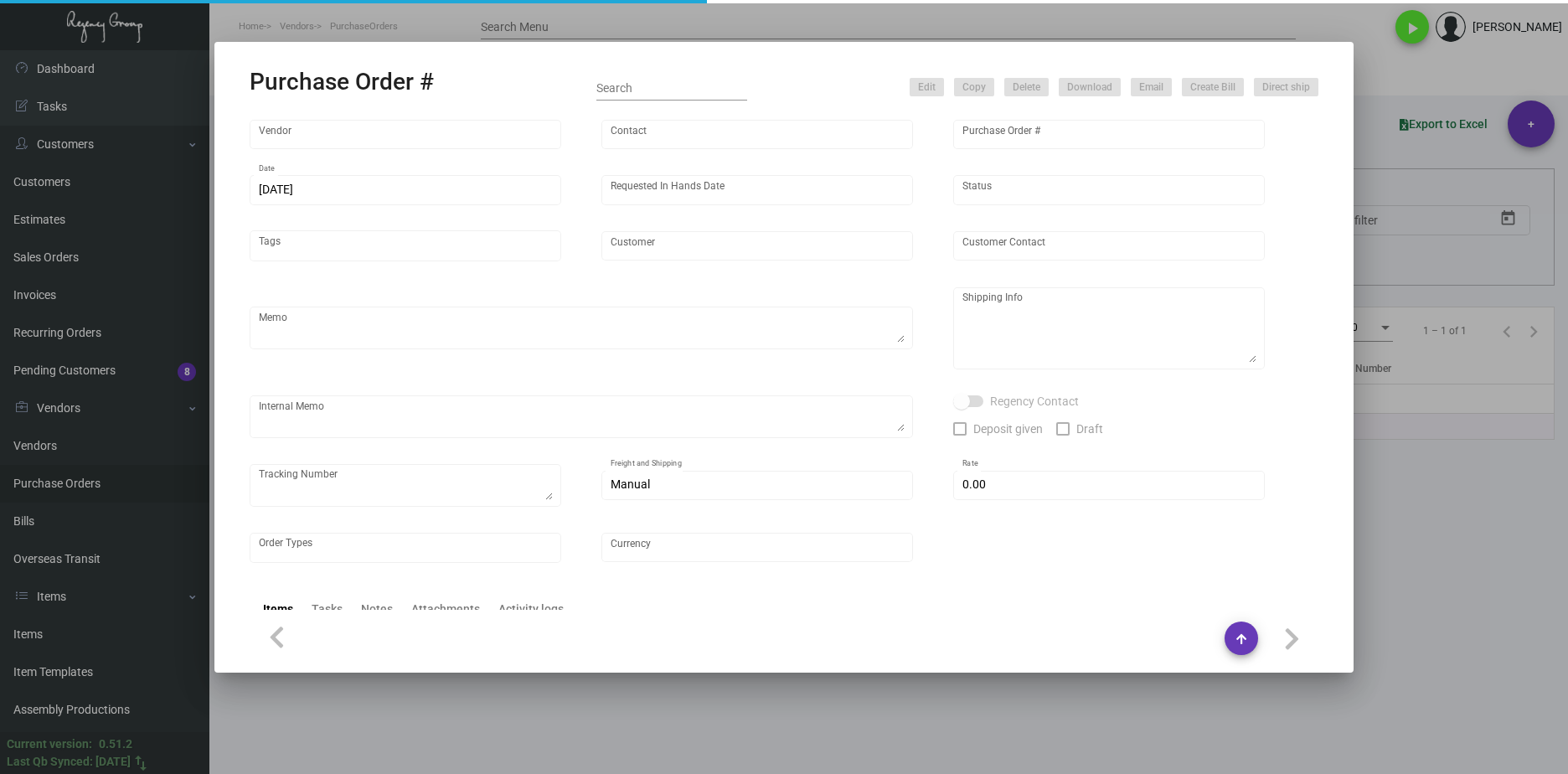
type input "United States Dollar $"
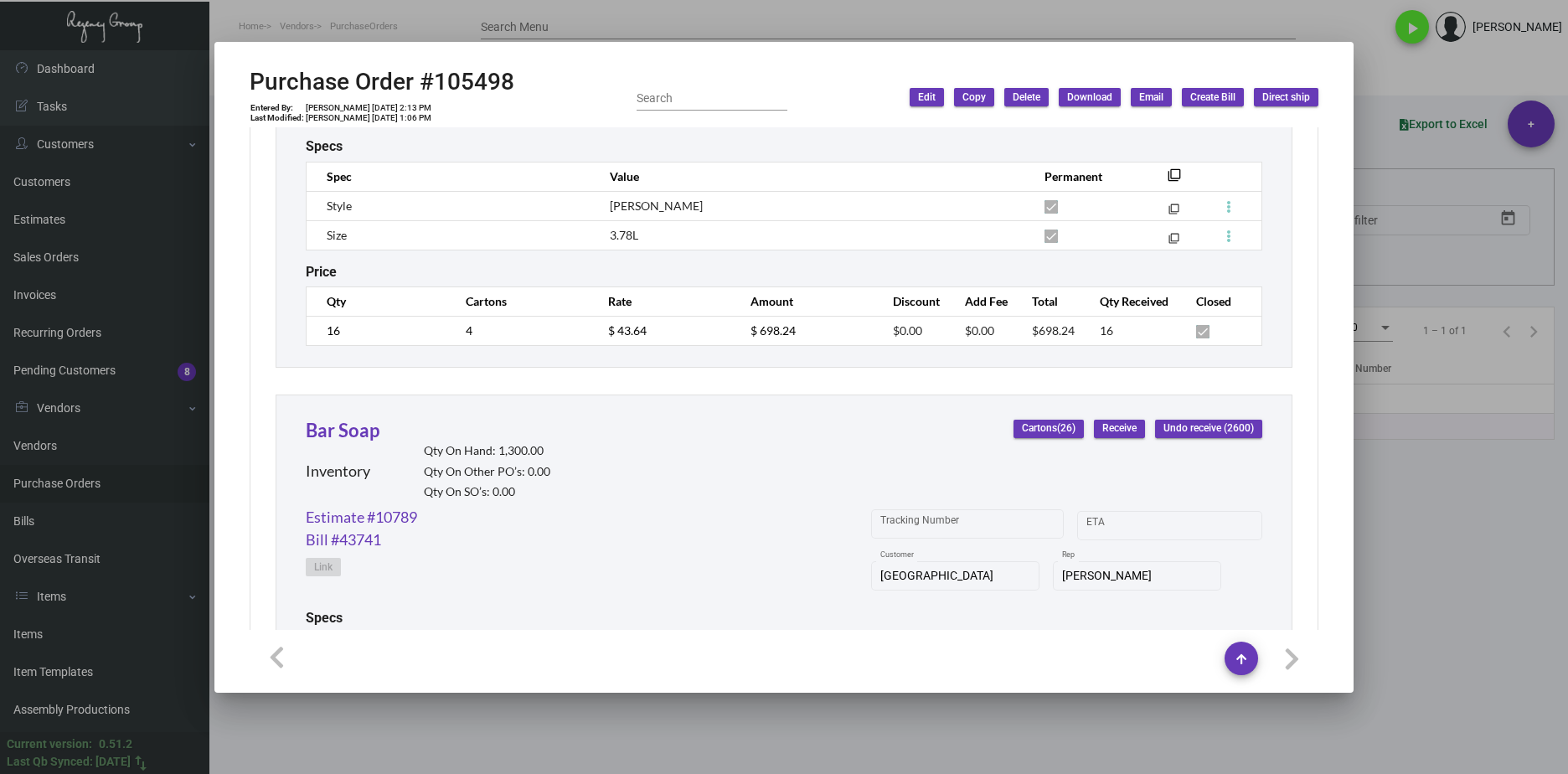
scroll to position [4308, 0]
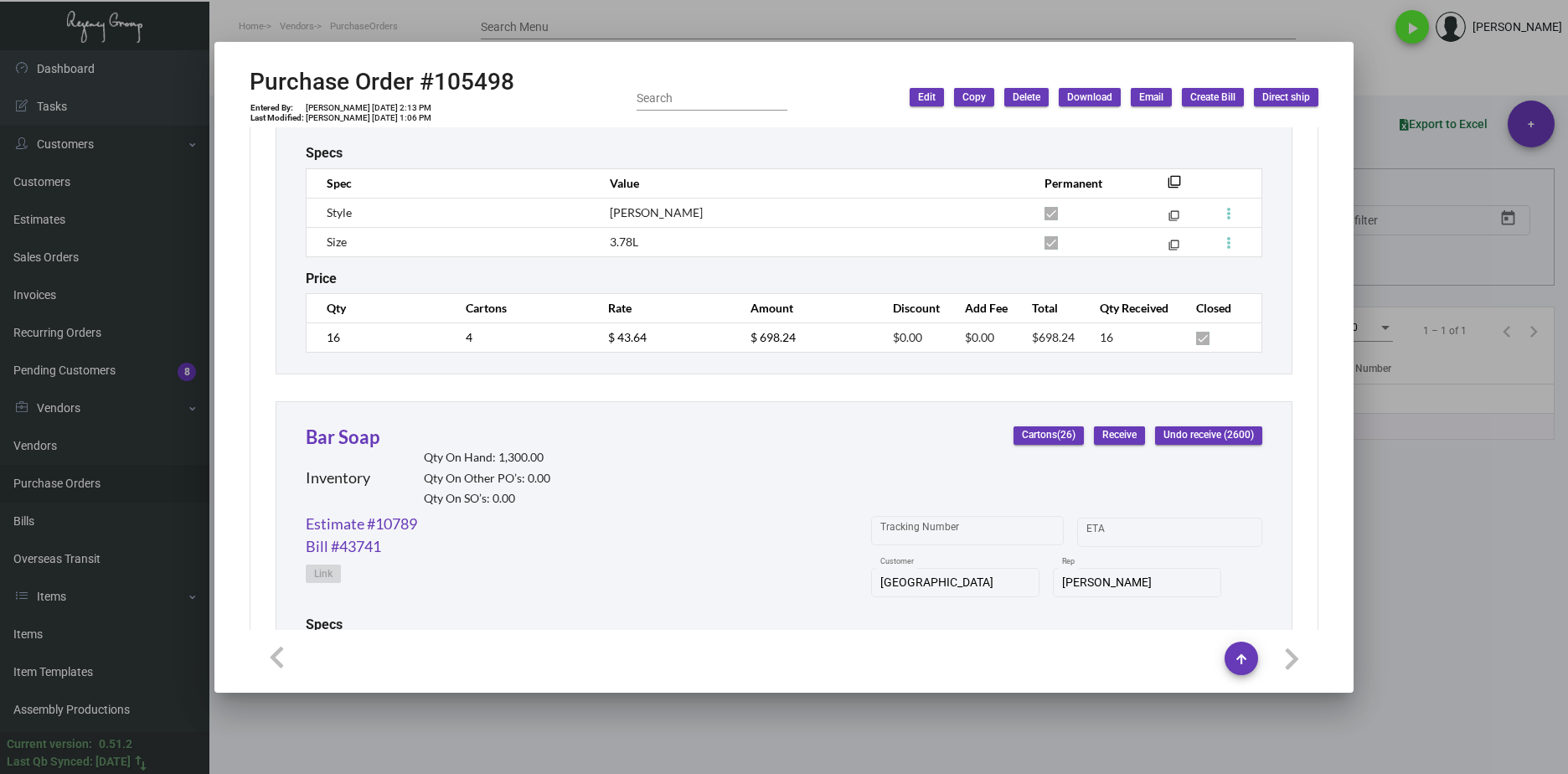
click at [1472, 519] on div at bounding box center [784, 387] width 1568 height 774
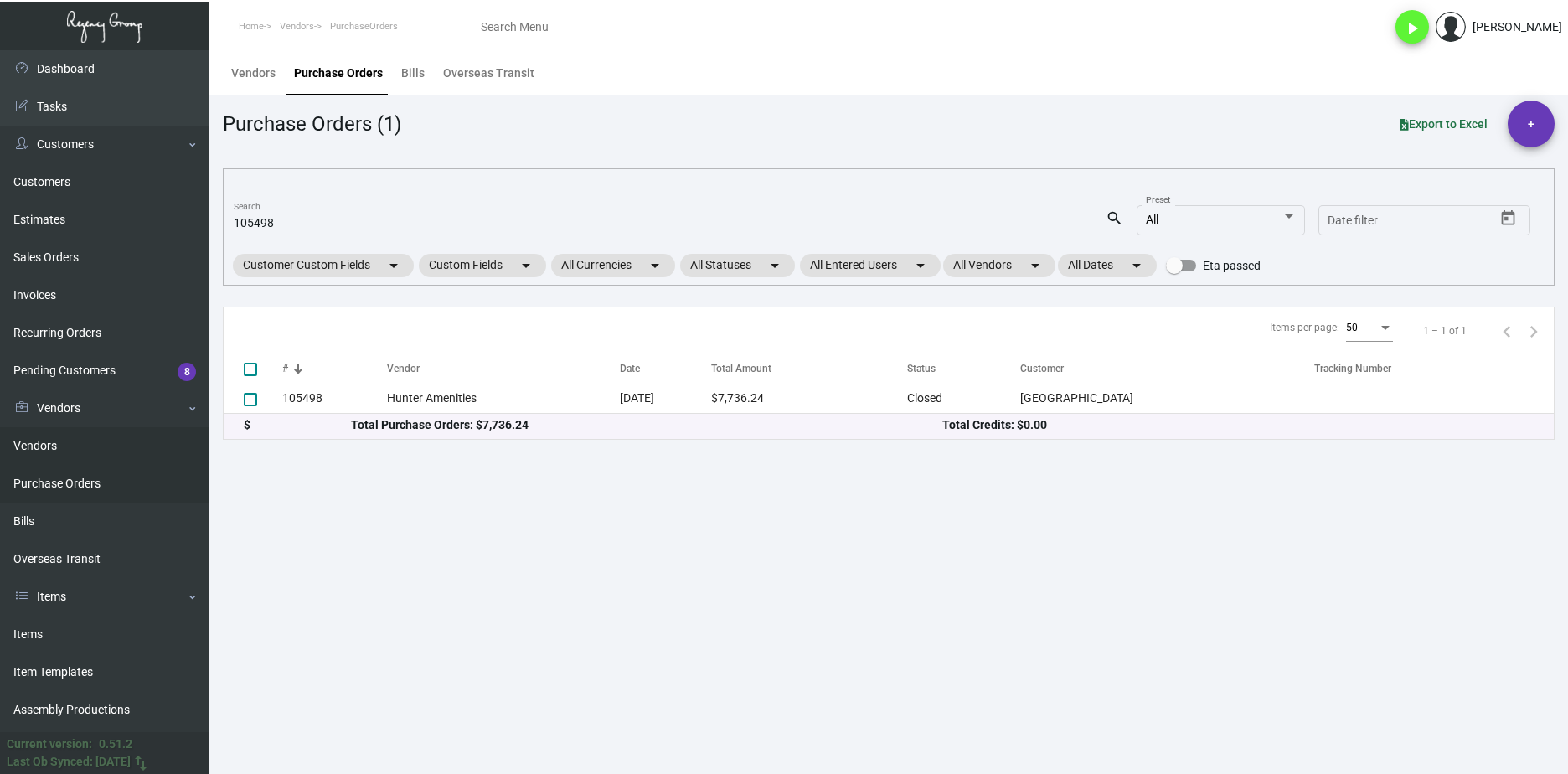
click at [90, 446] on link "Vendors" at bounding box center [105, 446] width 210 height 38
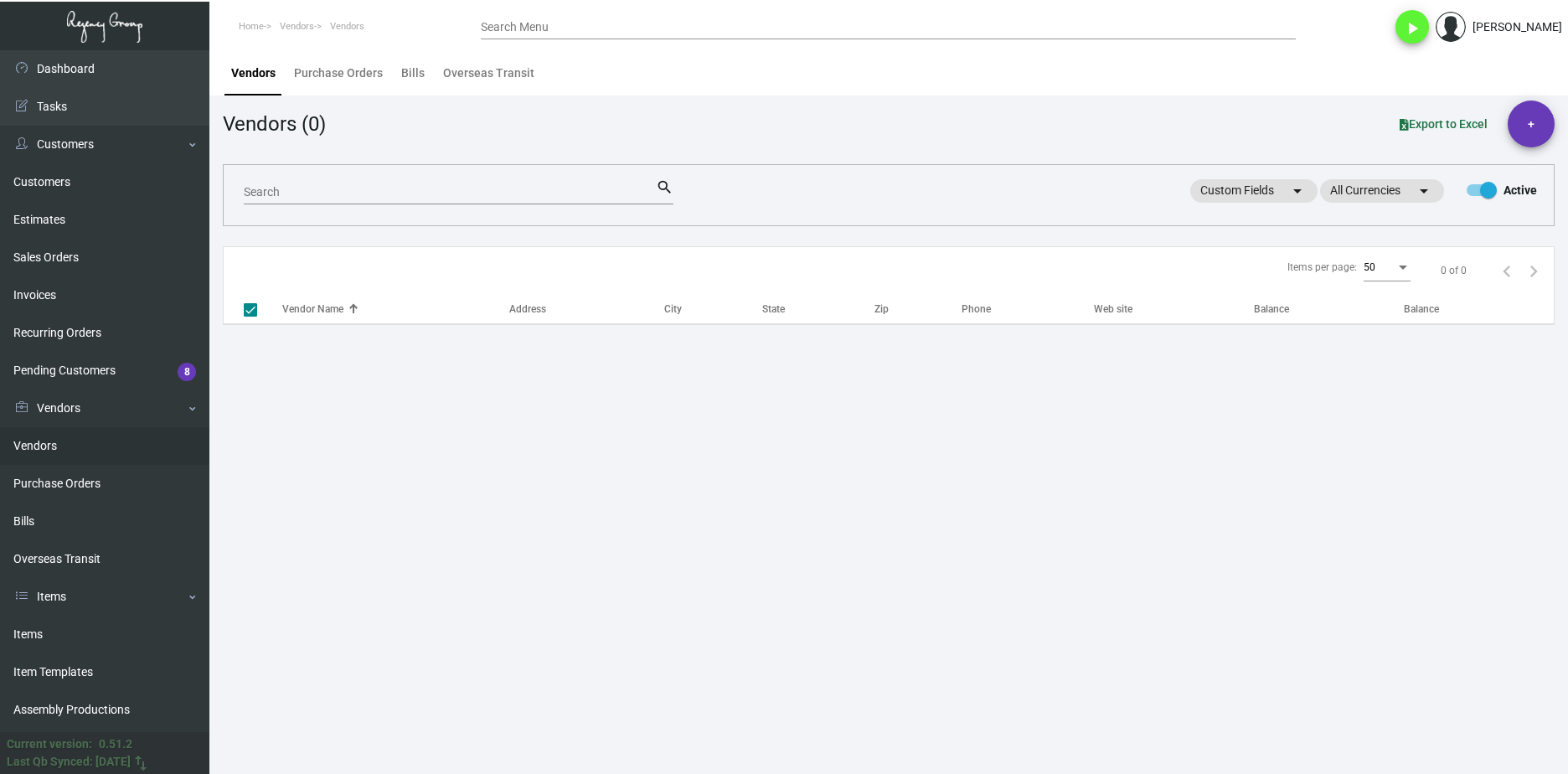
checkbox input "false"
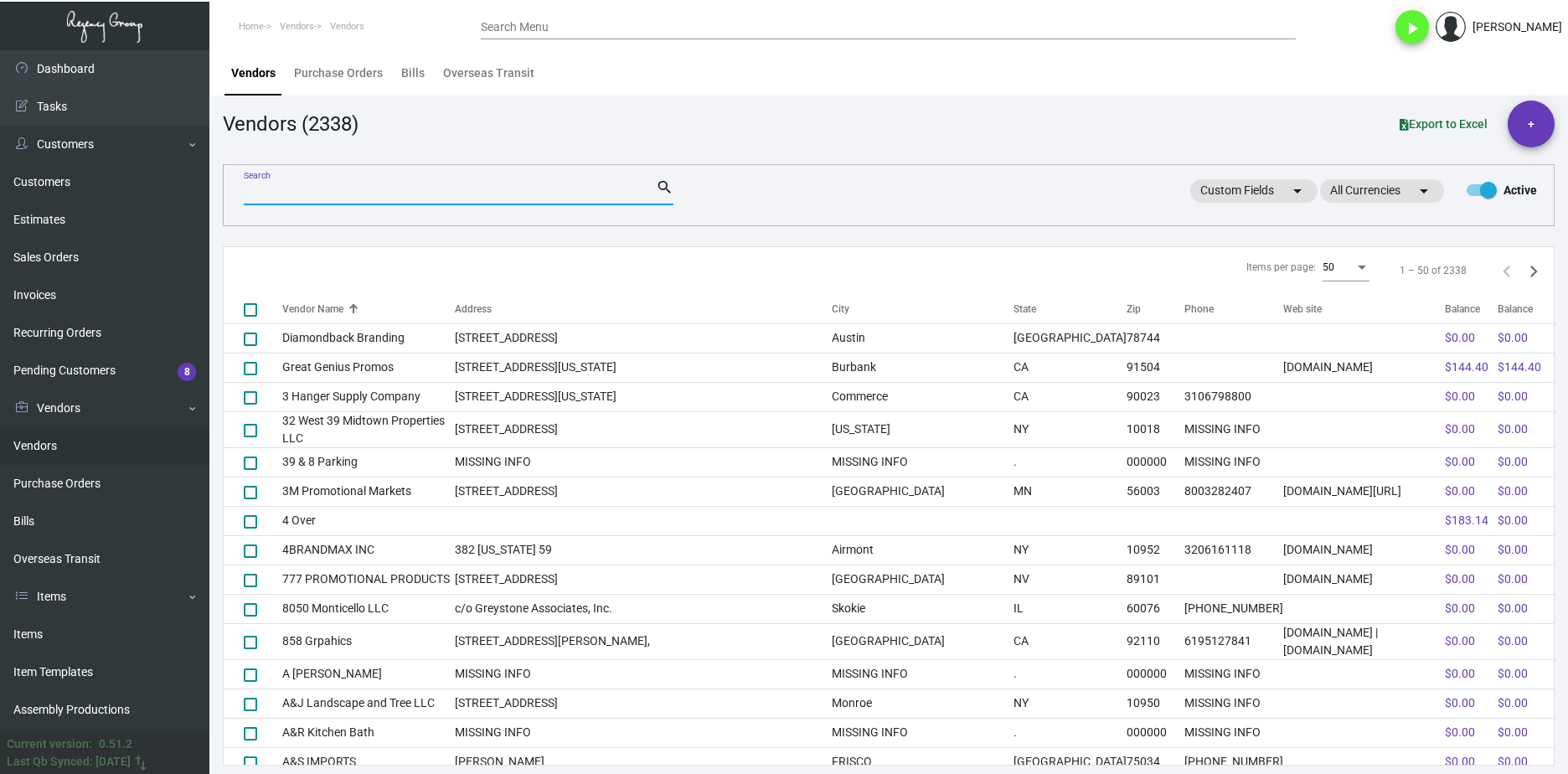
click at [391, 195] on input "Search" at bounding box center [449, 193] width 412 height 14
type input "hunter amenitie"
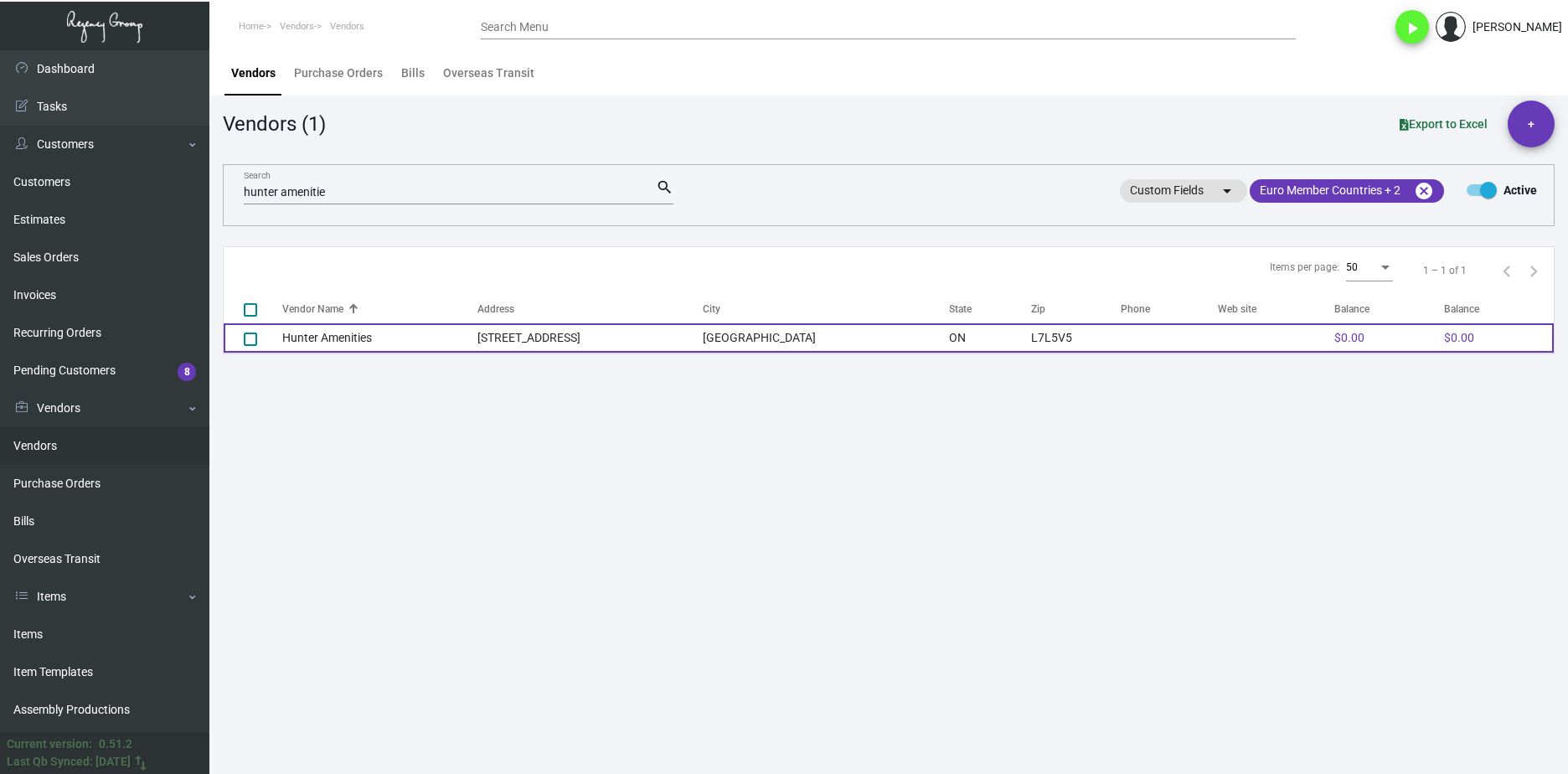
click at [386, 337] on td "Hunter Amenities" at bounding box center [380, 338] width 195 height 30
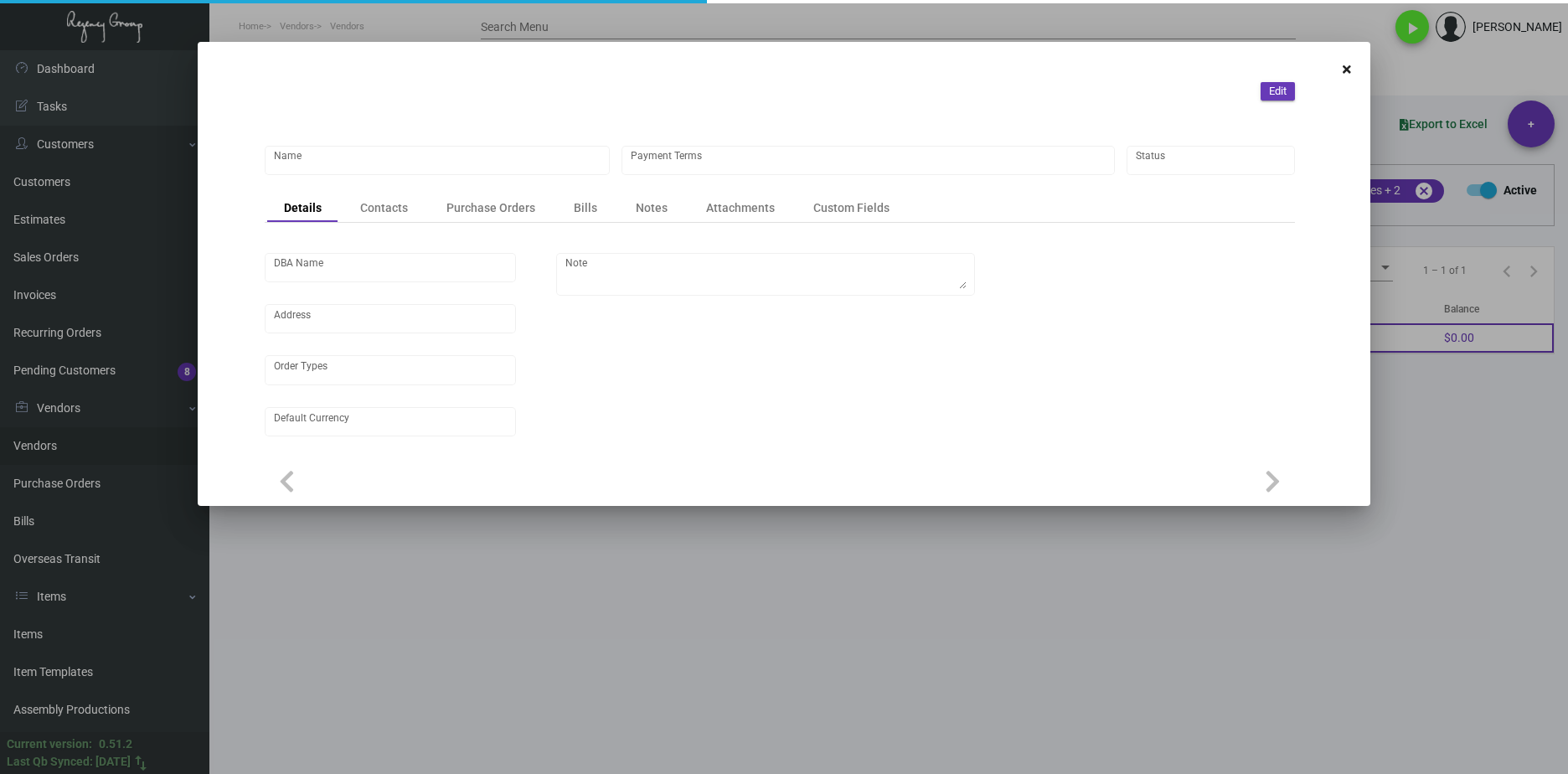
type input "Hunter Amenities"
type input "Net 30"
type input "United States Dollar $"
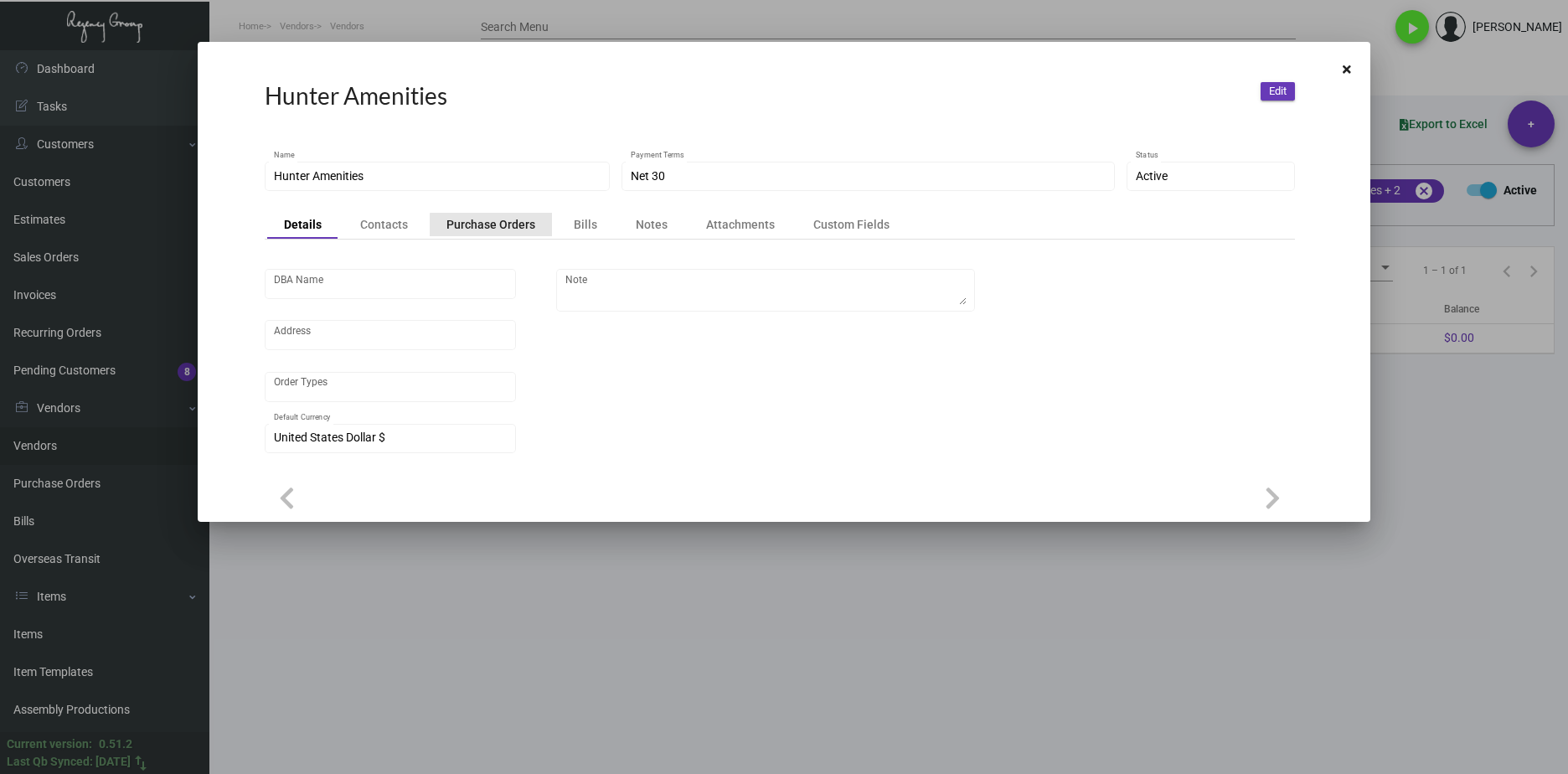
click at [499, 225] on div "Purchase Orders" at bounding box center [491, 224] width 89 height 17
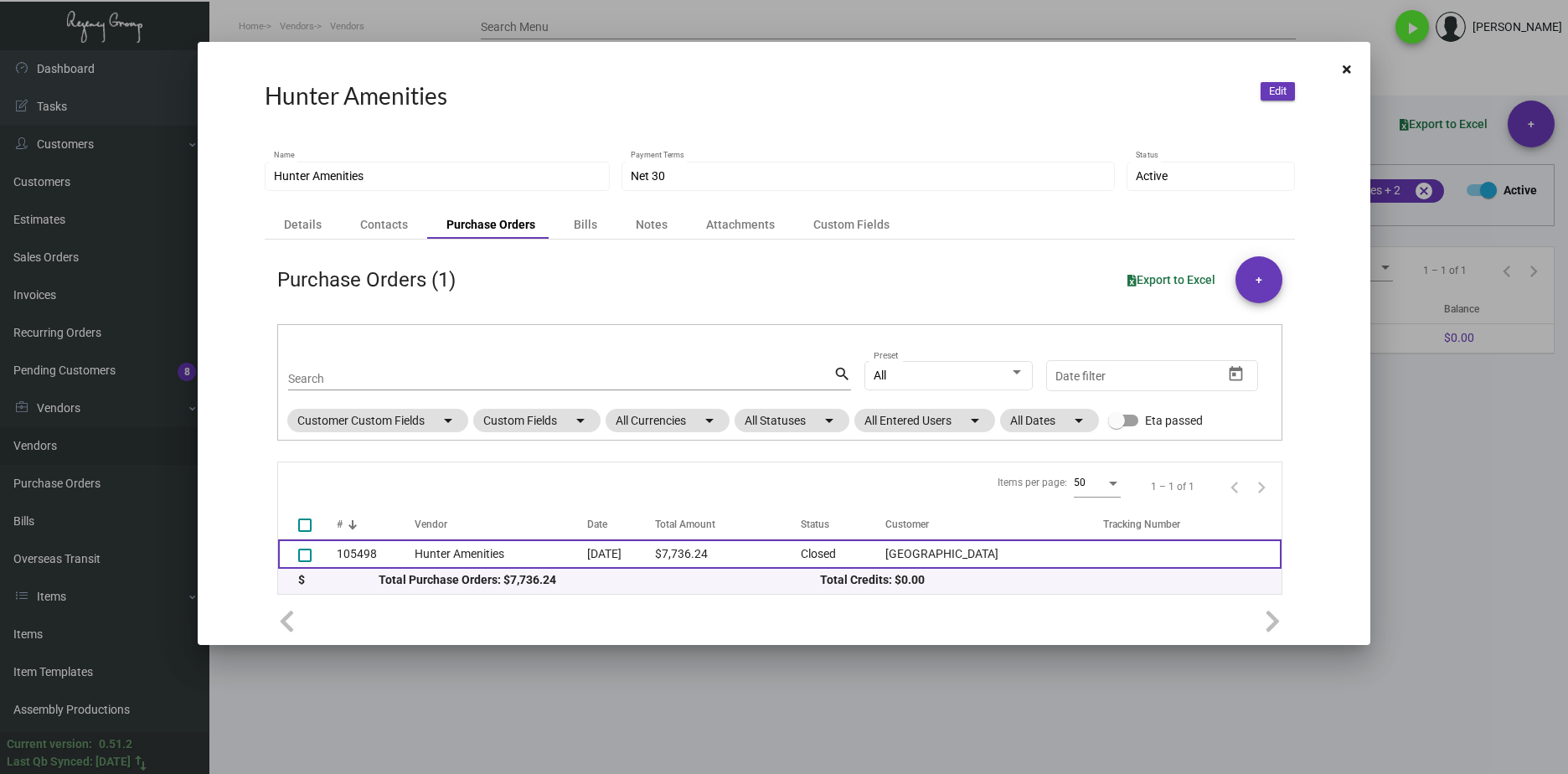
click at [478, 555] on td "Hunter Amenities" at bounding box center [501, 554] width 173 height 30
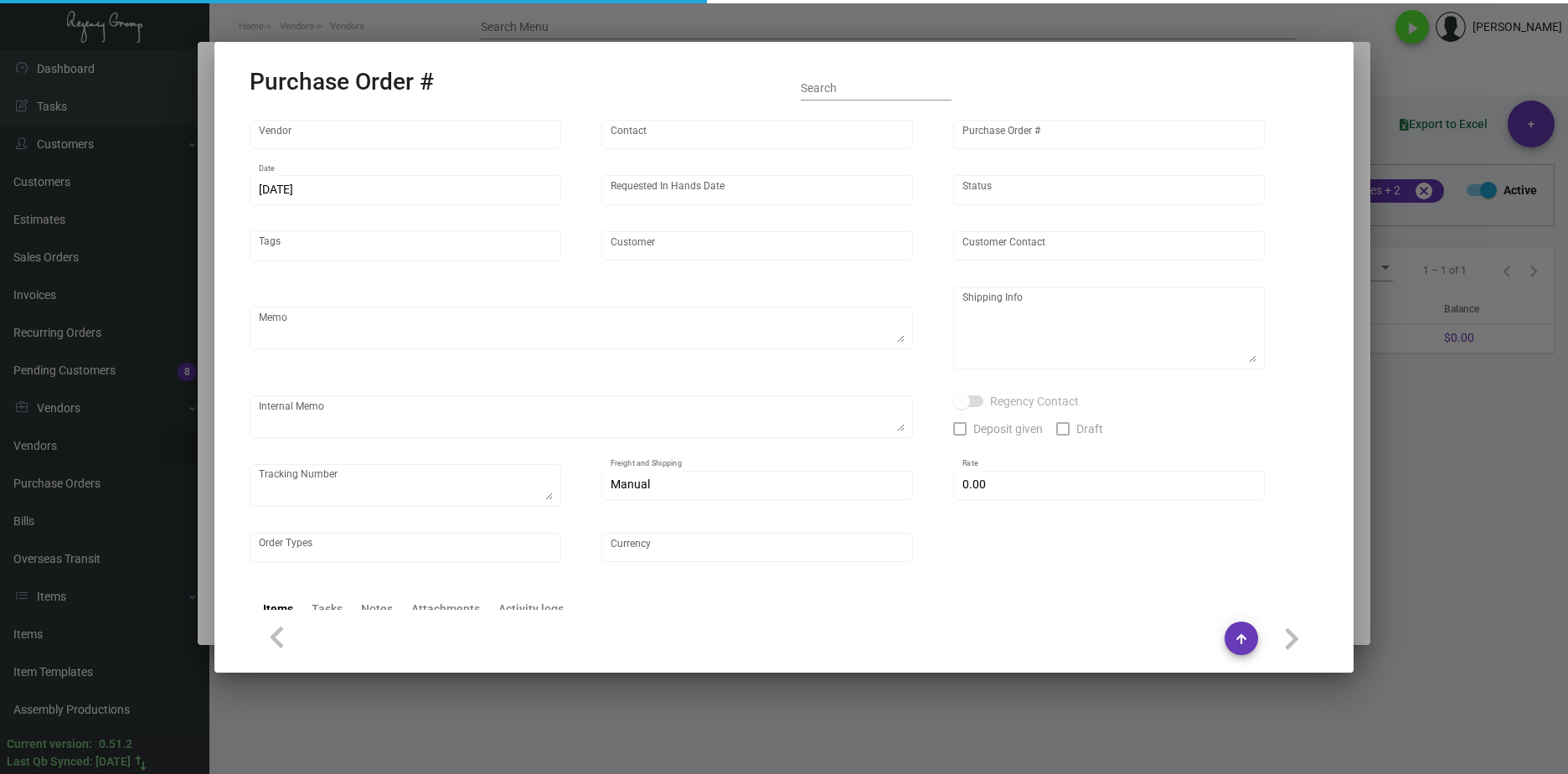
type input "Hunter Amenities"
type input "Brandon Hunter"
type input "105498"
type input "5/23/2024"
type input "6/14/2024"
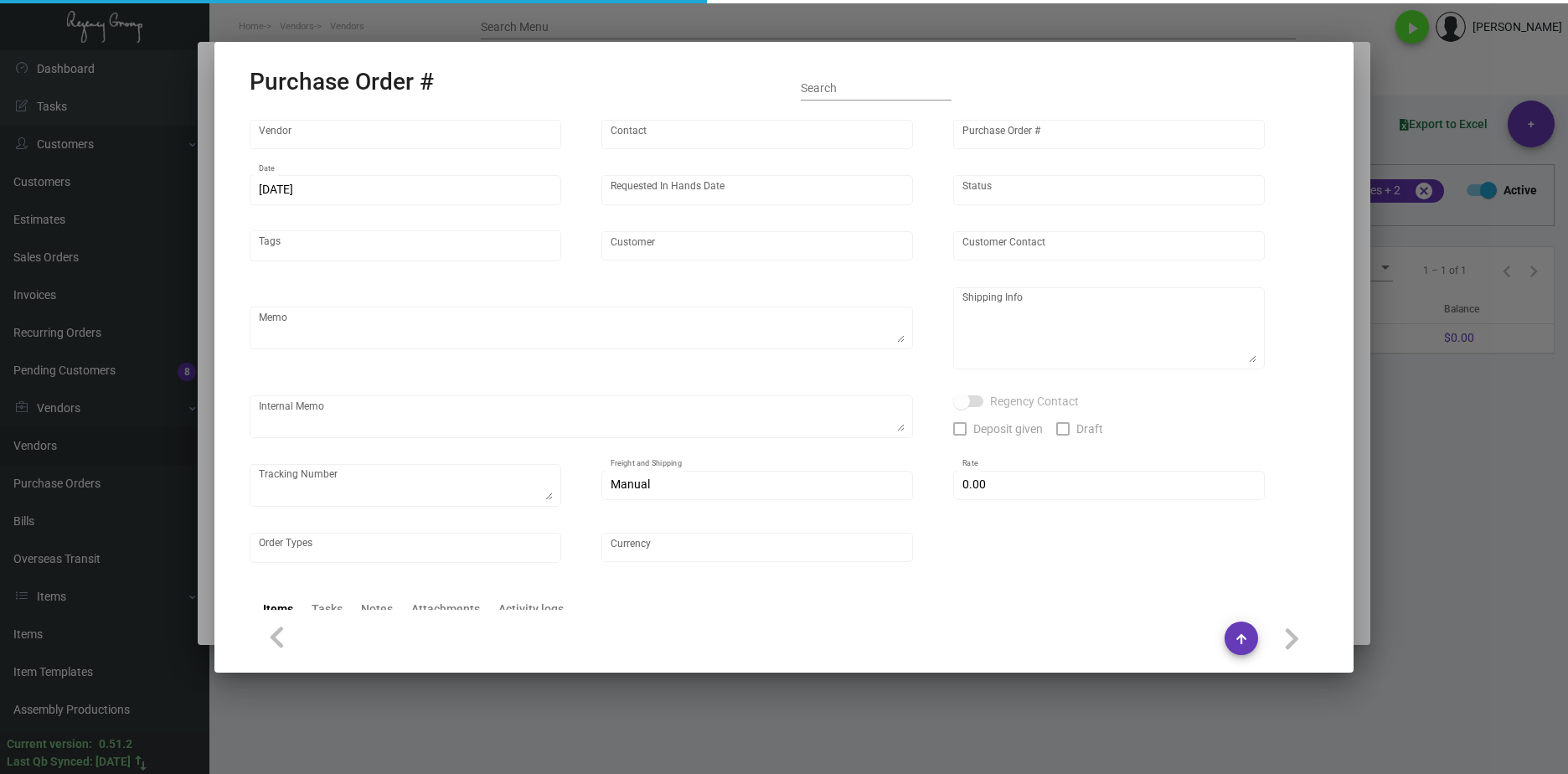
type input "Ada Hotel"
type textarea "Regency Group NJ - Alex Penate 22 Belgrove Dr. Kearny, NJ, 07032 US"
type textarea "$290.26 for freight, LTL shipment"
checkbox input "true"
type input "$ 0.00"
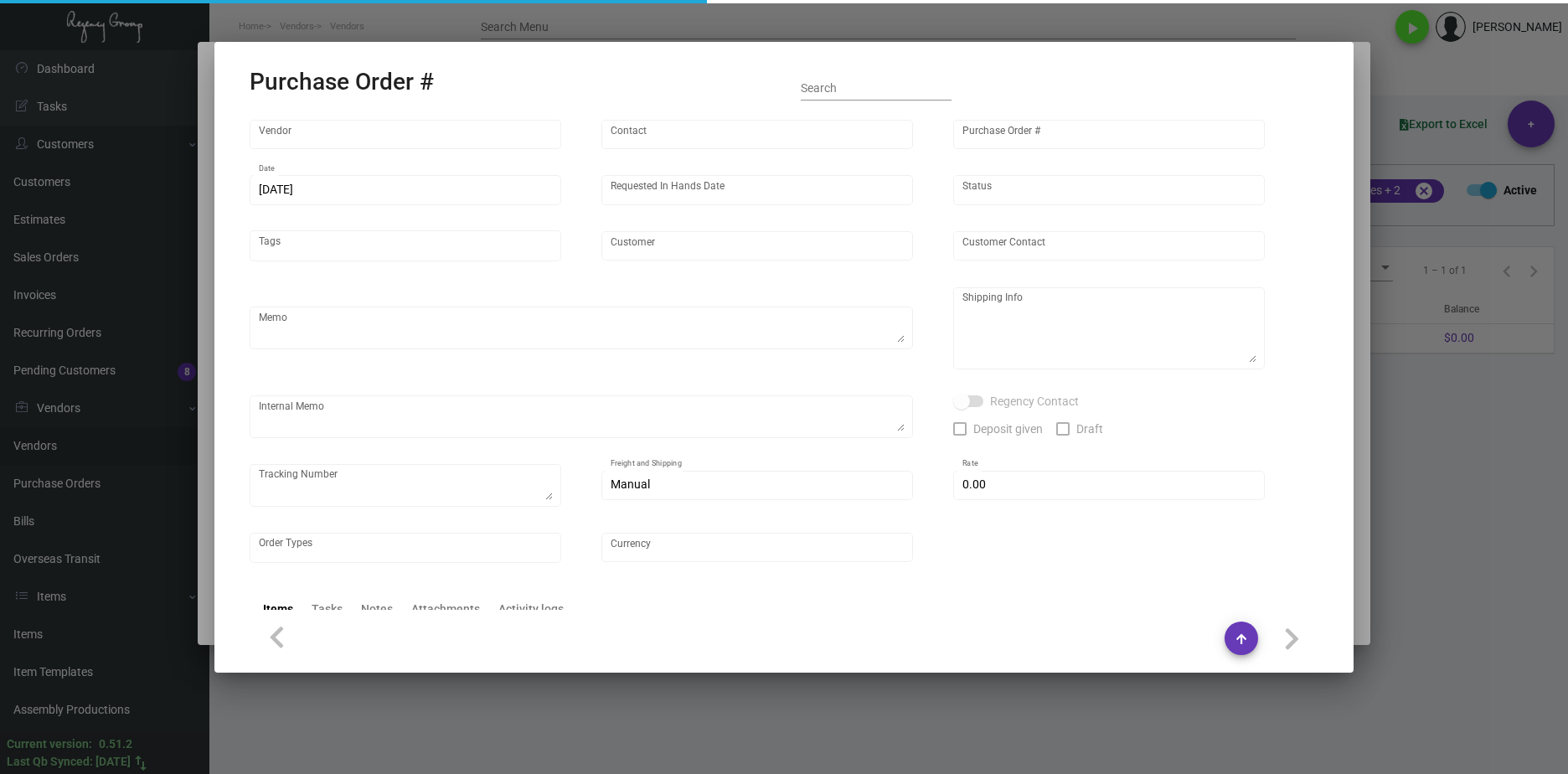
type input "United States Dollar $"
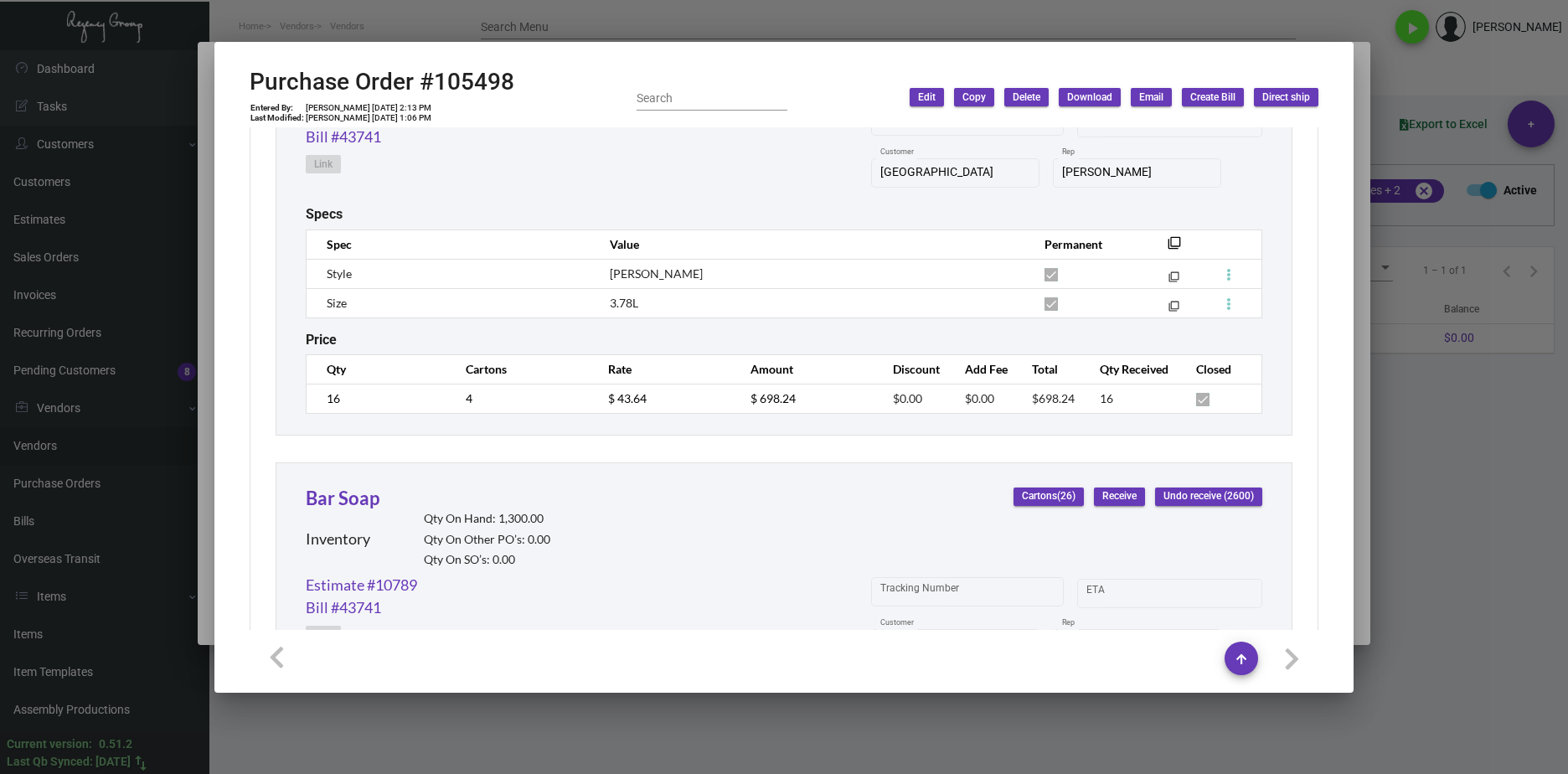
scroll to position [4439, 0]
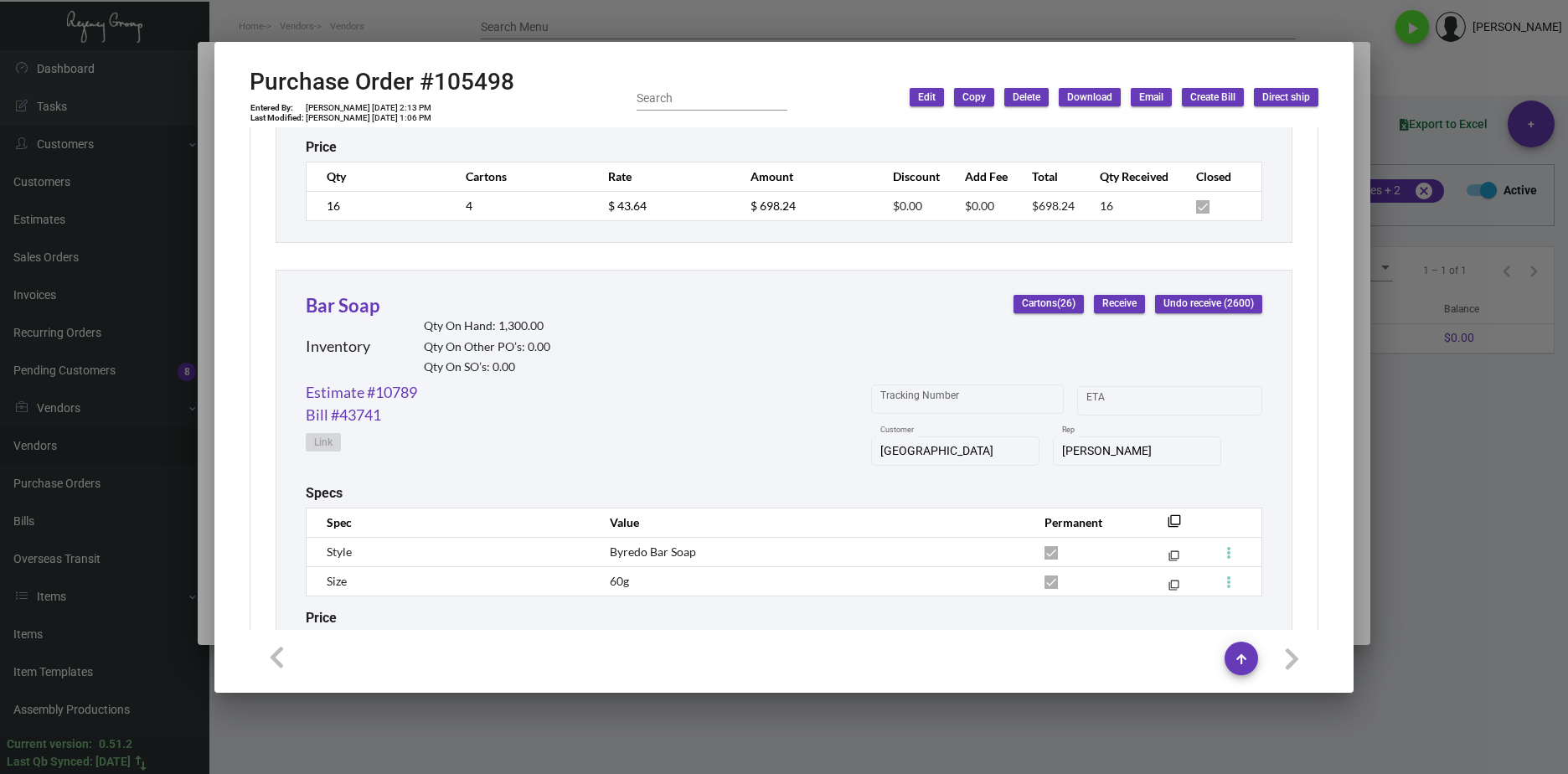
click at [1417, 522] on div at bounding box center [784, 387] width 1568 height 774
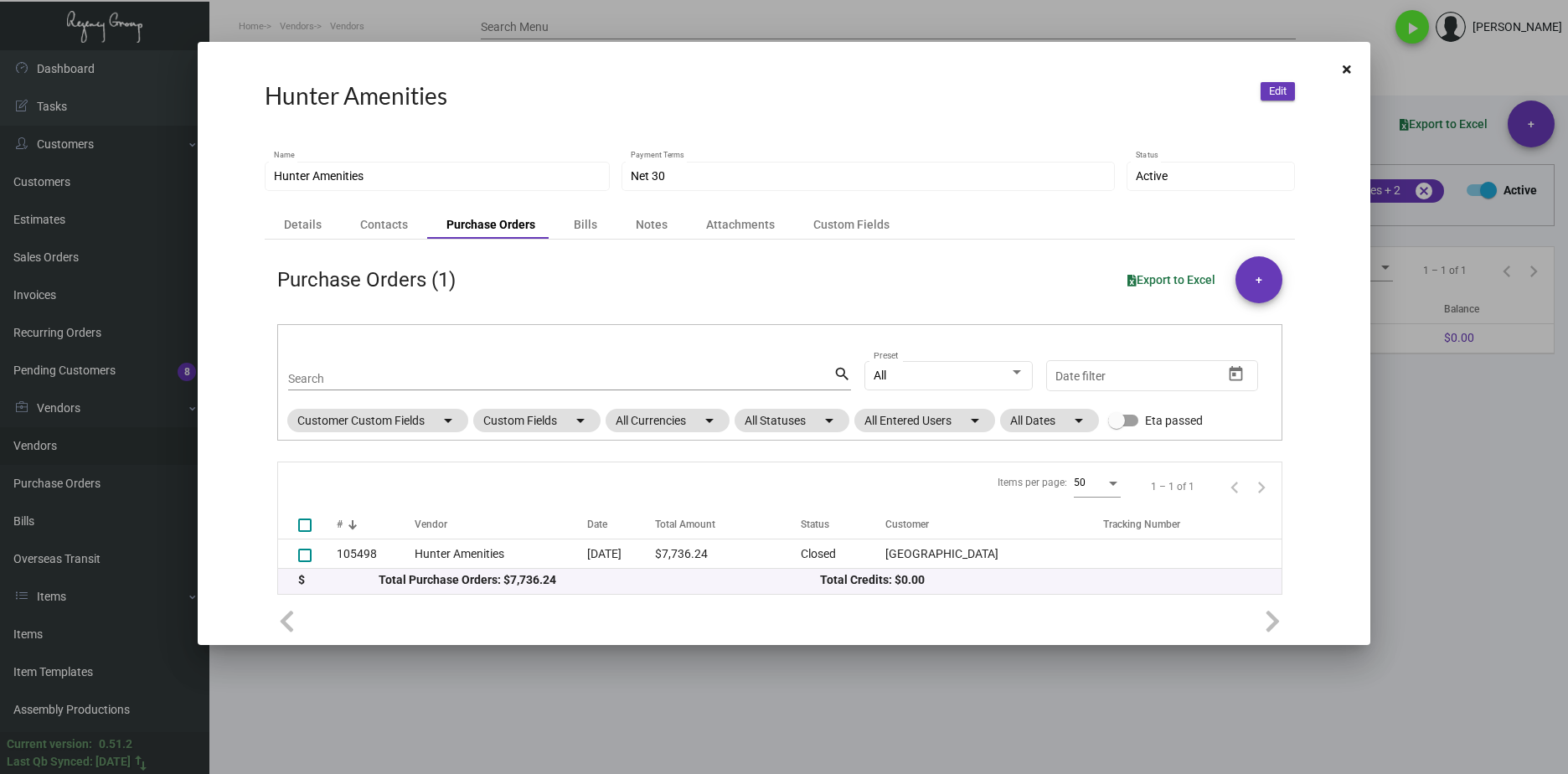
click at [1426, 449] on div at bounding box center [784, 387] width 1568 height 774
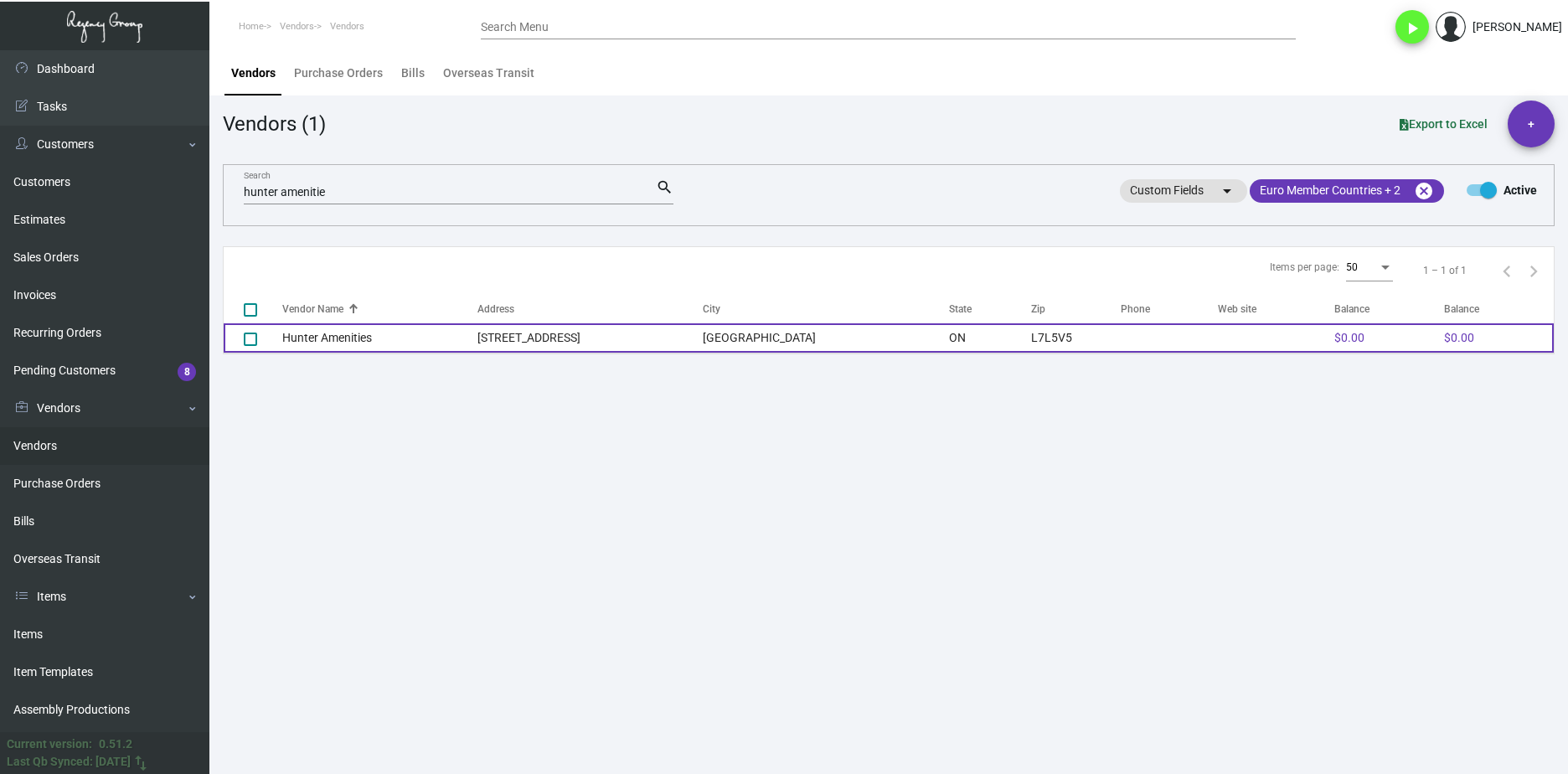
click at [352, 340] on td "Hunter Amenities" at bounding box center [380, 338] width 195 height 30
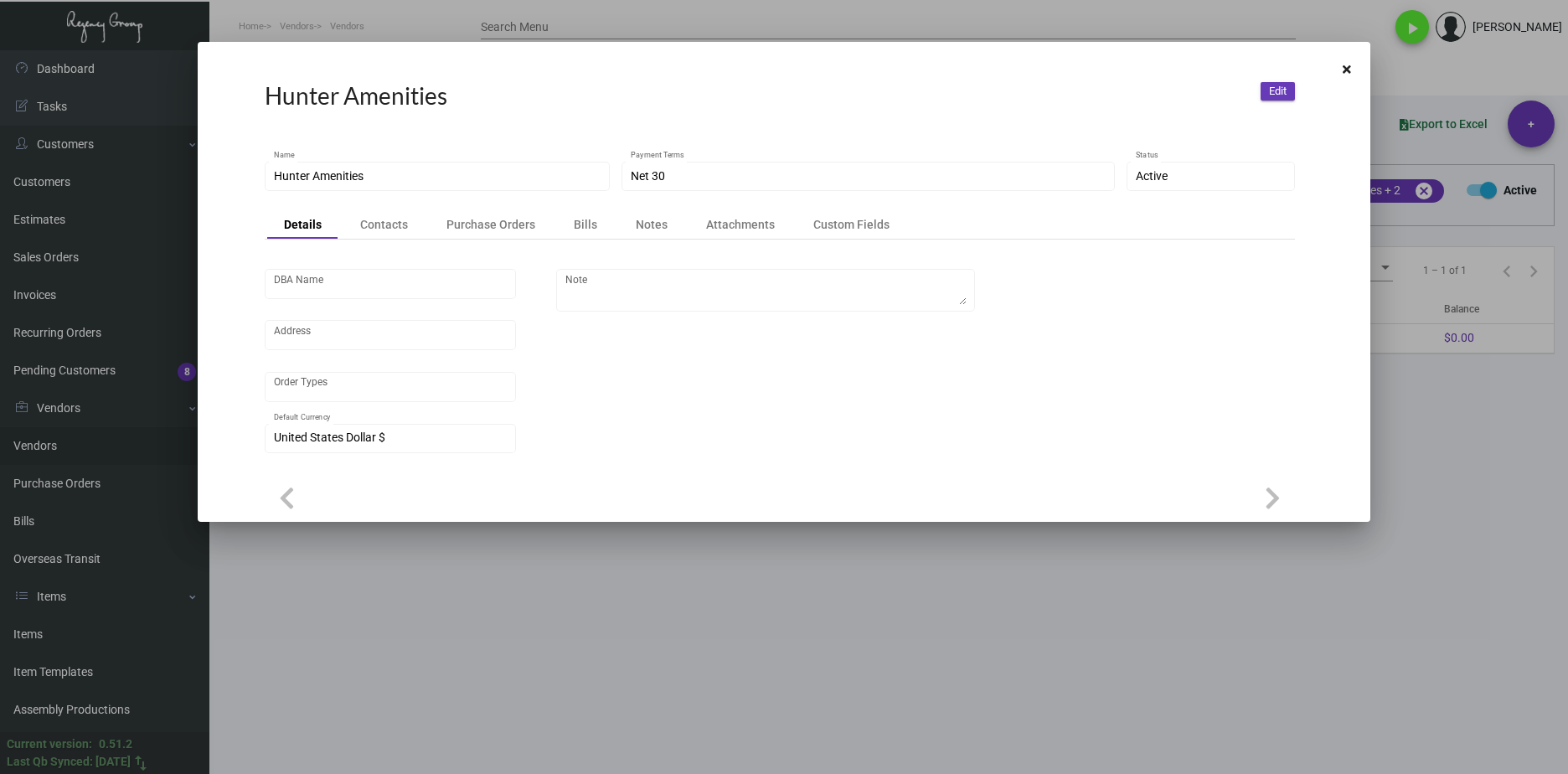
click at [1272, 384] on div "DBA Name Address Order Types United States Dollar $ Default Currency Note" at bounding box center [767, 370] width 1030 height 206
click at [1418, 677] on div at bounding box center [784, 387] width 1568 height 774
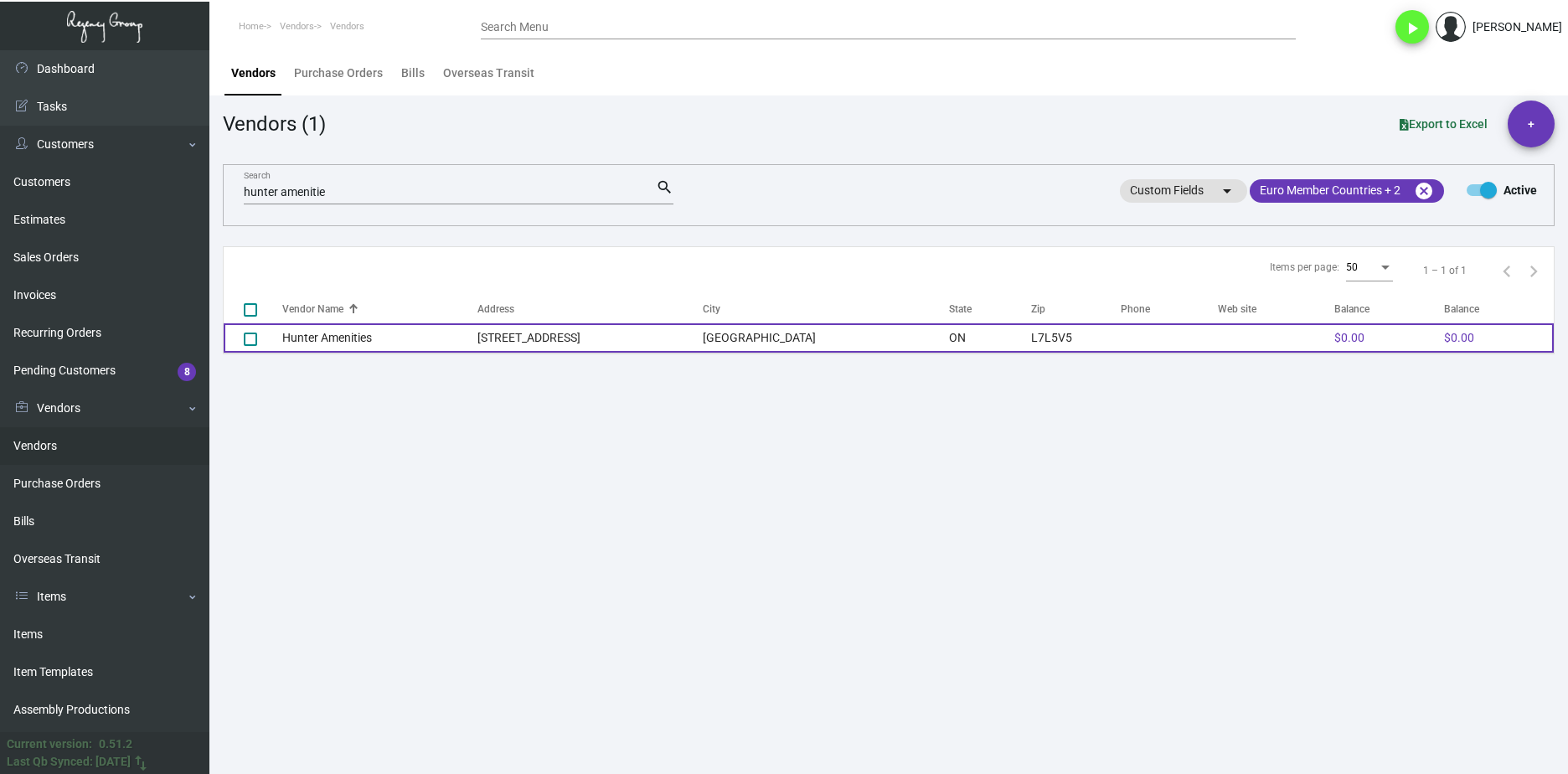
click at [419, 341] on td "Hunter Amenities" at bounding box center [380, 338] width 195 height 30
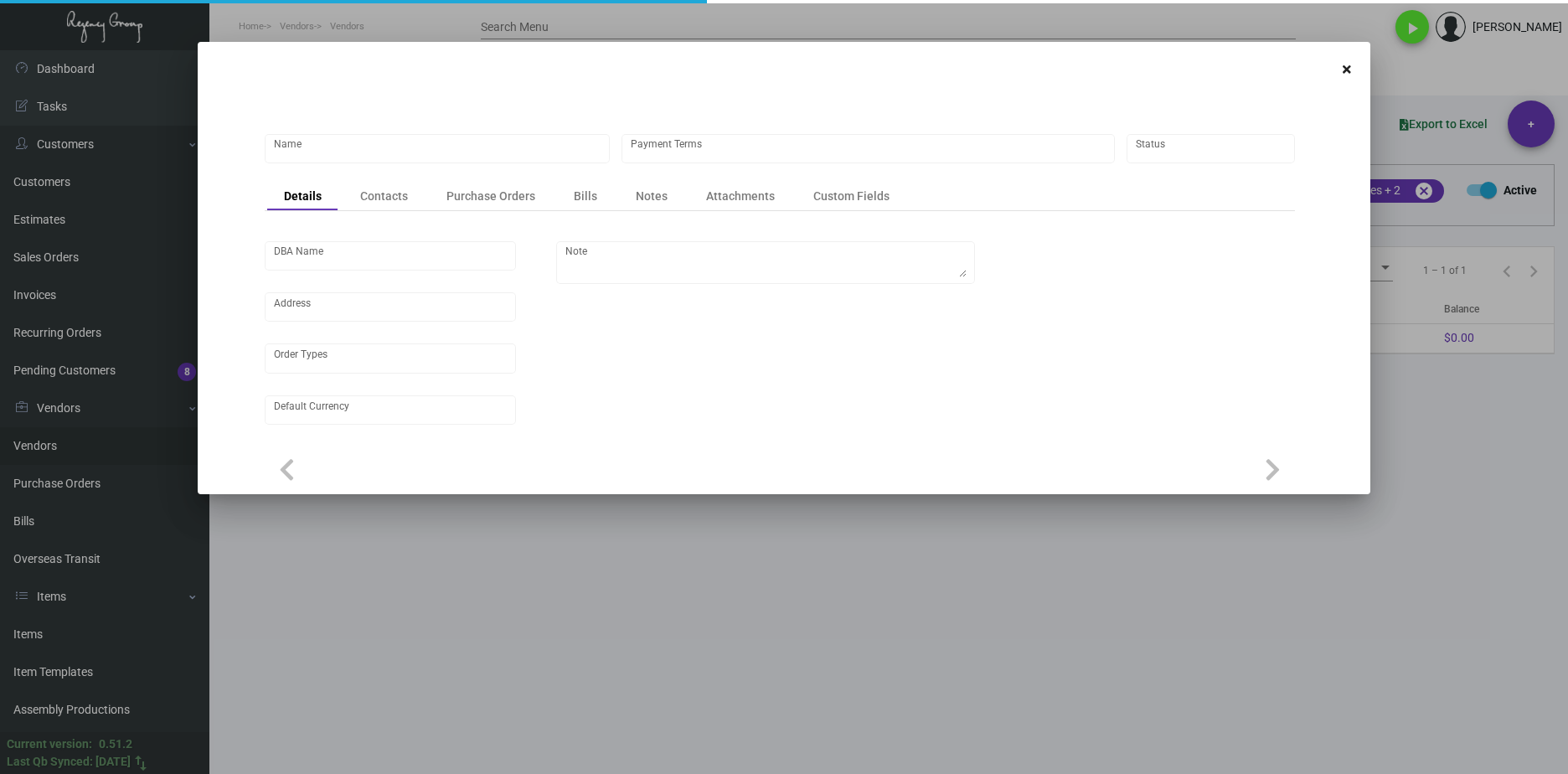
type input "Hunter Amenities"
type input "Net 30"
type input "United States Dollar $"
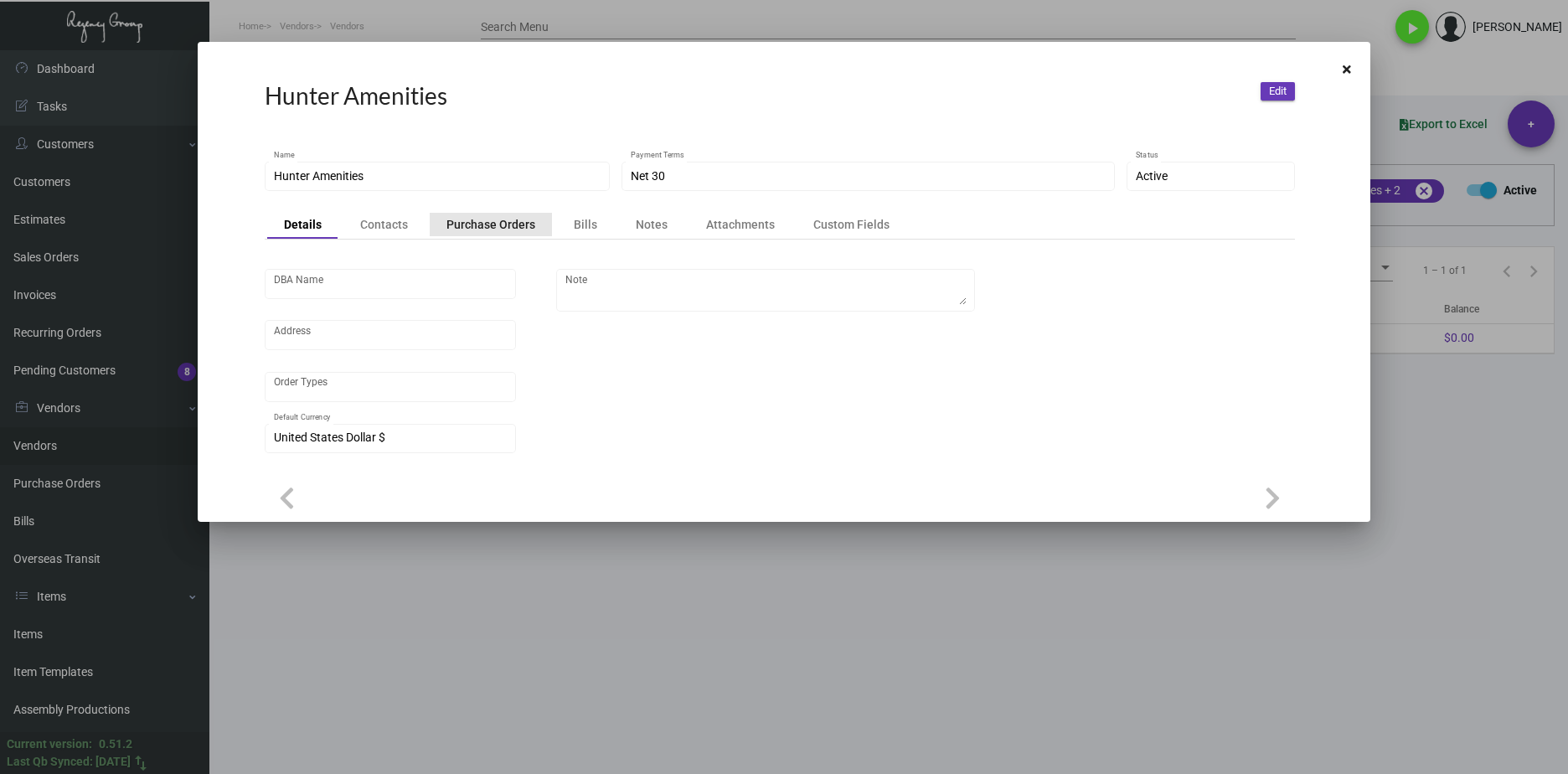
click at [496, 227] on div "Purchase Orders" at bounding box center [491, 224] width 89 height 17
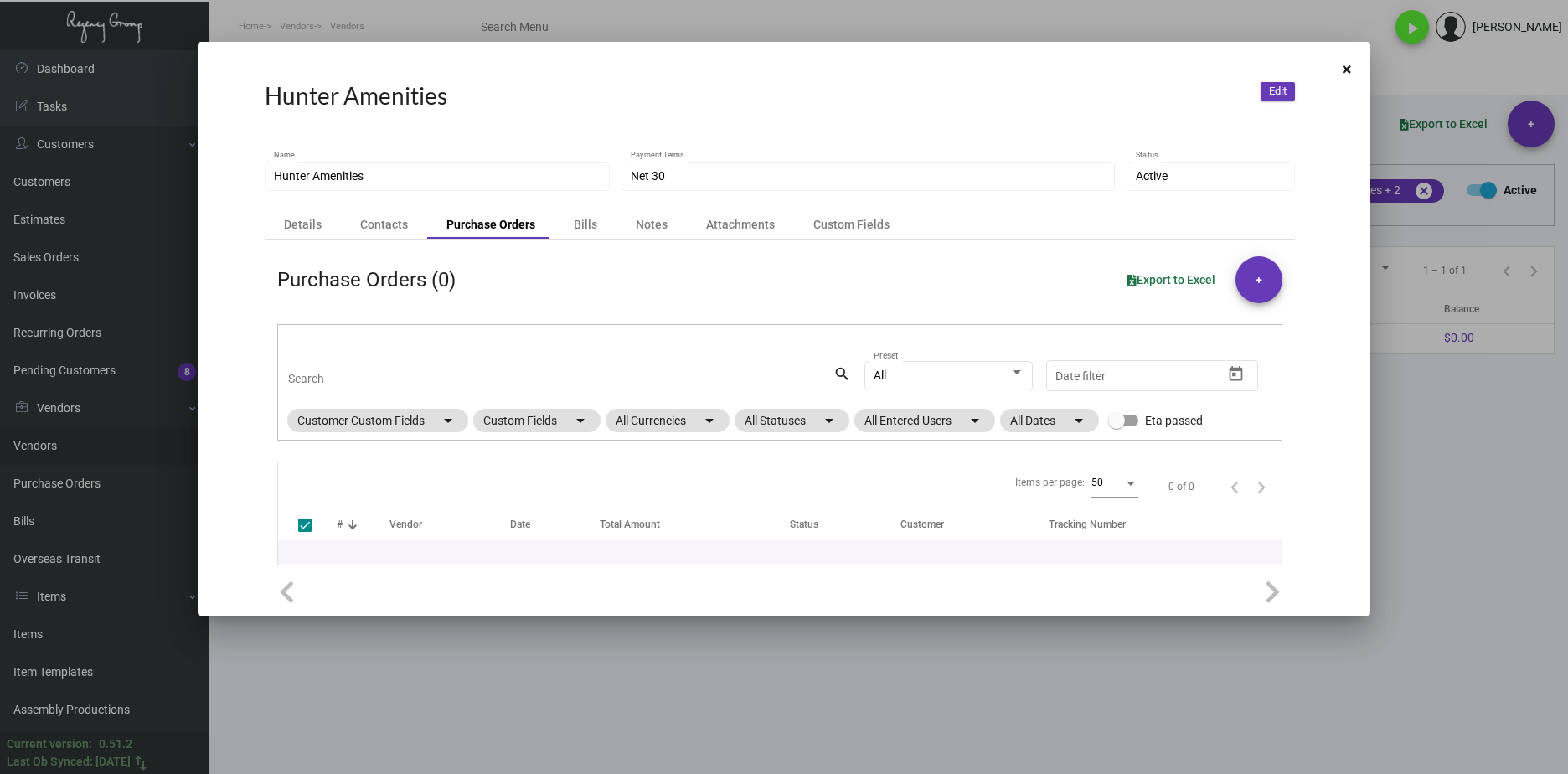
checkbox input "false"
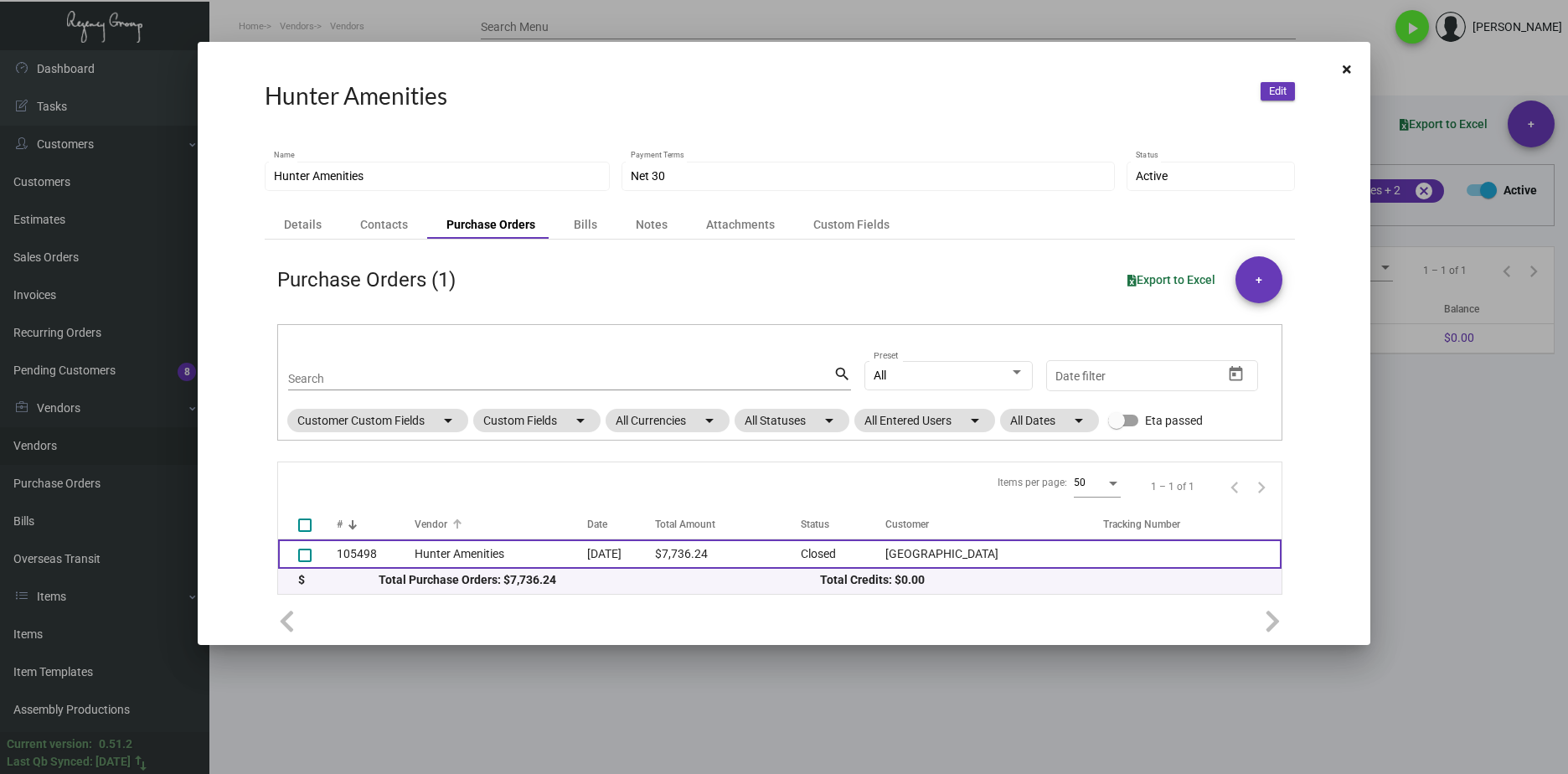
click at [501, 545] on td "Hunter Amenities" at bounding box center [501, 554] width 173 height 30
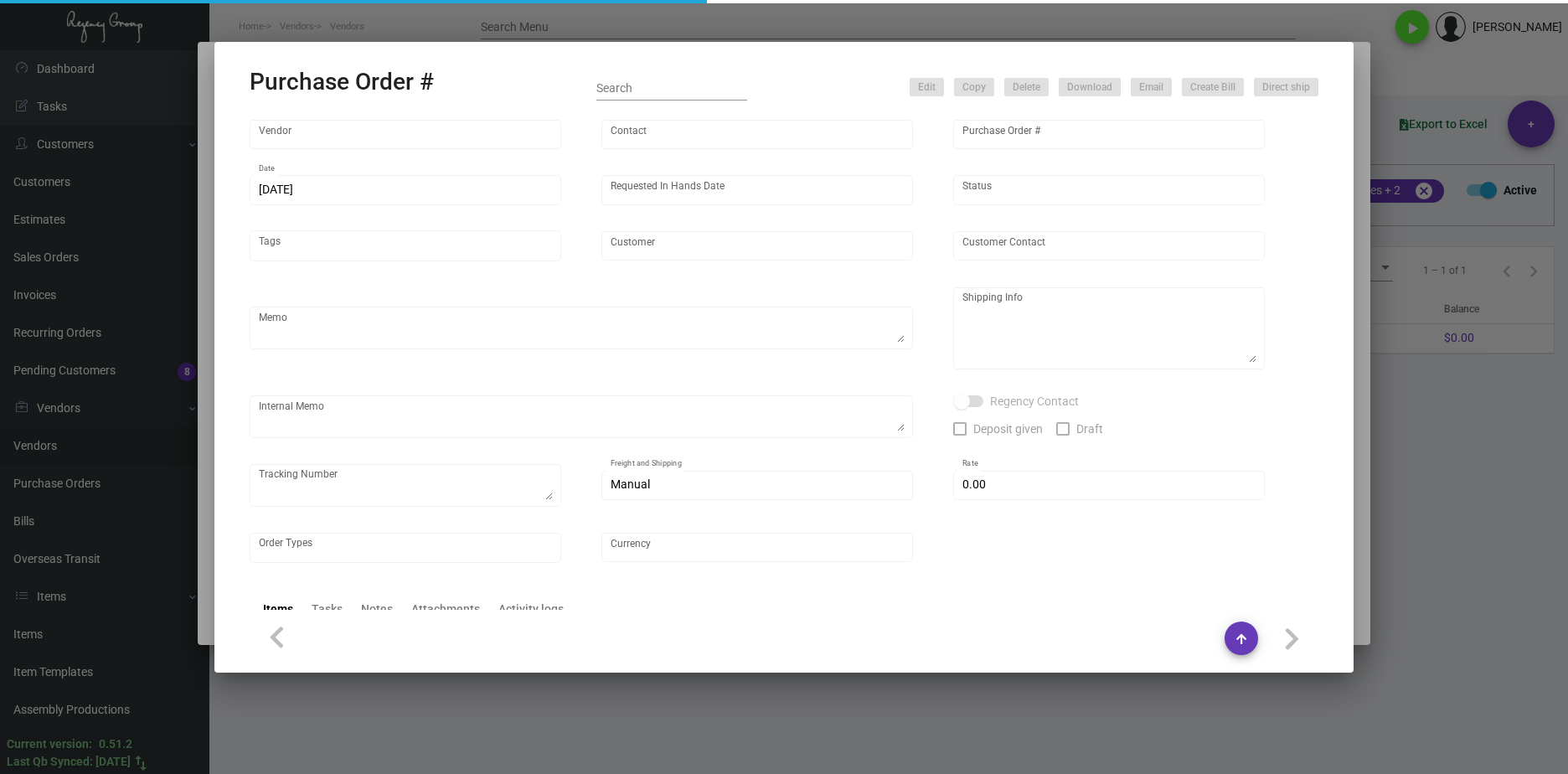
type input "Hunter Amenities"
type input "Brandon Hunter"
type input "105498"
type input "5/23/2024"
type input "6/14/2024"
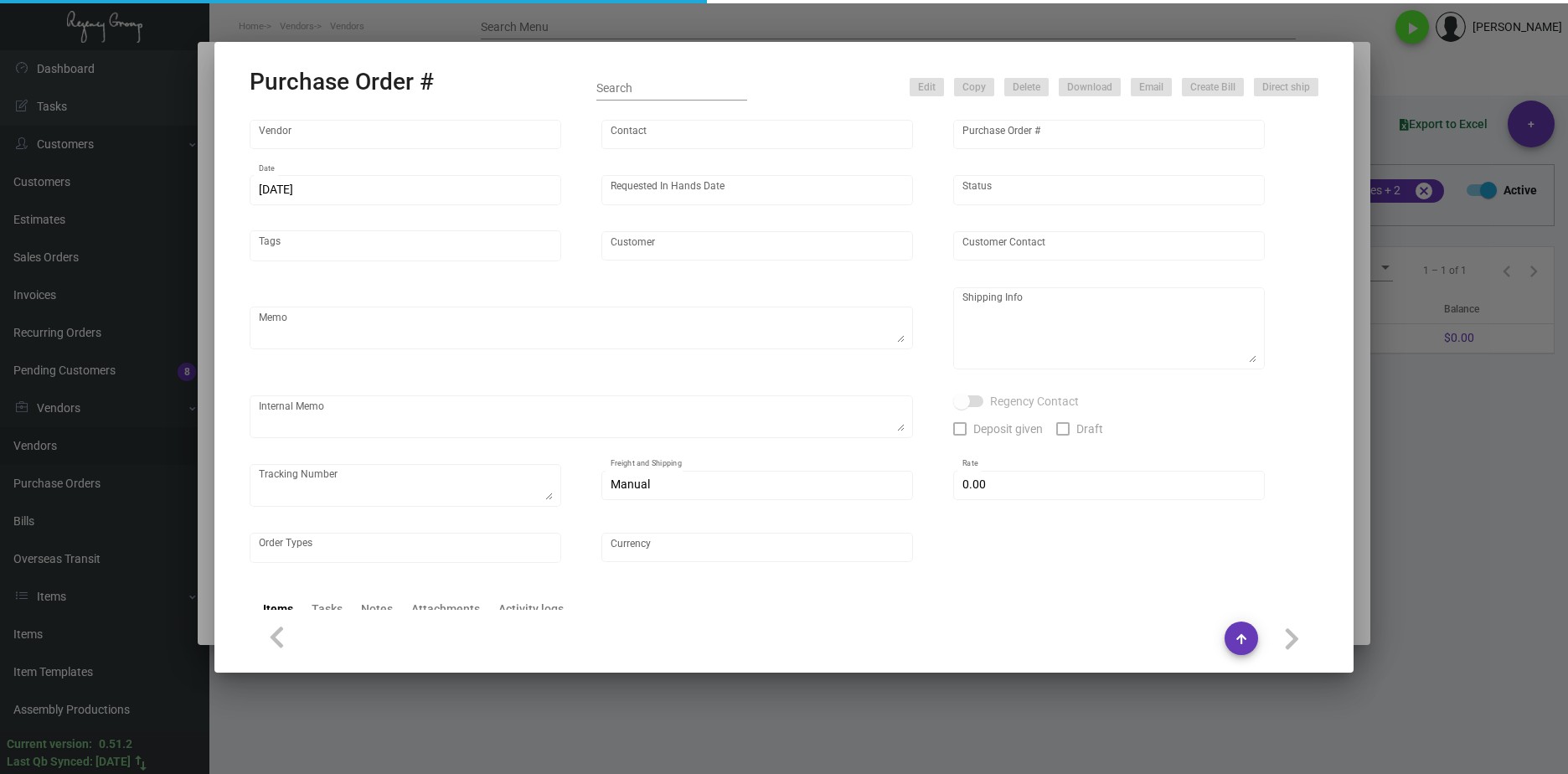
type input "Ada Hotel"
type textarea "Regency Group NJ - Alex Penate 22 Belgrove Dr. Kearny, NJ, 07032 US"
type textarea "$290.26 for freight, LTL shipment"
checkbox input "true"
type input "$ 0.00"
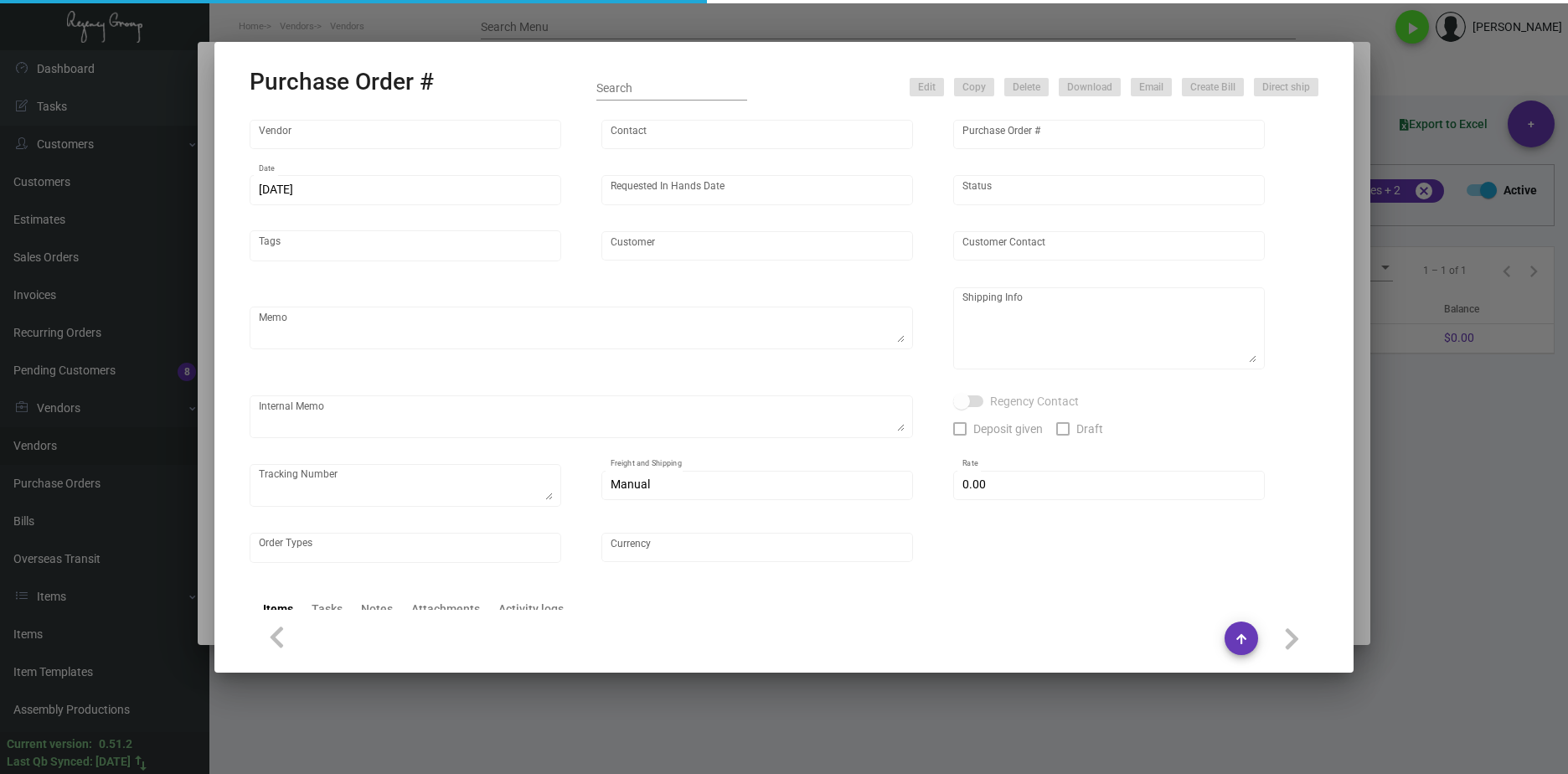
type input "United States Dollar $"
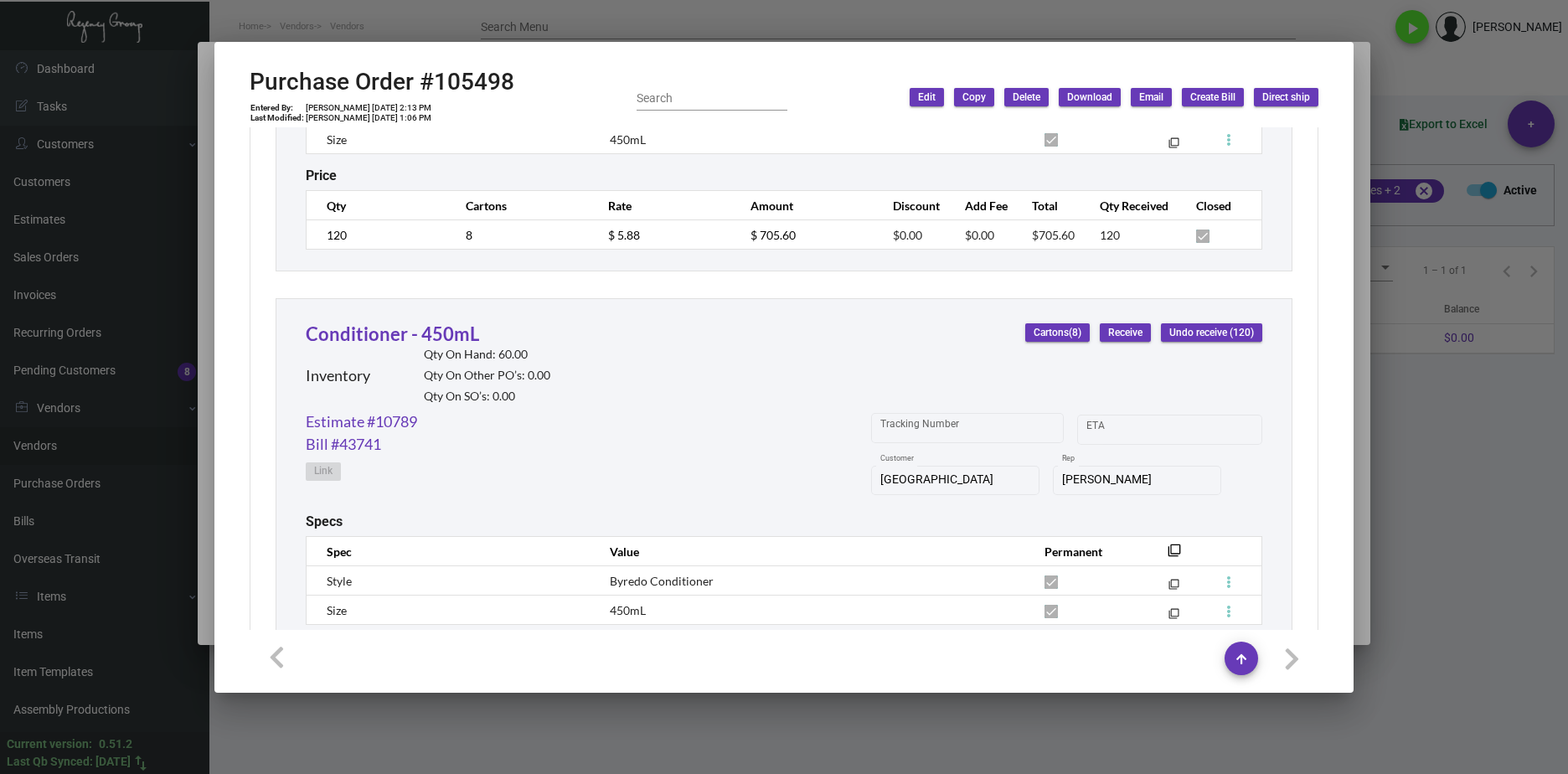
scroll to position [1591, 0]
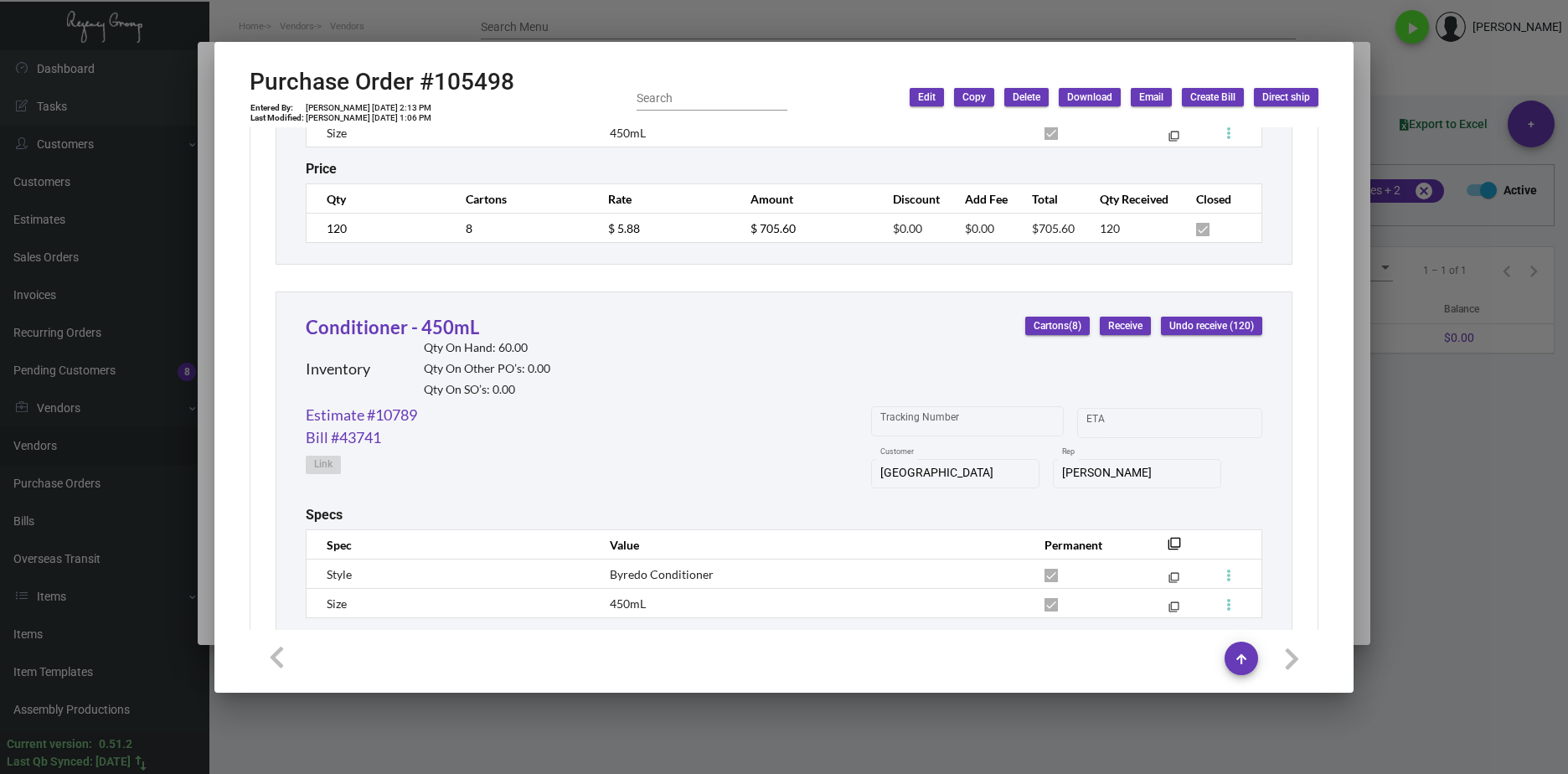
click at [1531, 586] on div at bounding box center [784, 387] width 1568 height 774
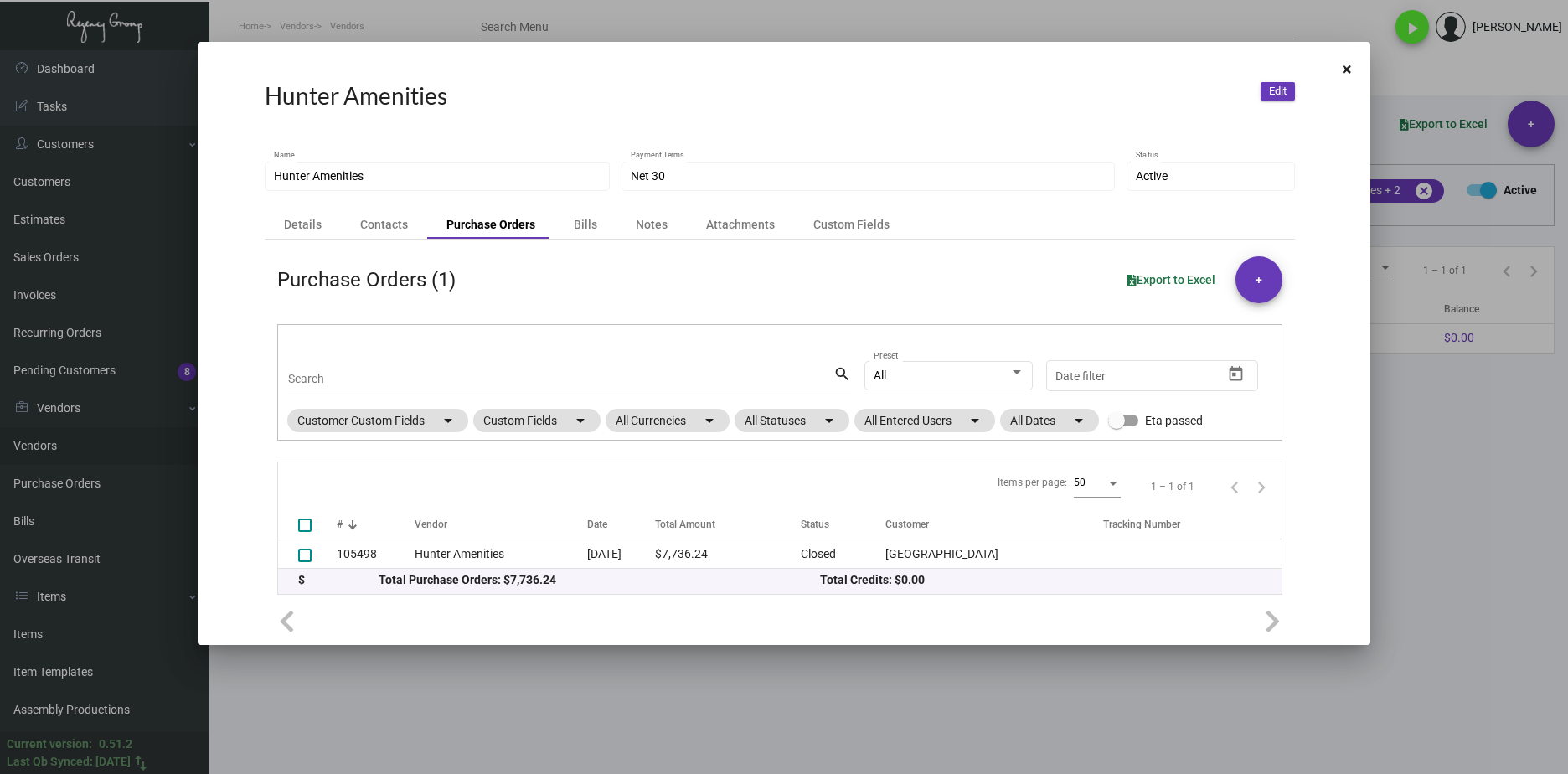
scroll to position [3, 0]
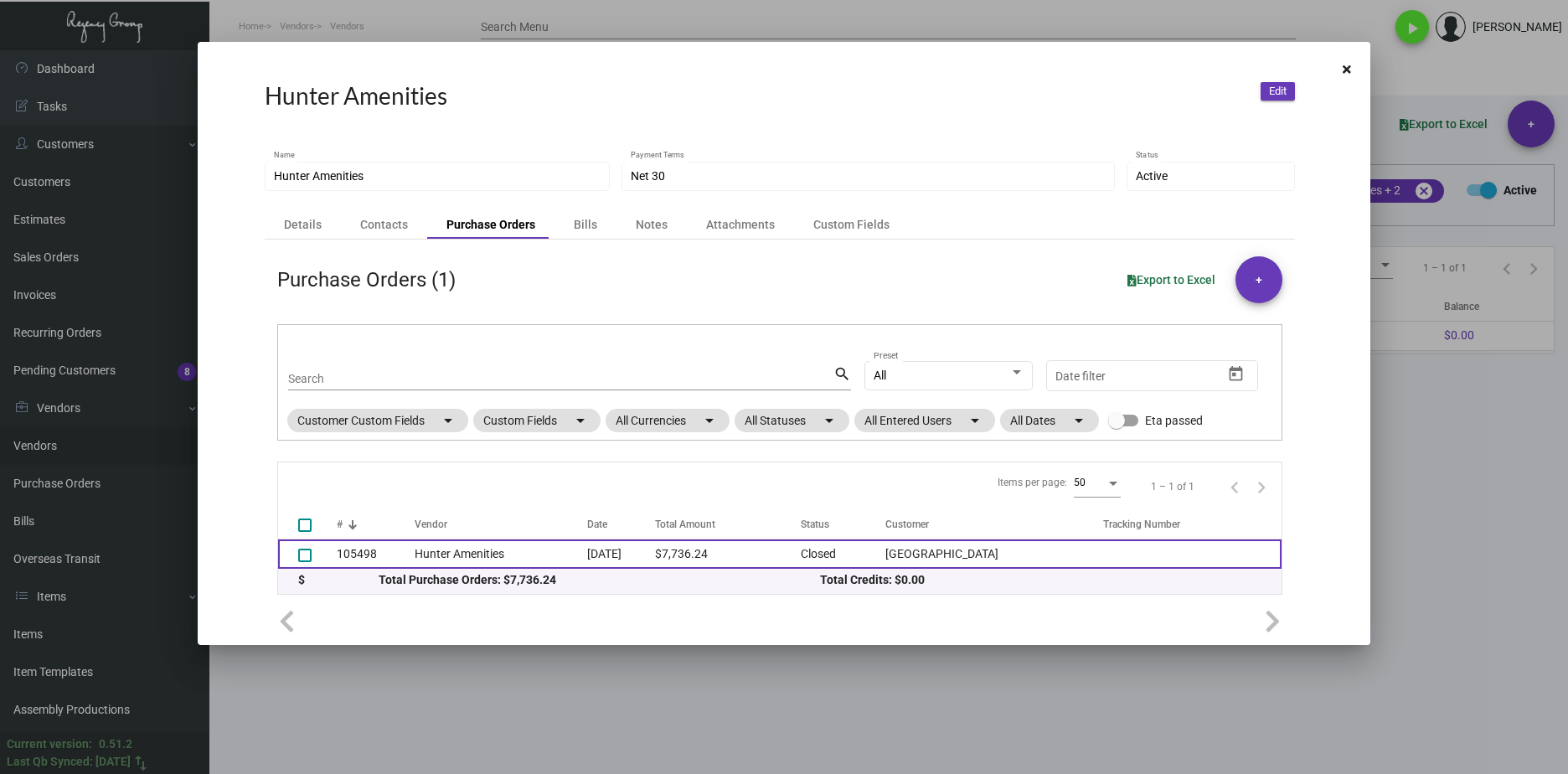
click at [506, 557] on td "Hunter Amenities" at bounding box center [501, 554] width 173 height 30
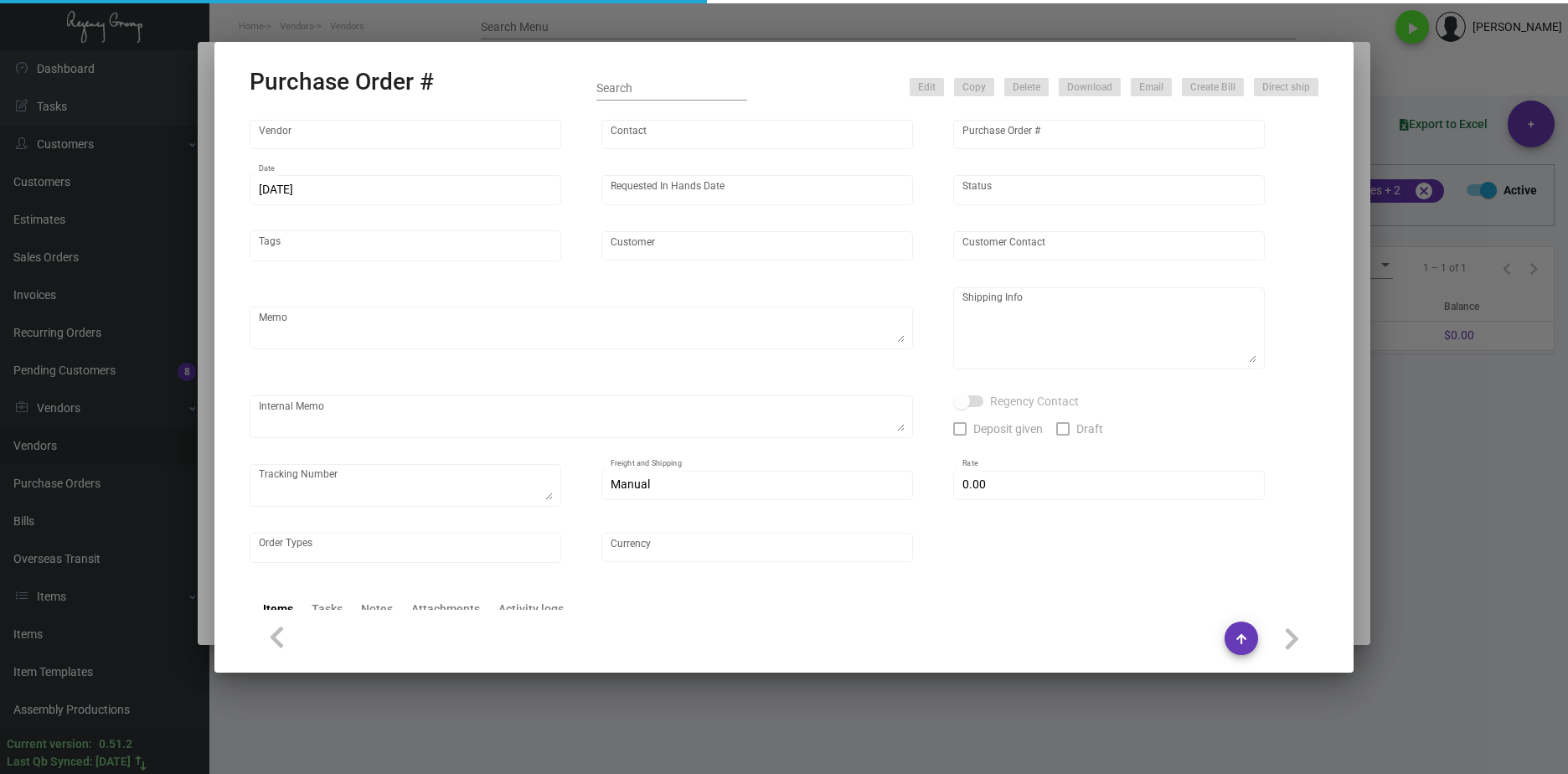
type input "Hunter Amenities"
type input "Brandon Hunter"
type input "105498"
type input "5/23/2024"
type input "6/14/2024"
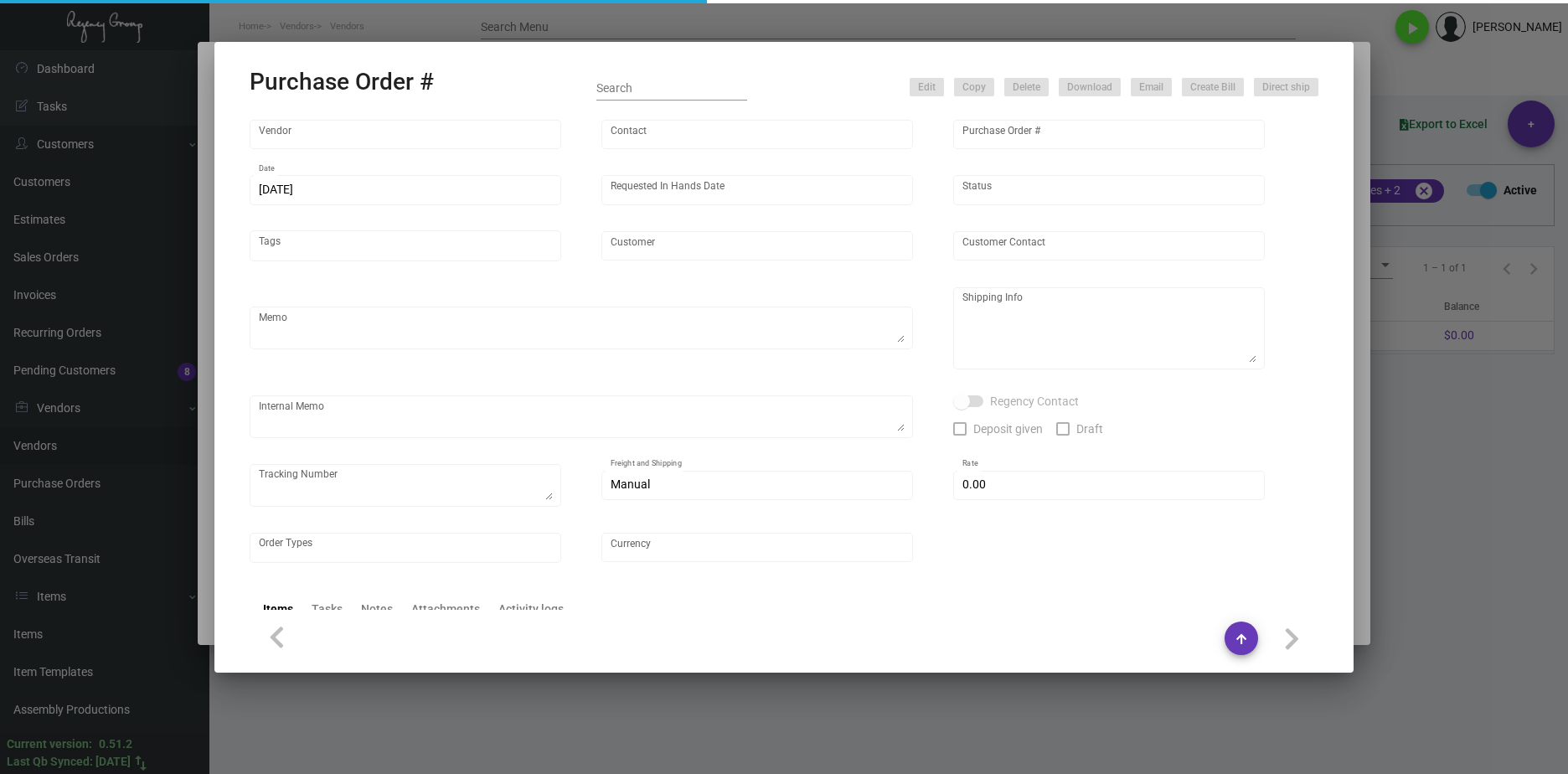
type input "Ada Hotel"
type textarea "Regency Group NJ - Alex Penate 22 Belgrove Dr. Kearny, NJ, 07032 US"
type textarea "$290.26 for freight, LTL shipment"
checkbox input "true"
type input "$ 0.00"
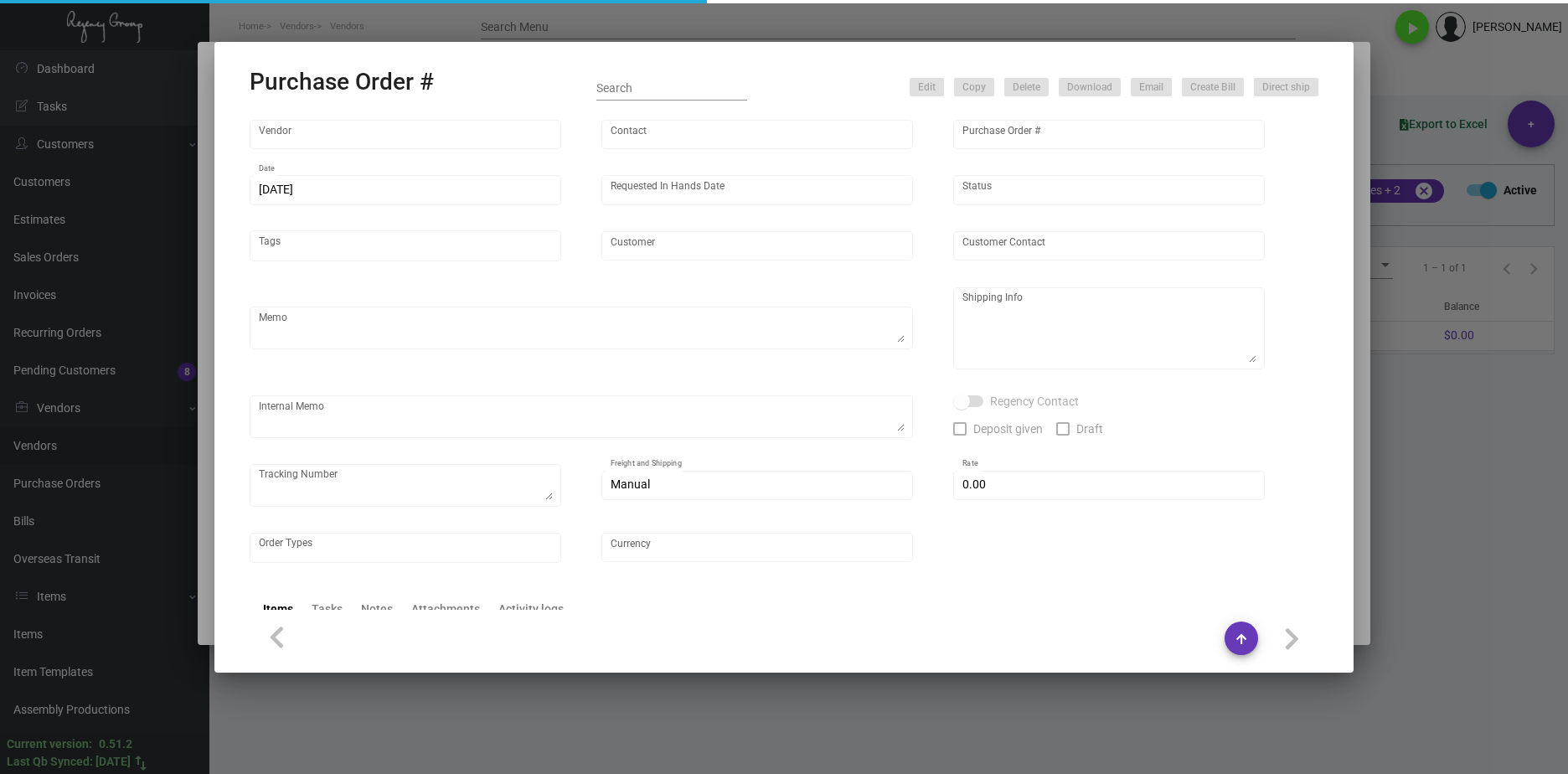
type input "United States Dollar $"
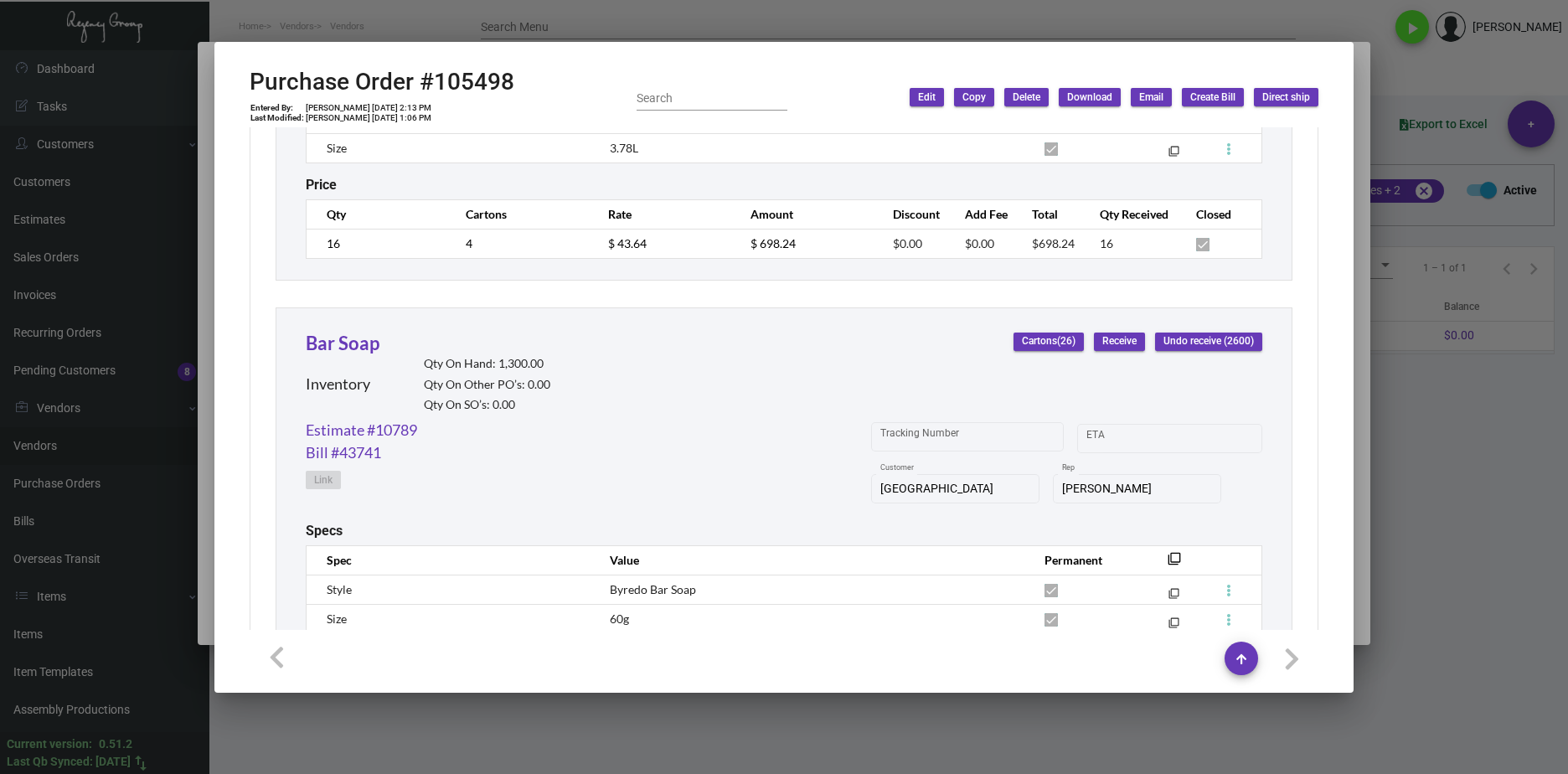
scroll to position [4523, 0]
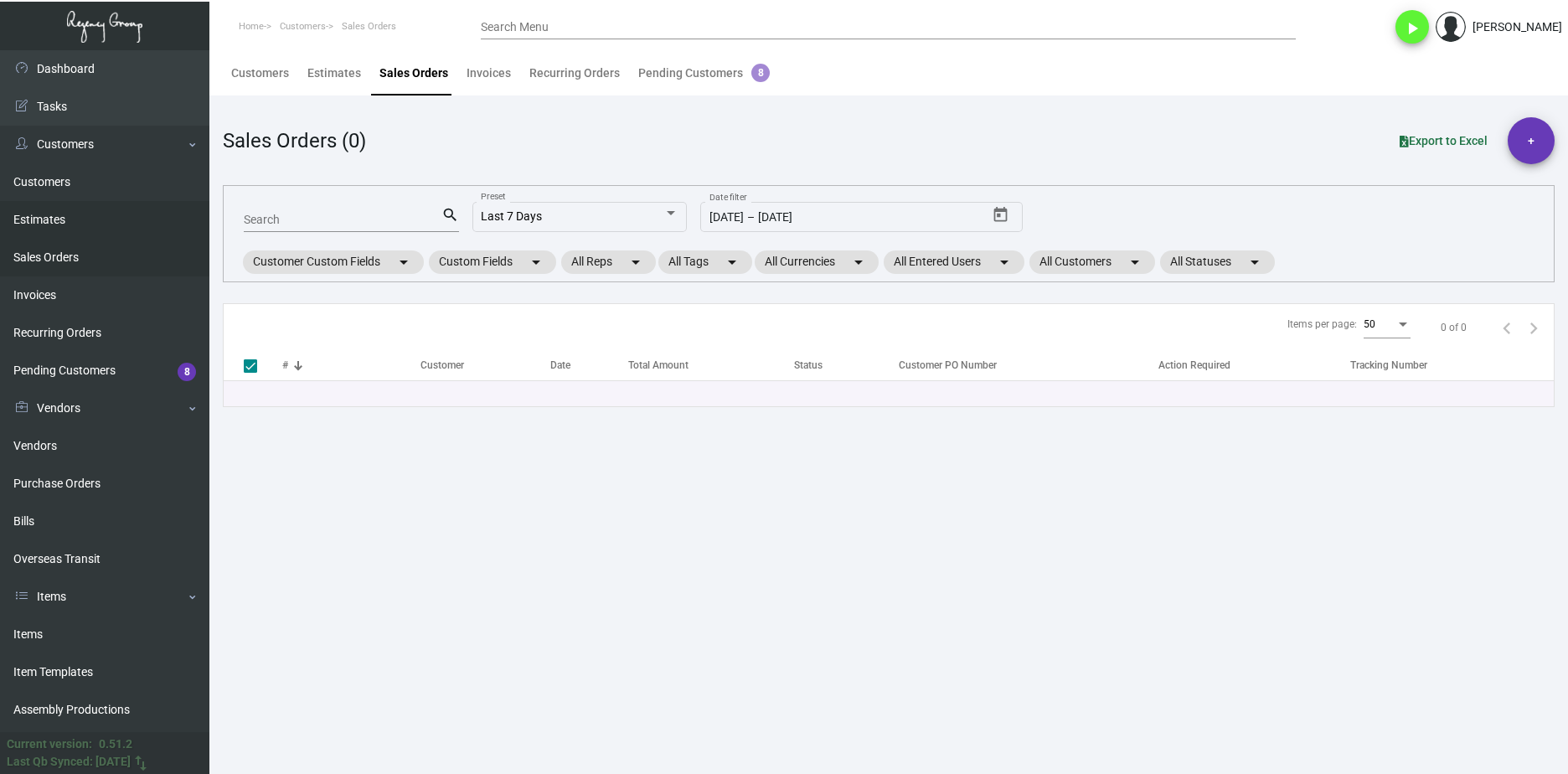
drag, startPoint x: 66, startPoint y: 227, endPoint x: 91, endPoint y: 225, distance: 25.1
click at [66, 227] on link "Estimates" at bounding box center [105, 220] width 210 height 38
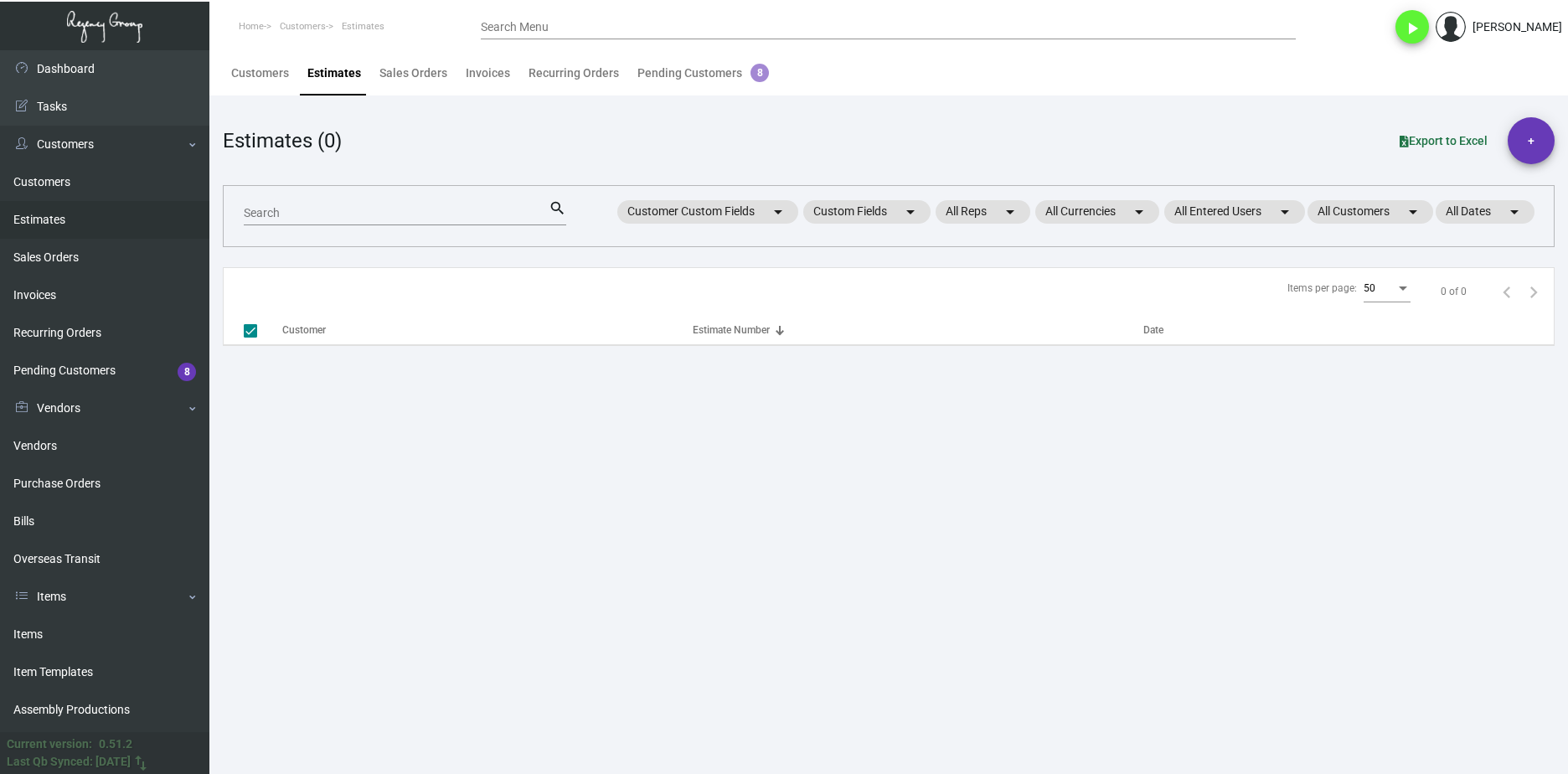
checkbox input "false"
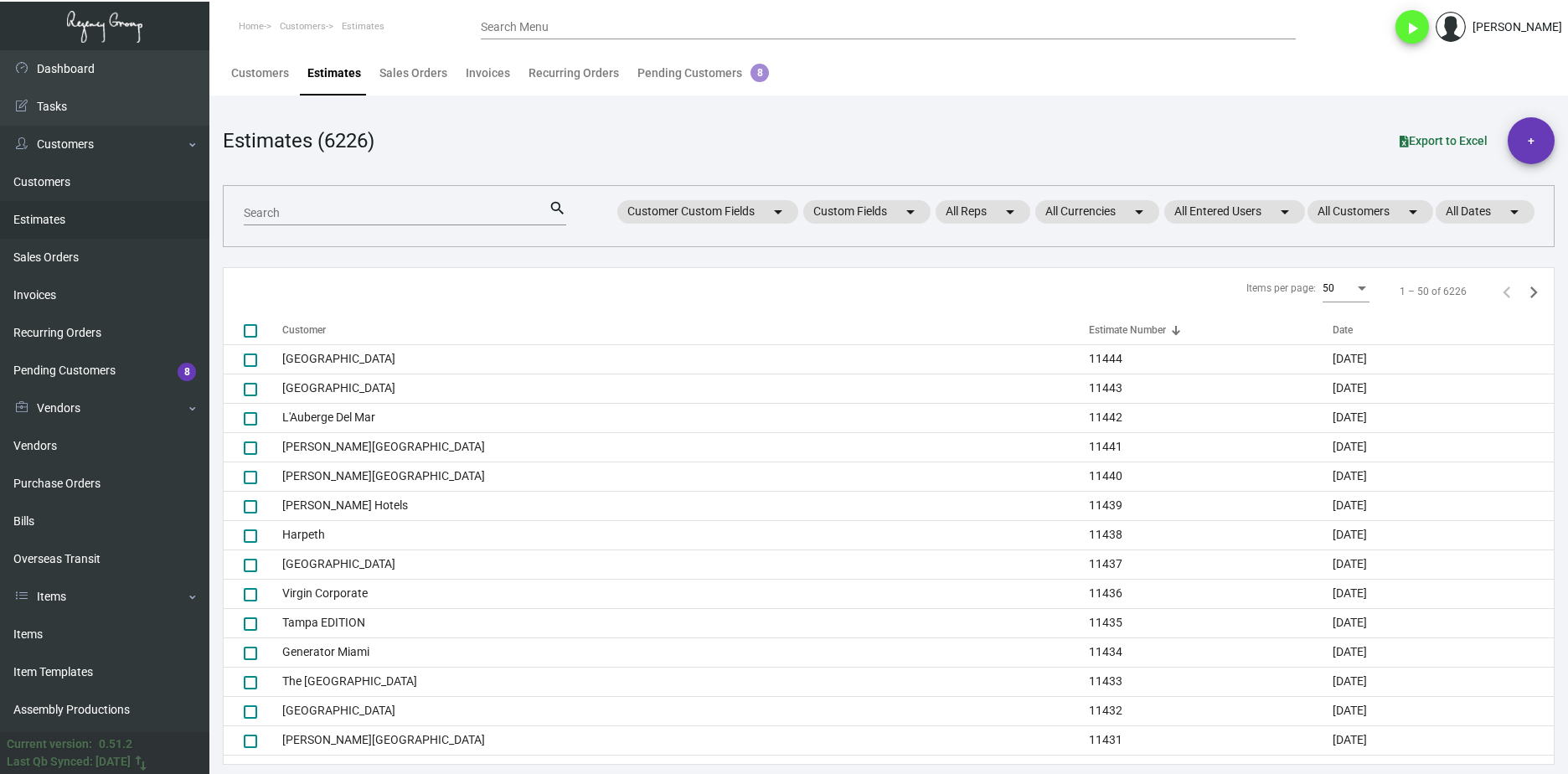
click at [293, 204] on div "Search" at bounding box center [396, 212] width 304 height 26
paste input "10921"
type input "10921"
checkbox input "true"
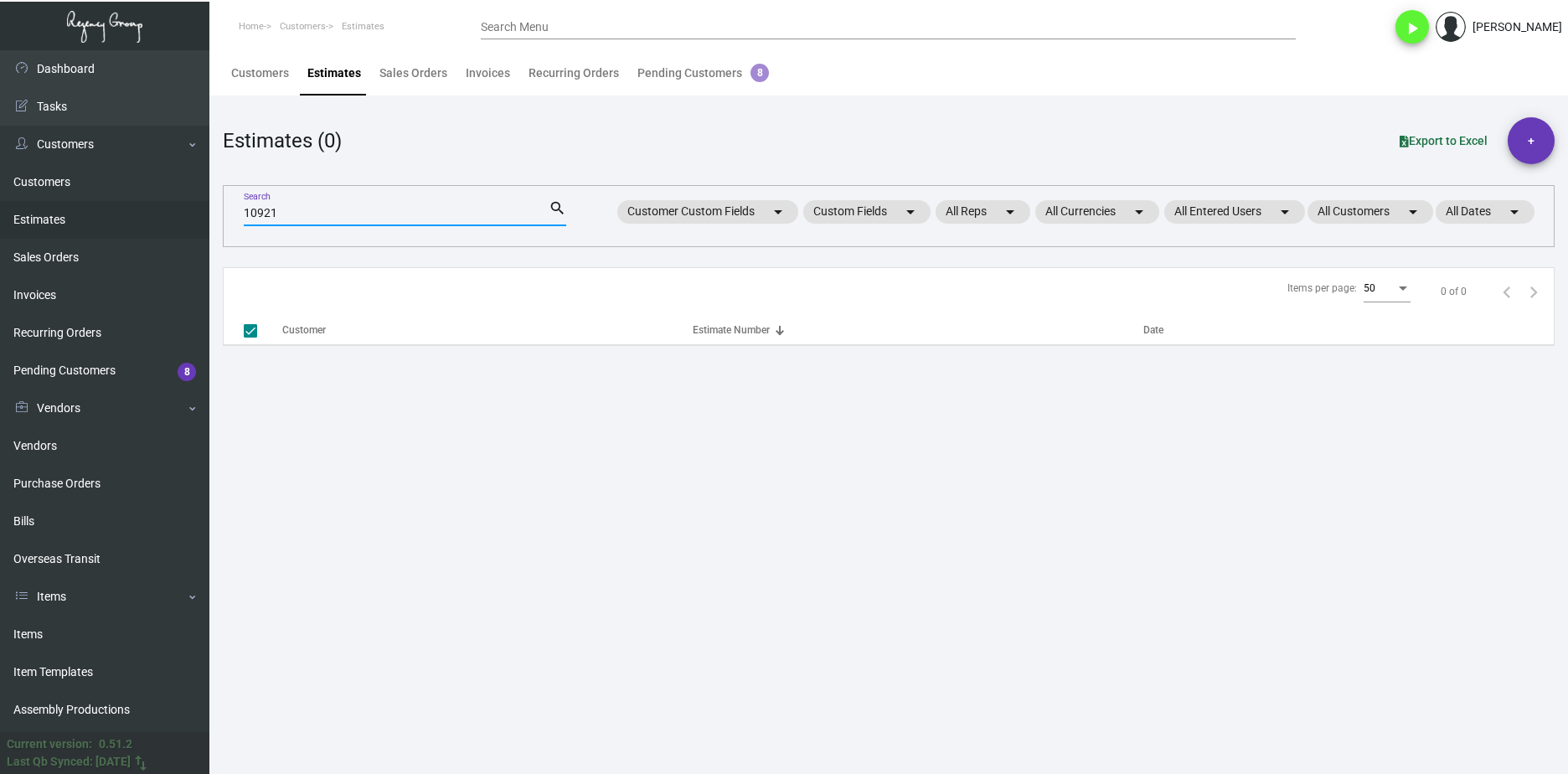
type input "10921"
checkbox input "false"
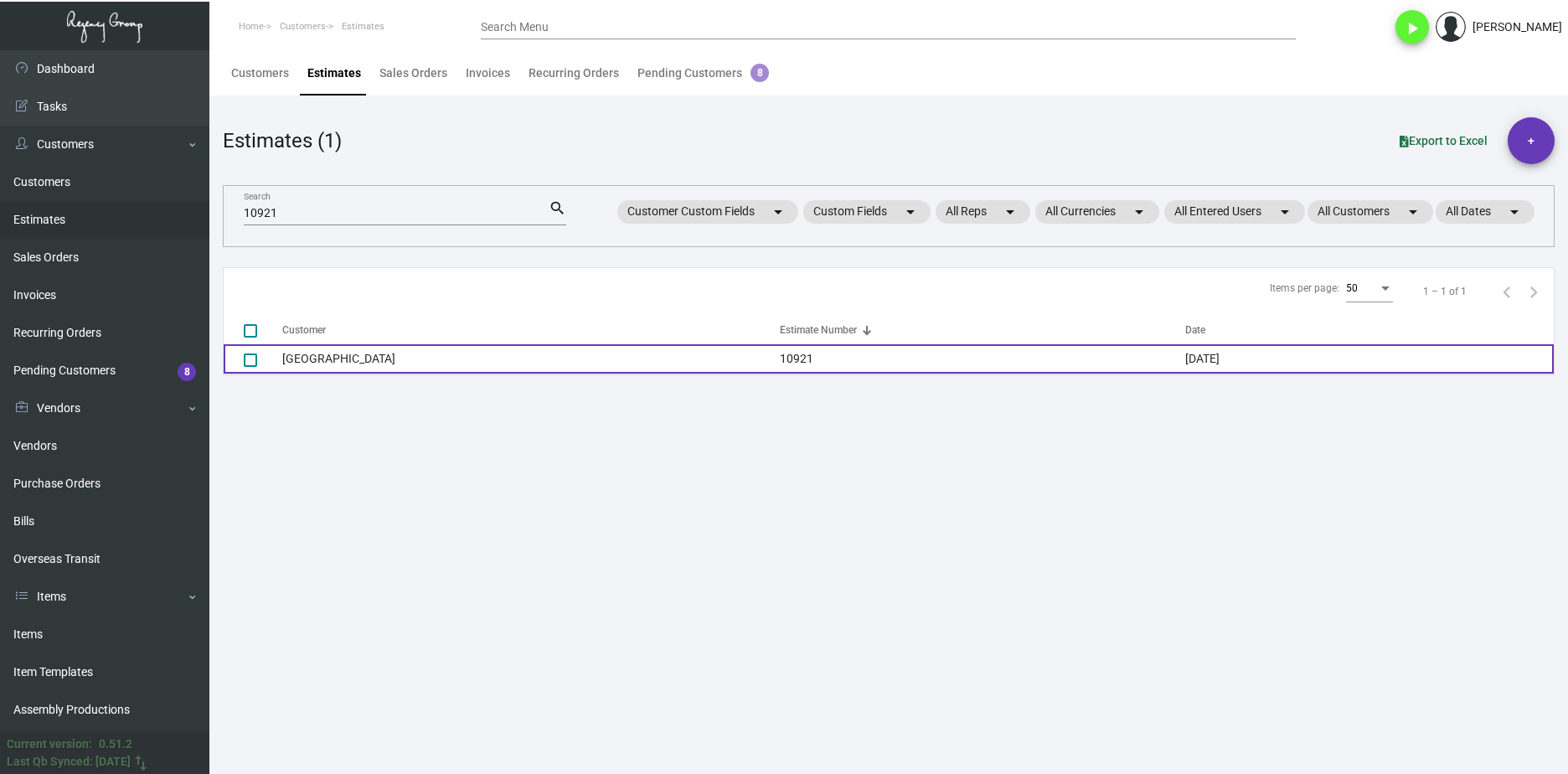
click at [329, 351] on td "[GEOGRAPHIC_DATA]" at bounding box center [531, 359] width 497 height 30
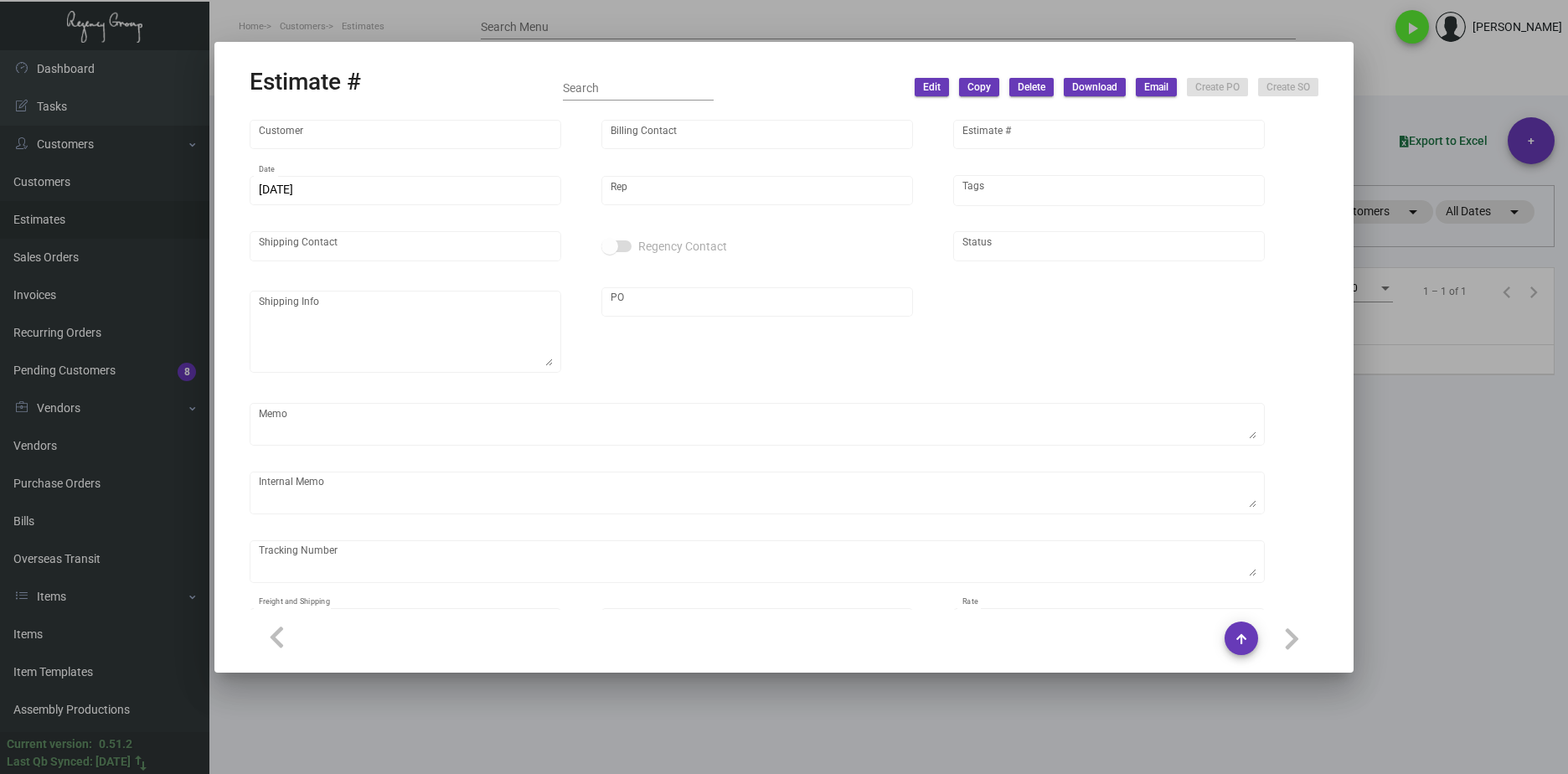
type input "[GEOGRAPHIC_DATA]"
type input "Accounts Payable"
type input "10921"
type input "[DATE]"
type input "[PERSON_NAME]"
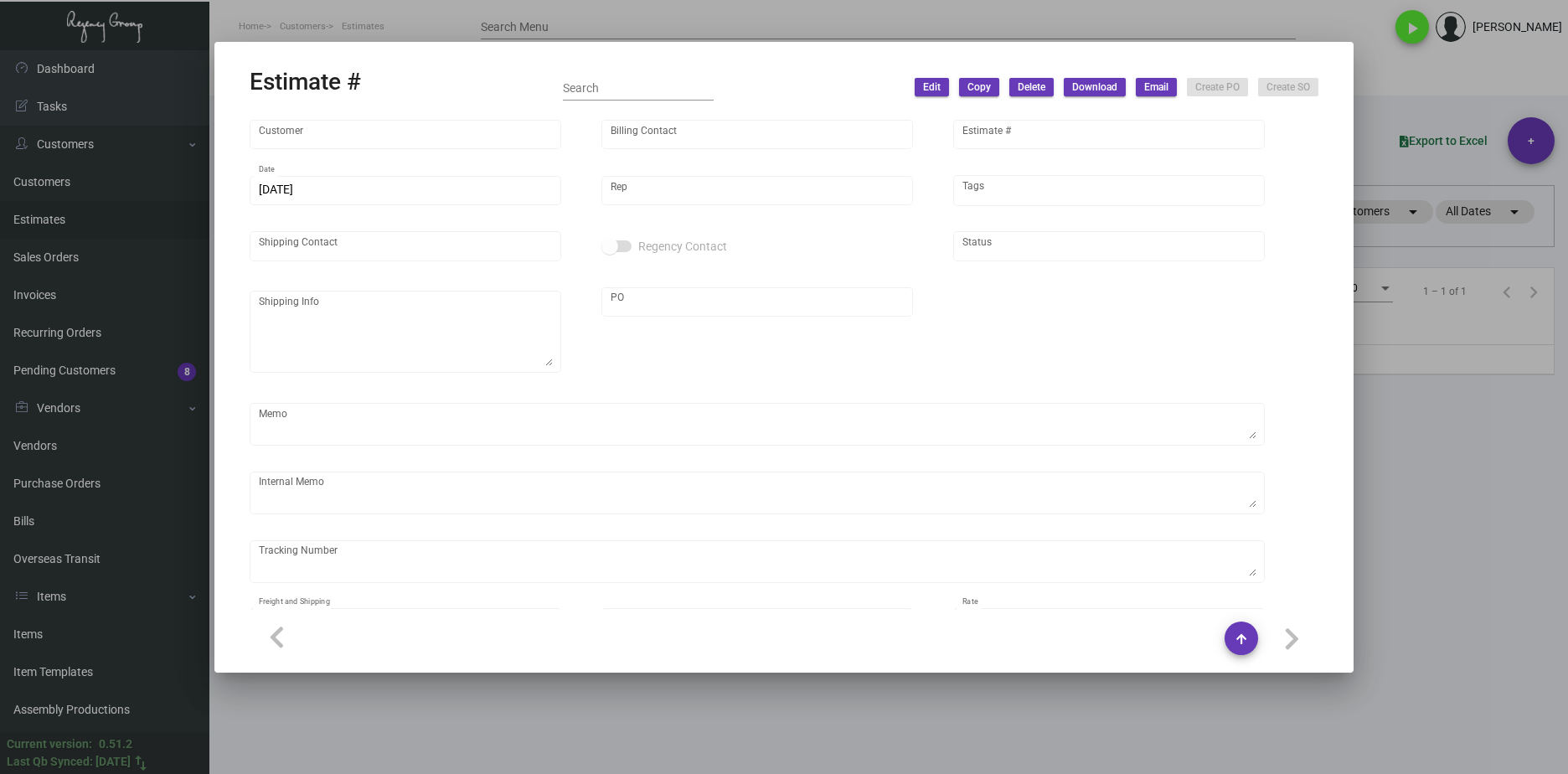
type input "[PERSON_NAME]"
type input "United States Dollar $"
type input "$ 0.00"
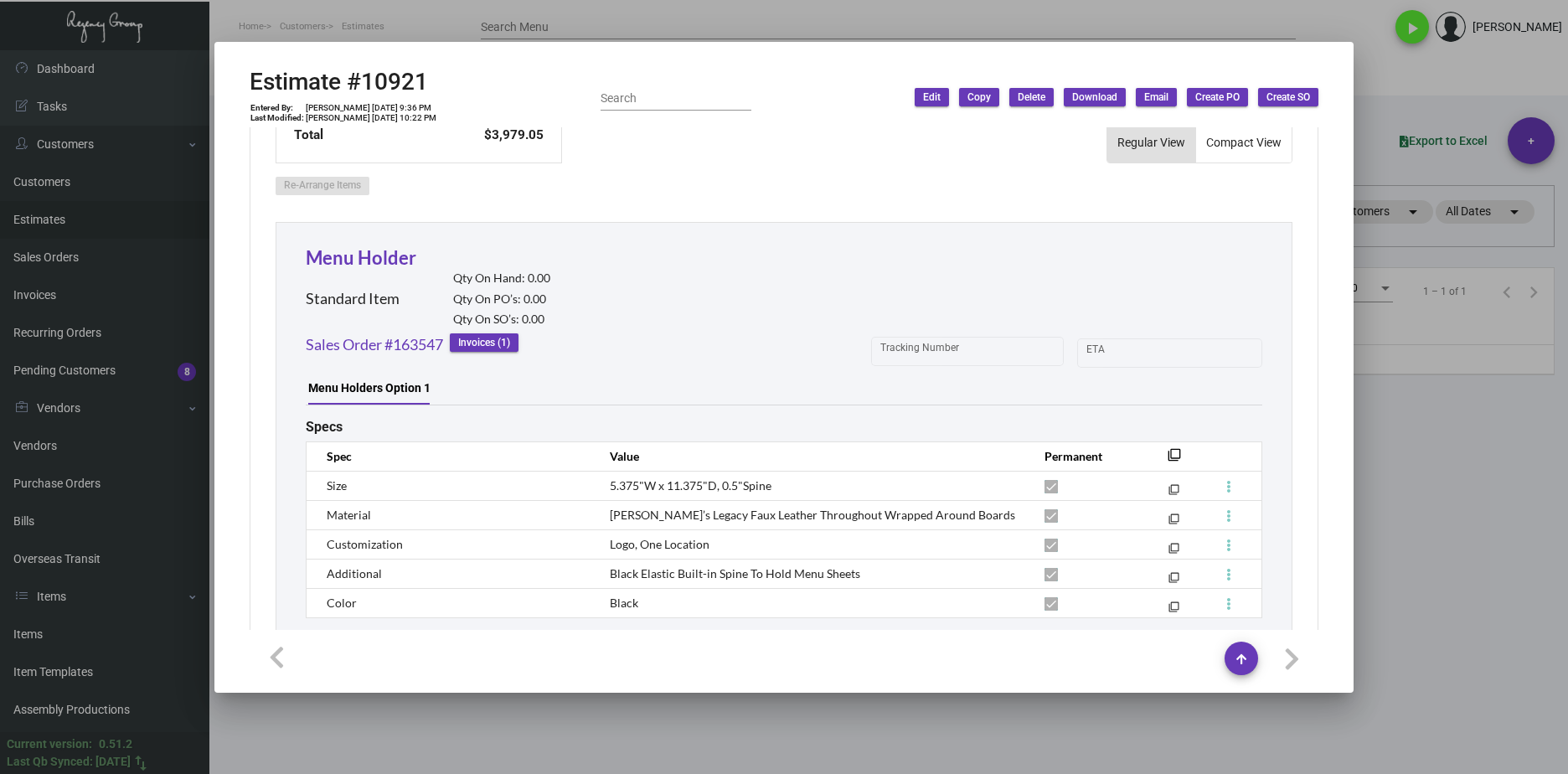
scroll to position [837, 0]
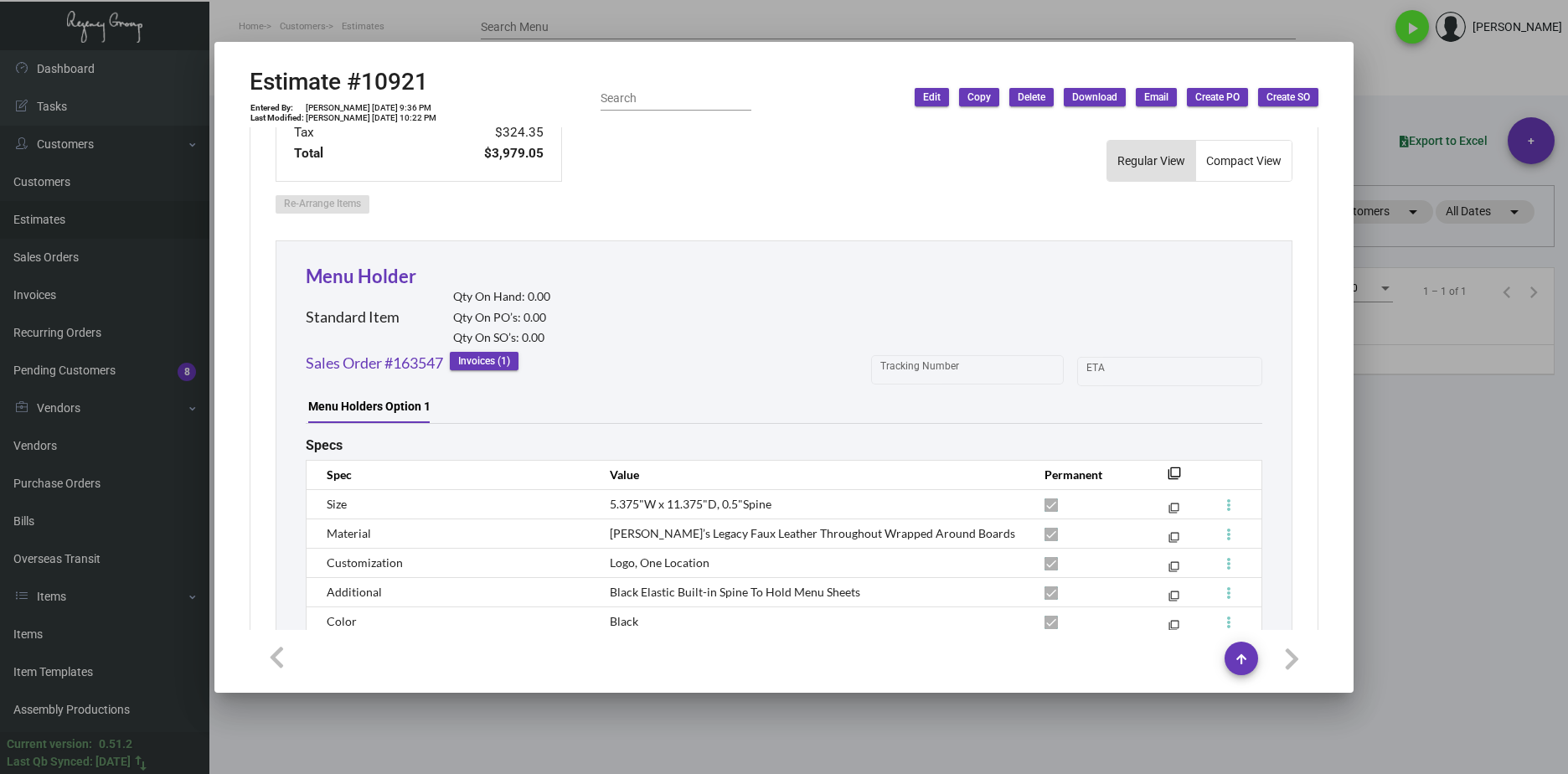
click at [763, 557] on td "Logo, One Location" at bounding box center [810, 563] width 435 height 30
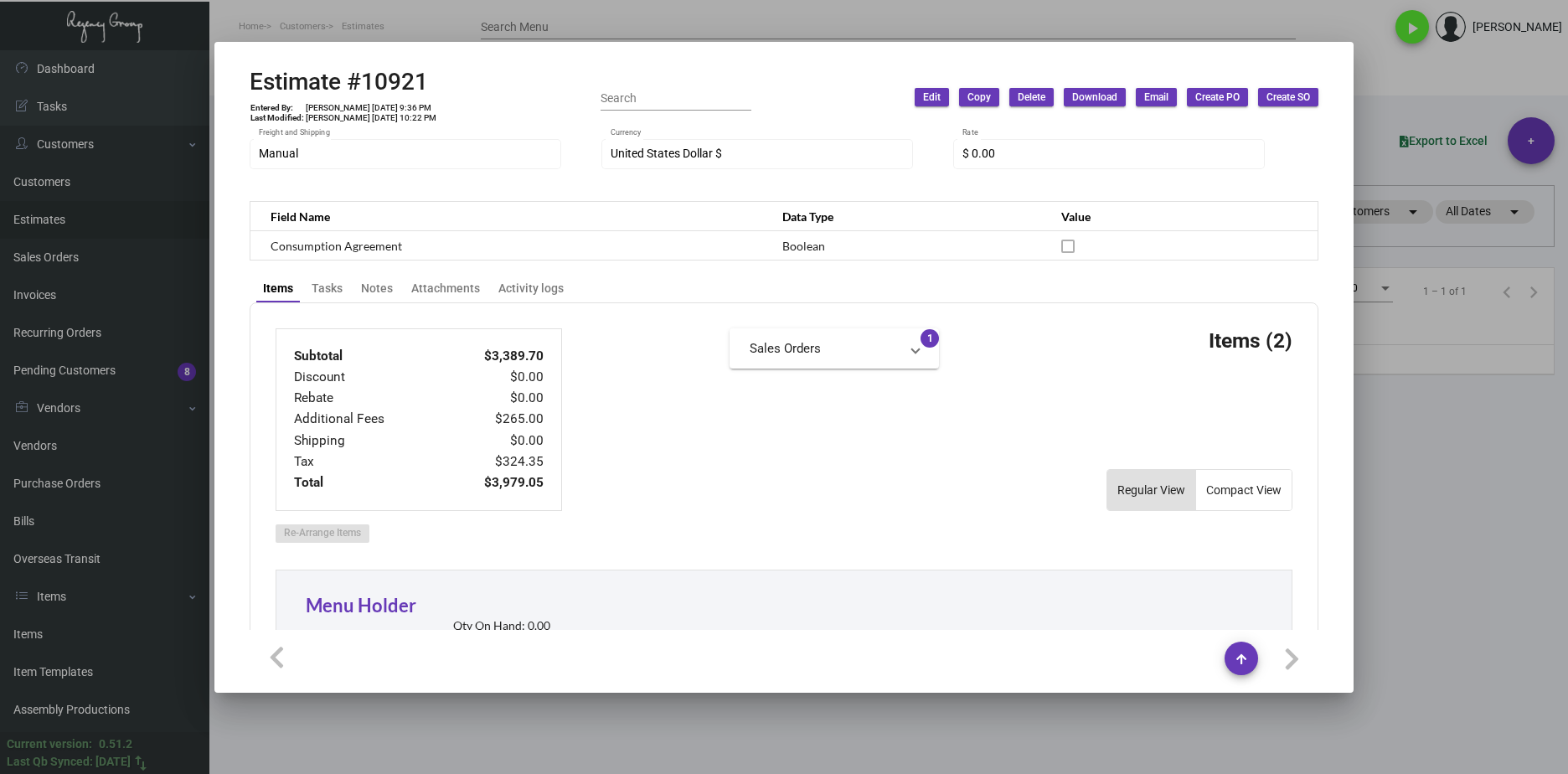
scroll to position [502, 0]
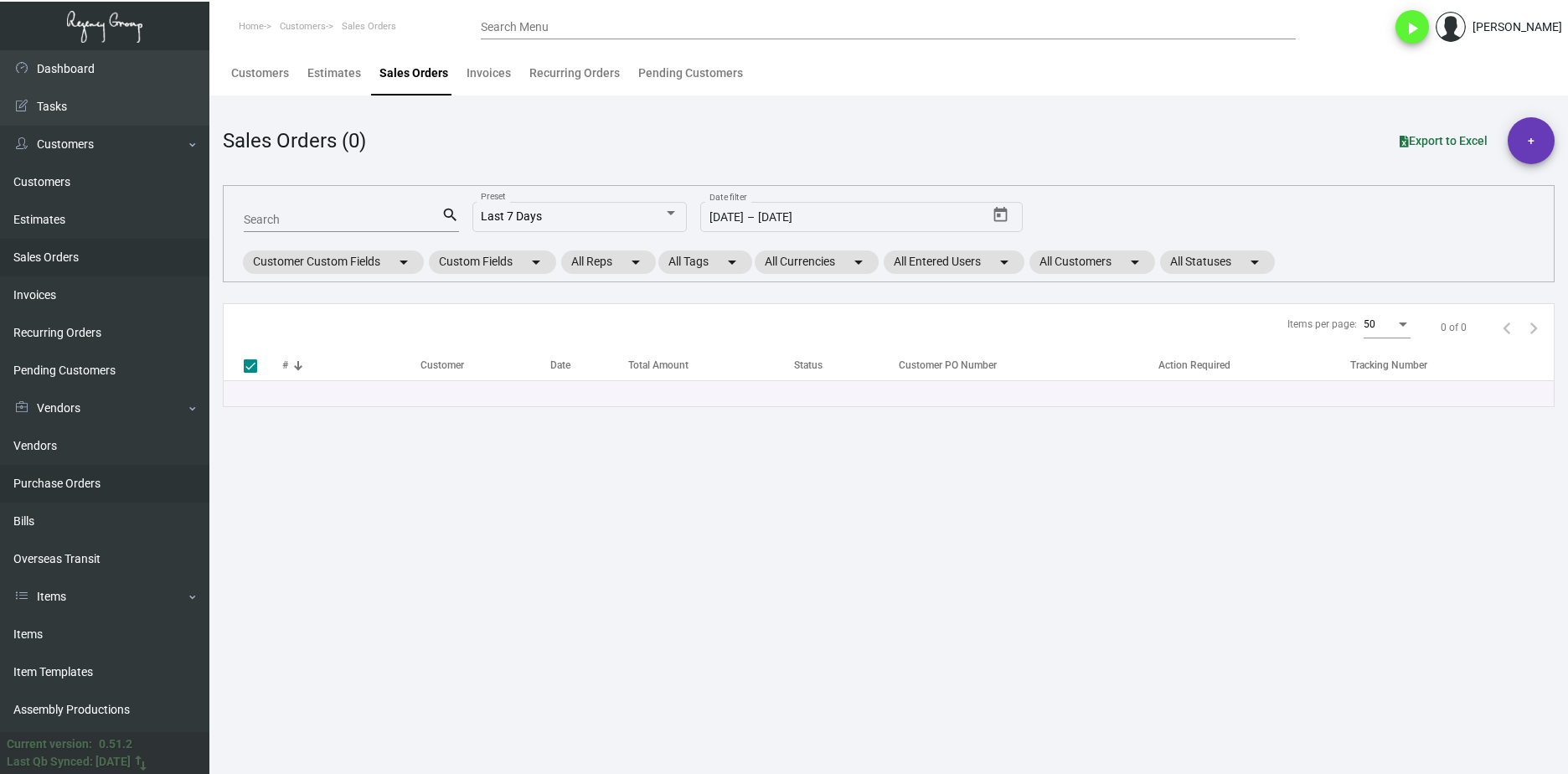
click at [96, 477] on link "Purchase Orders" at bounding box center [105, 484] width 210 height 38
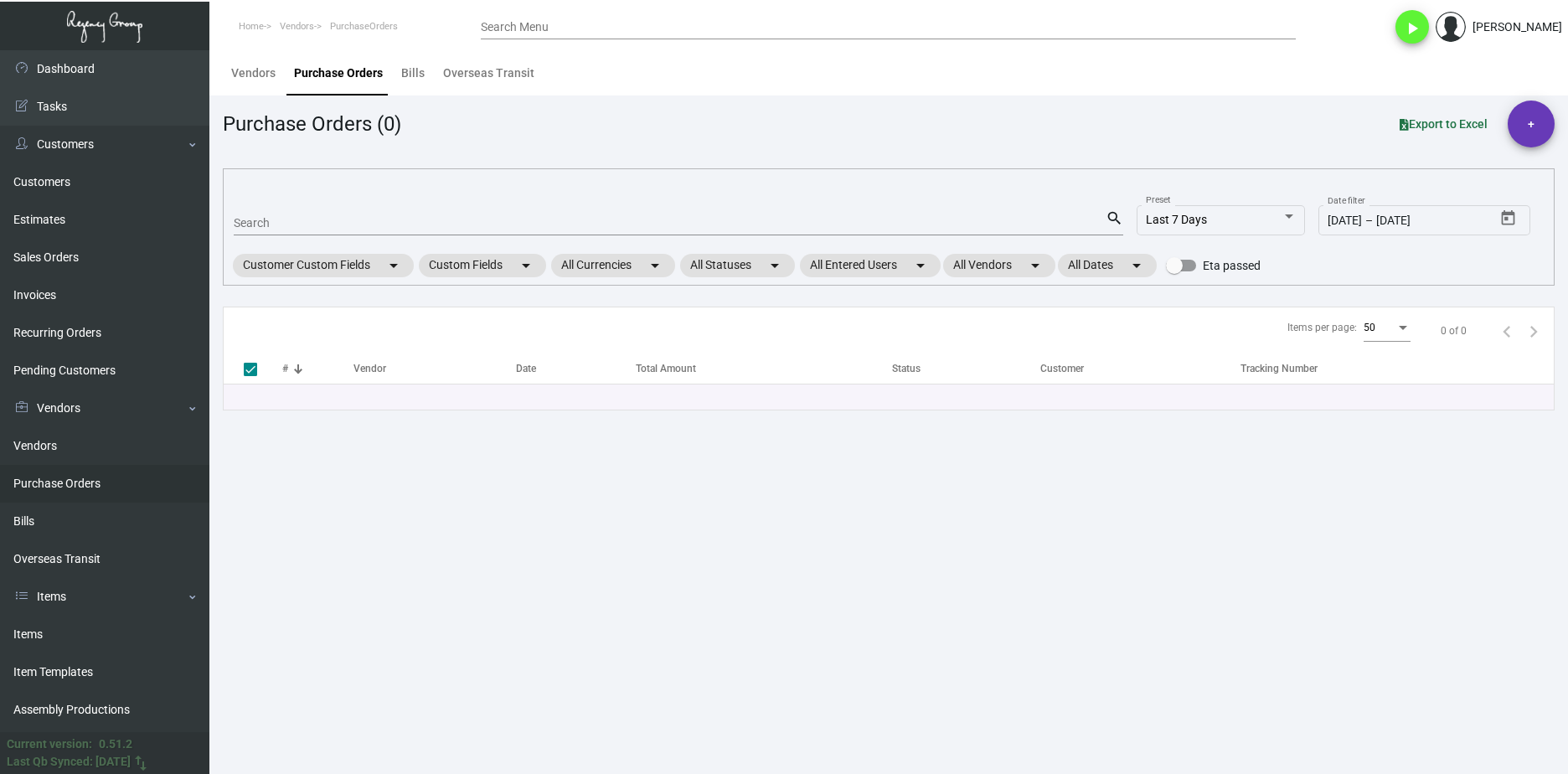
click at [343, 220] on input "Search" at bounding box center [669, 223] width 872 height 14
paste input "98792"
type input "98792"
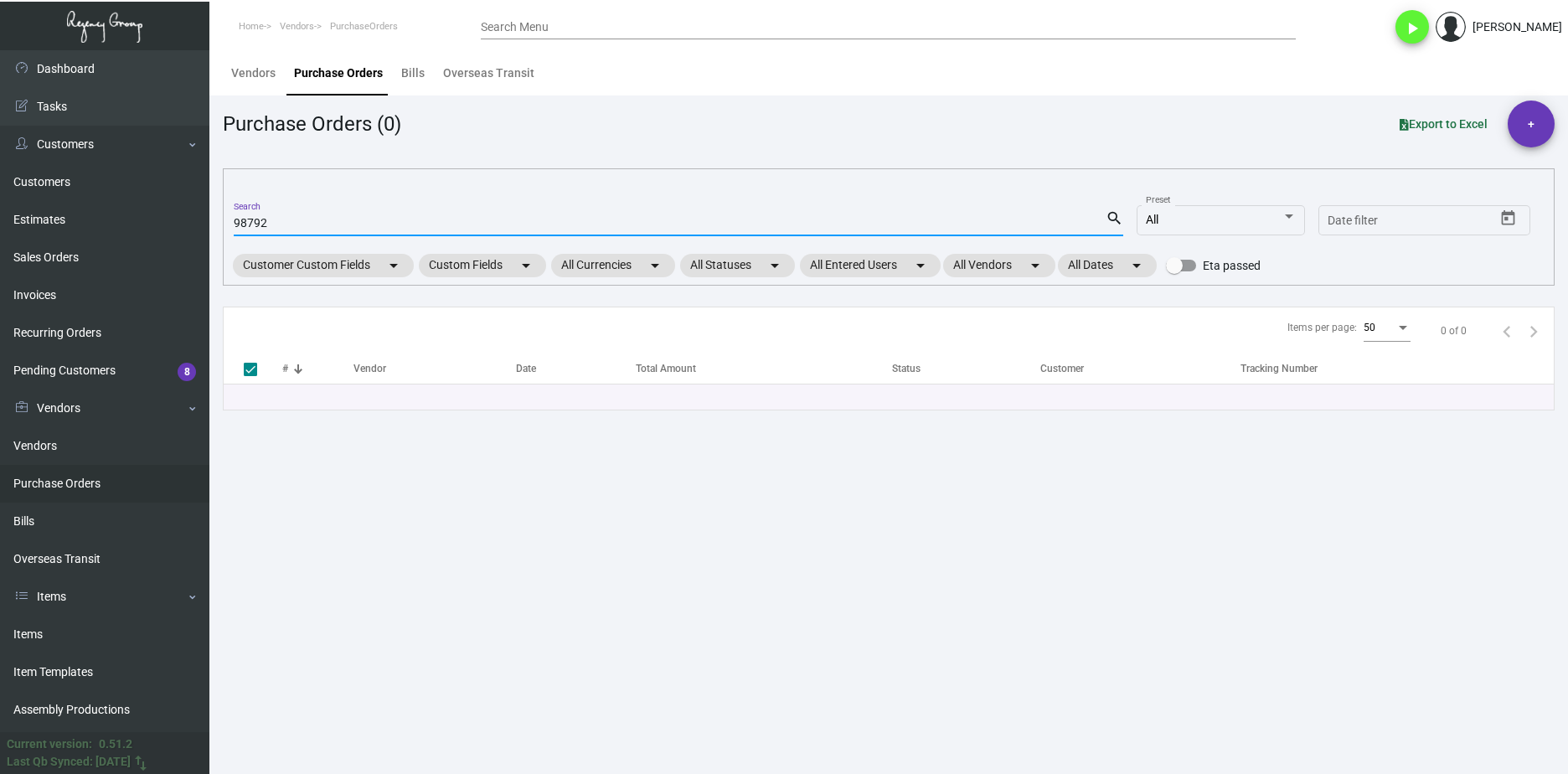
type input "98792"
checkbox input "false"
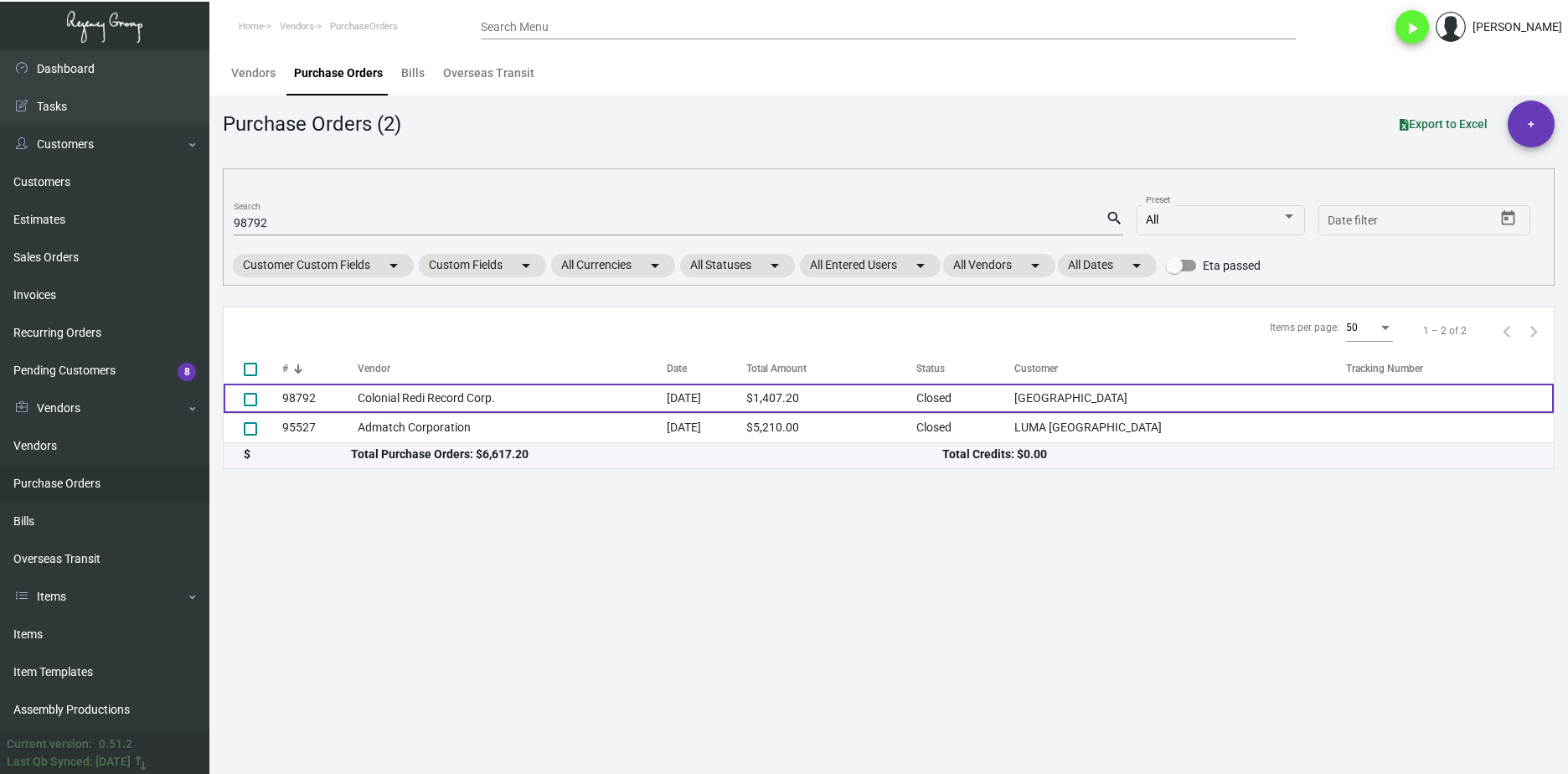
click at [385, 398] on td "Colonial Redi Record Corp." at bounding box center [512, 398] width 309 height 30
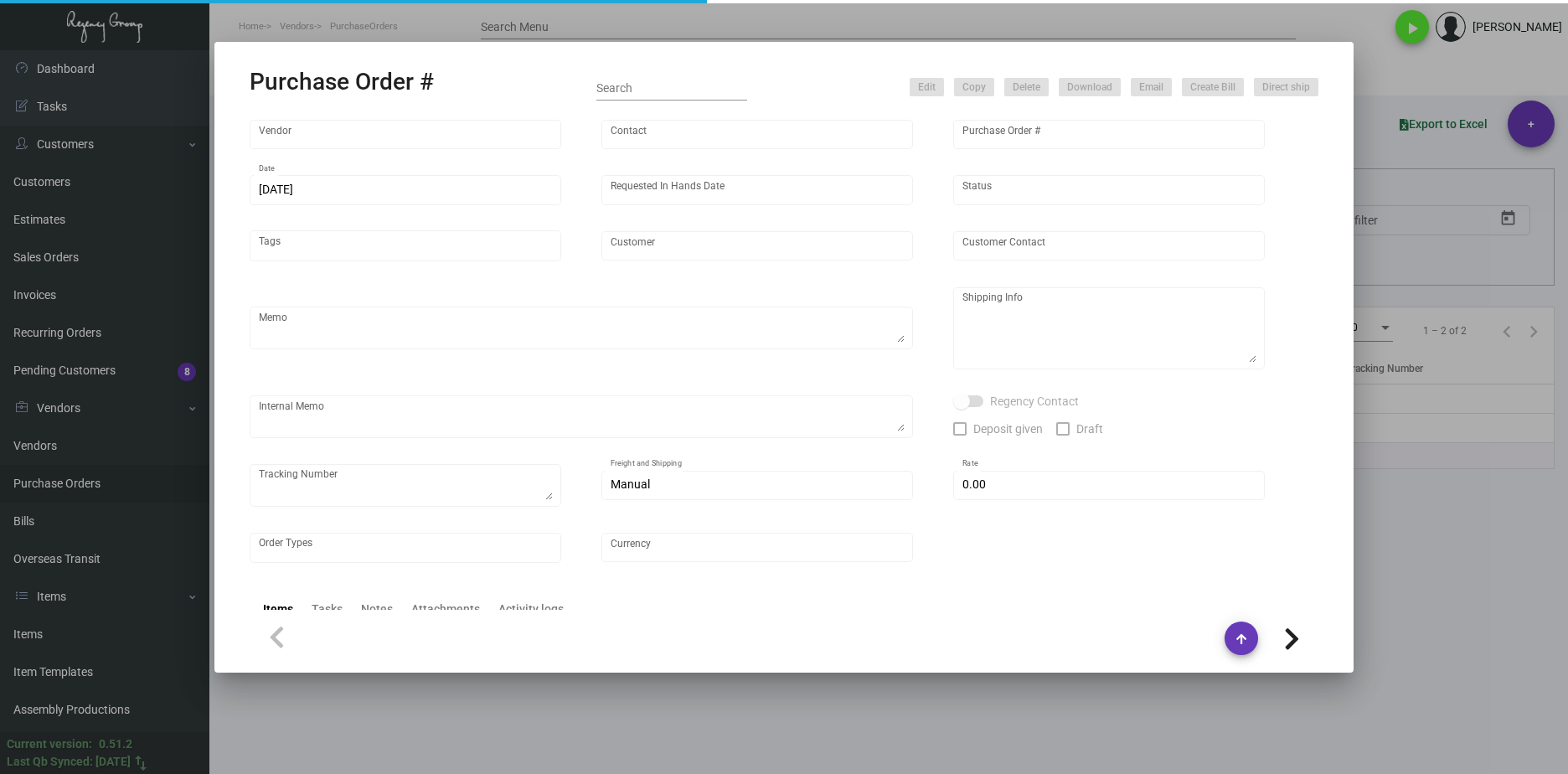
type input "Colonial Redi Record Corp."
type input "[PERSON_NAME]"
type input "98792"
type input "[DATE]"
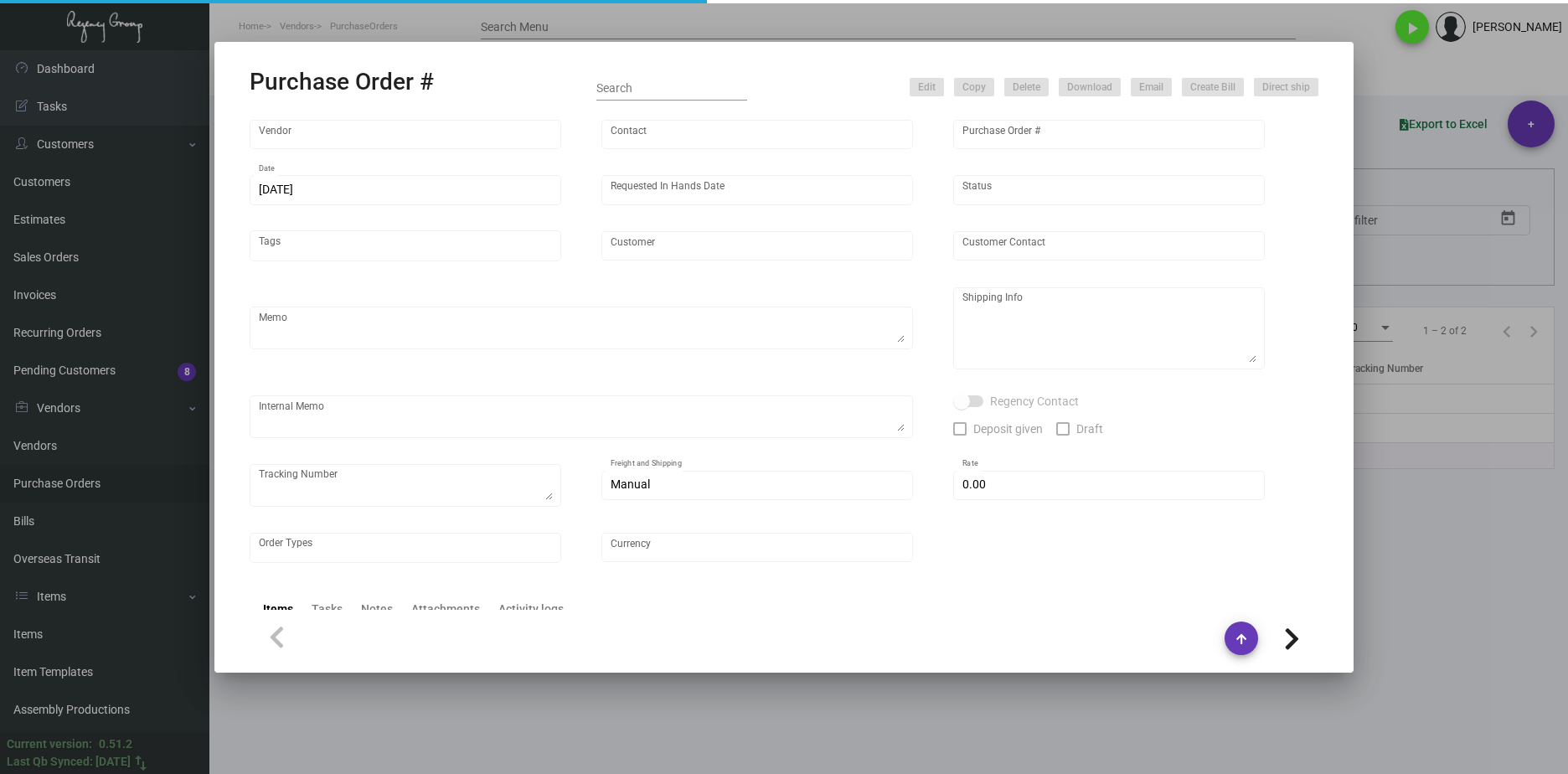
type input "[GEOGRAPHIC_DATA]"
type input "[PERSON_NAME]"
type textarea "[GEOGRAPHIC_DATA] - [PERSON_NAME] [STREET_ADDRESS]"
type input "$ 0.00"
type input "United States Dollar $"
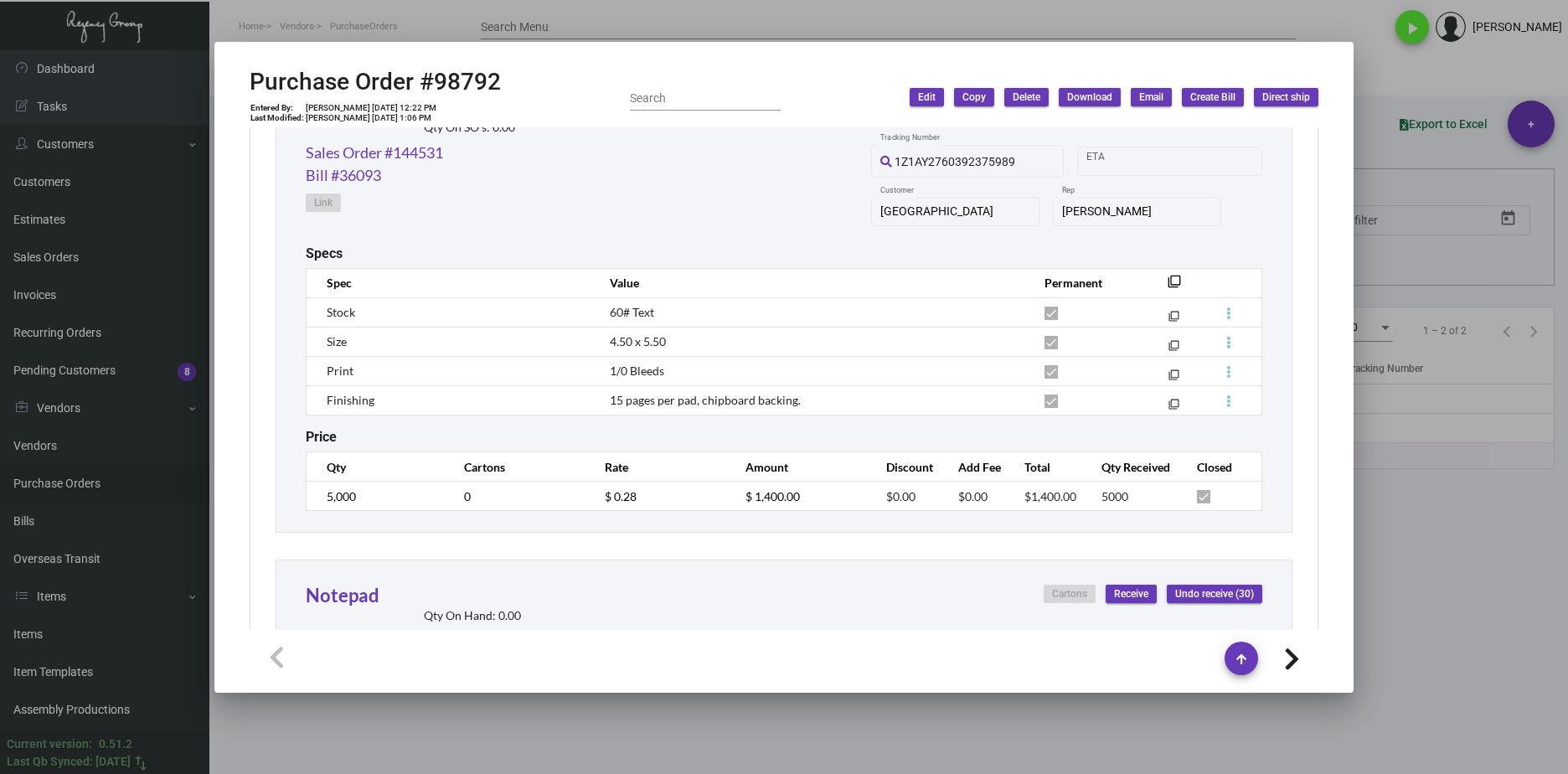
scroll to position [1005, 0]
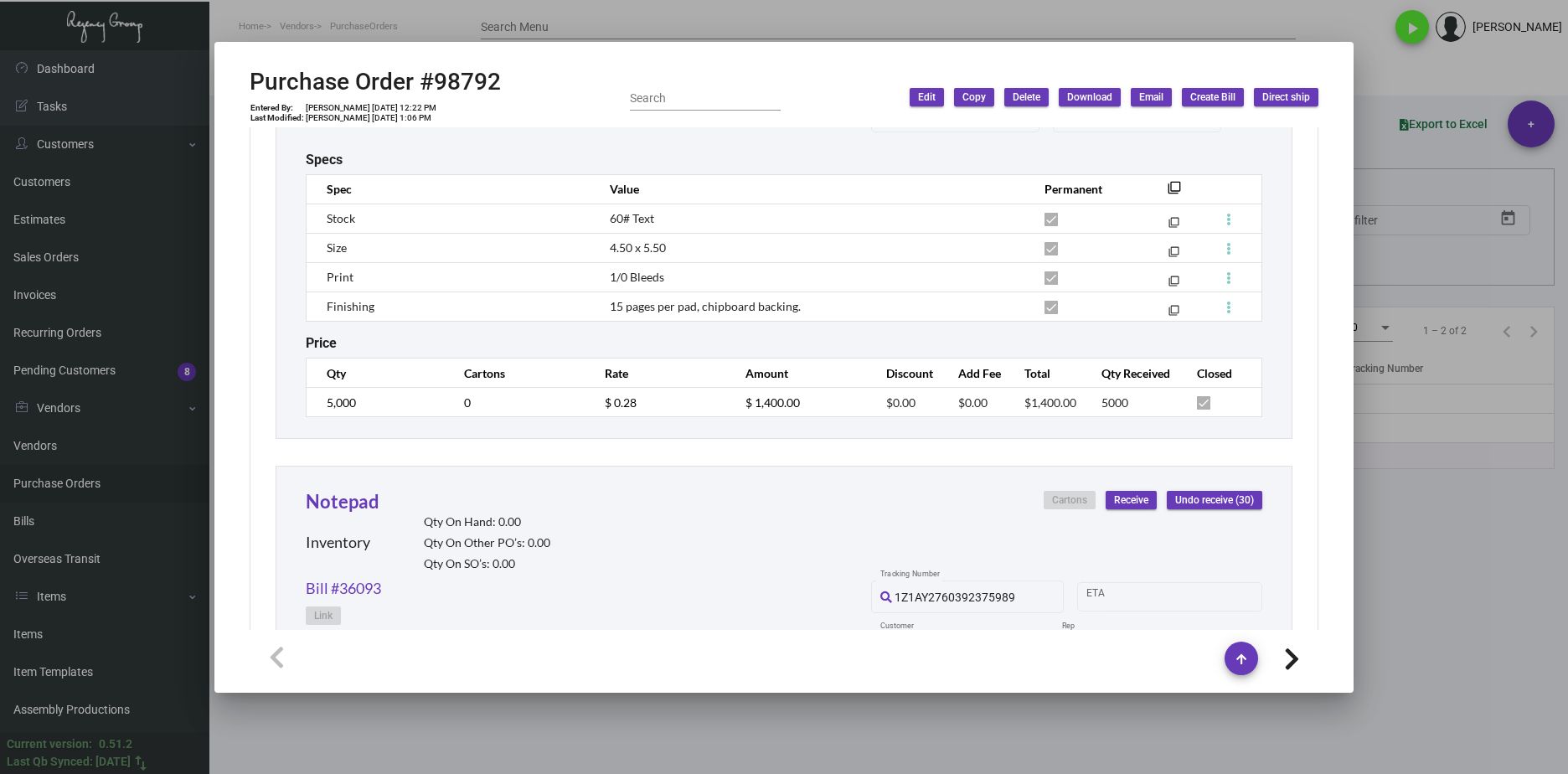
click at [1435, 606] on div at bounding box center [784, 387] width 1568 height 774
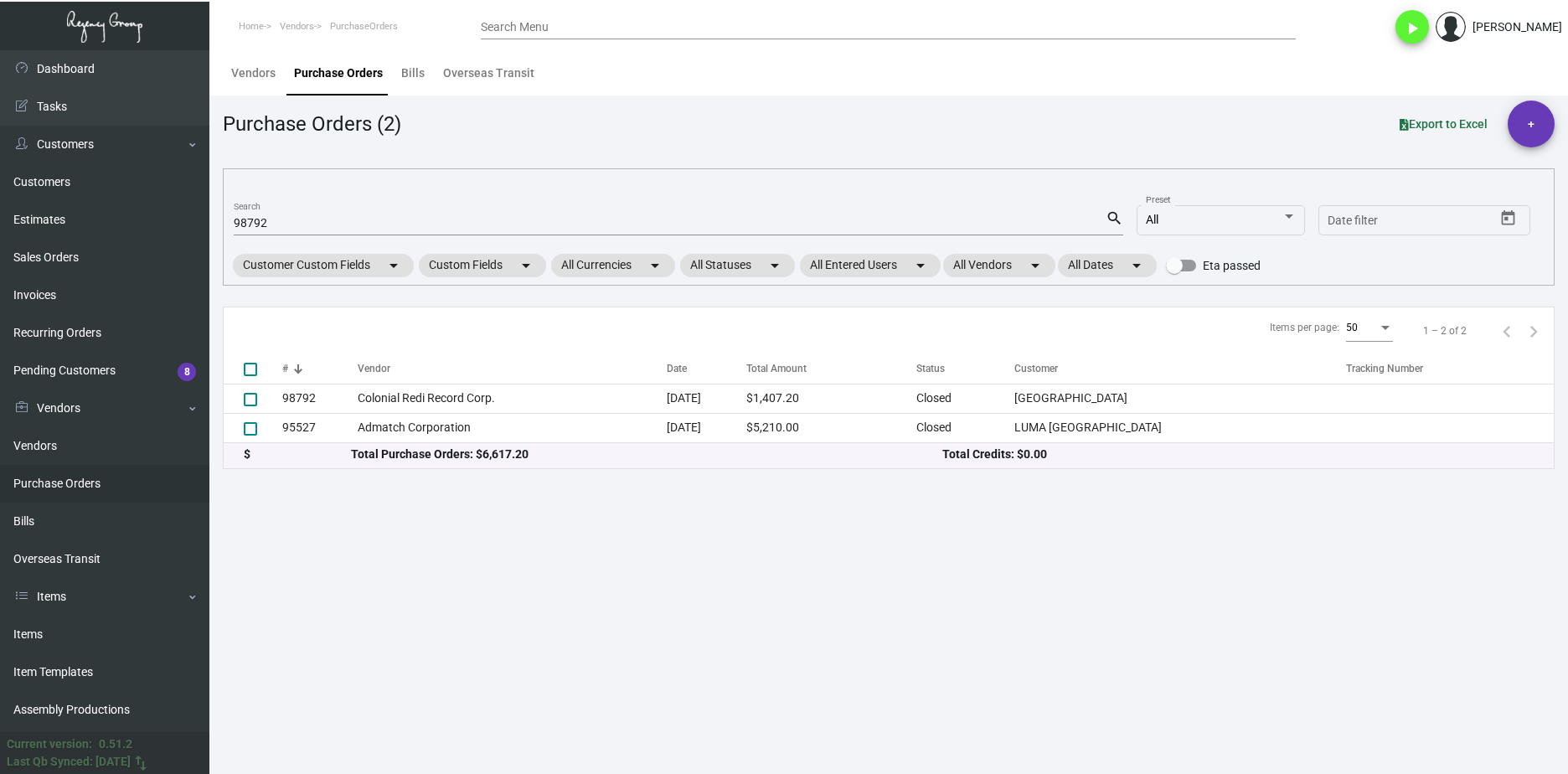
click at [248, 228] on input "98792" at bounding box center [669, 223] width 872 height 14
paste input "5"
type input "98795"
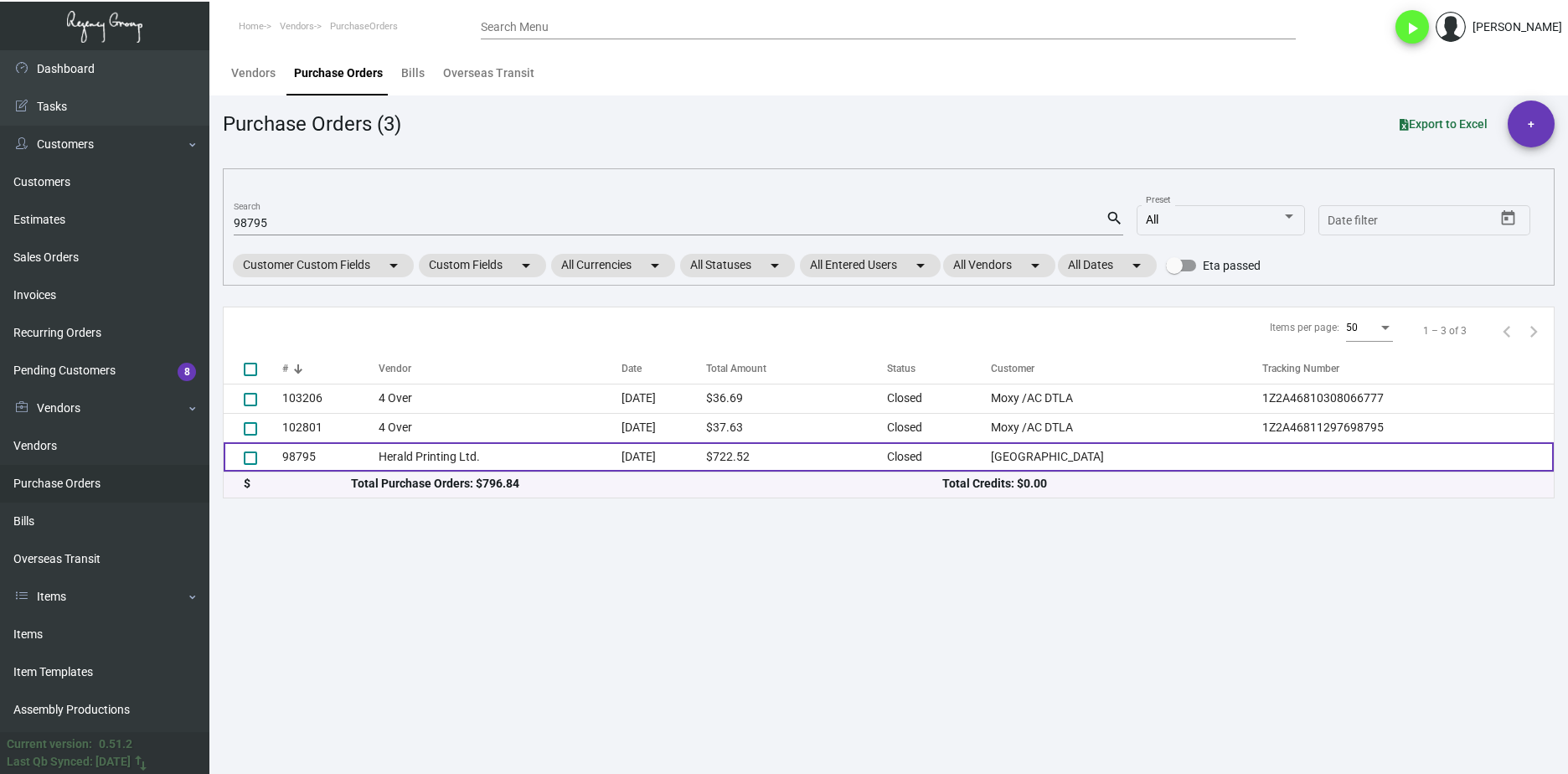
click at [379, 457] on td "Herald Printing Ltd." at bounding box center [500, 457] width 243 height 30
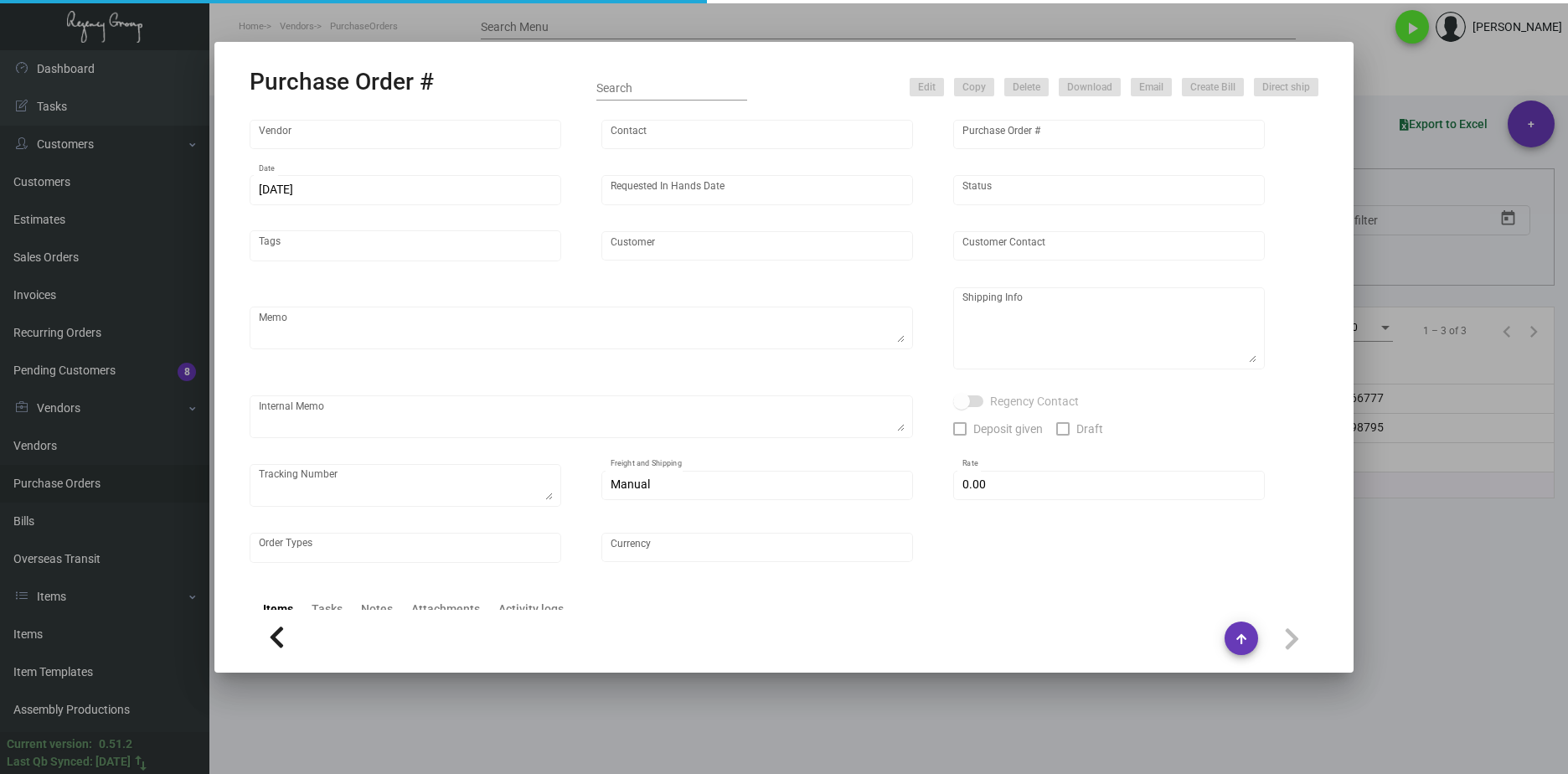
type input "Herald Printing Ltd."
type input "[PERSON_NAME]"
type input "98795"
type input "[DATE]"
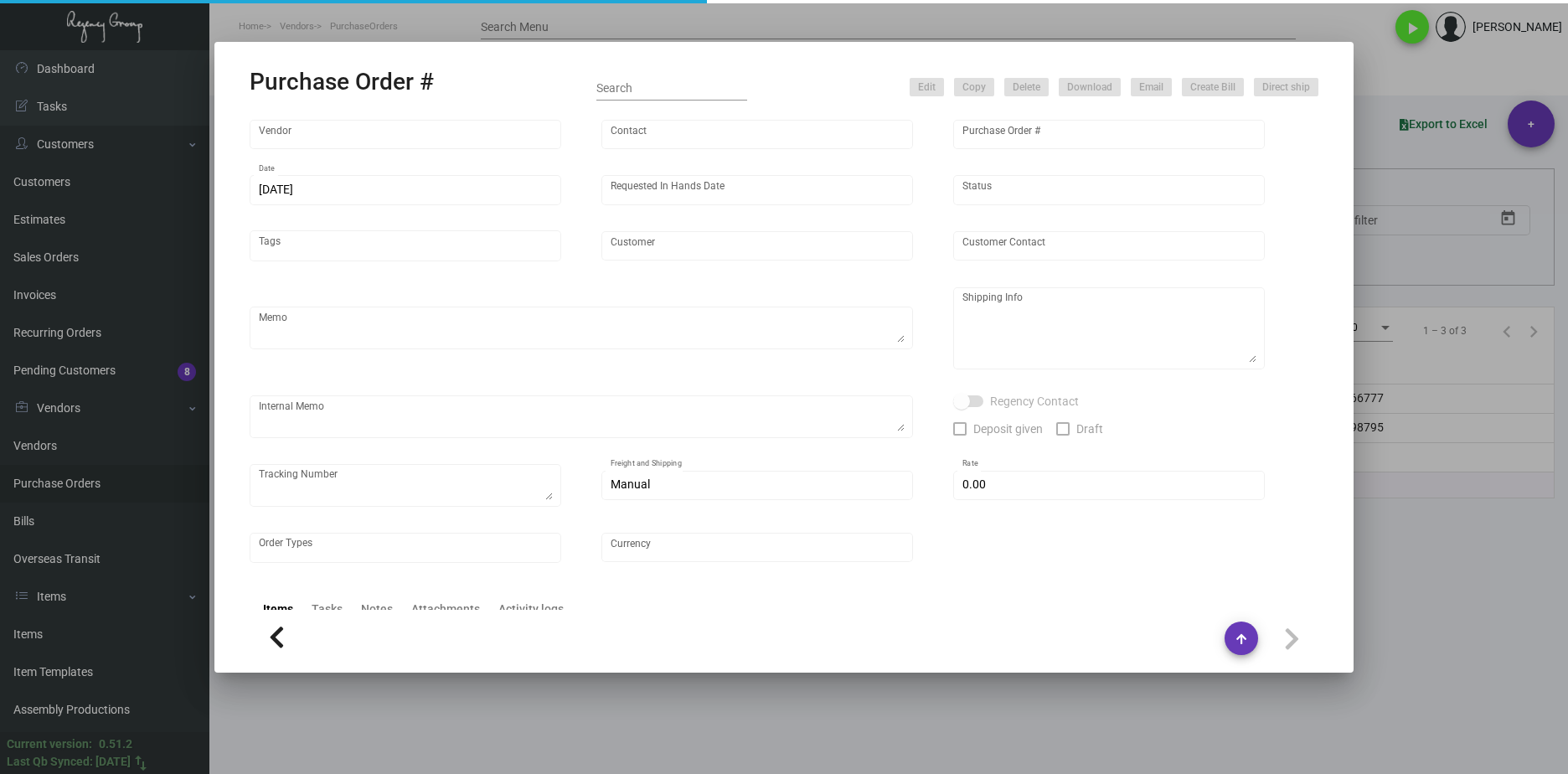
type input "[GEOGRAPHIC_DATA]"
type textarea "***ANY PRICE DISCREPANCY MUST BE CALLED OUT PRIOR TO PROCEEDING WITH THIS ORDER…"
type textarea "[GEOGRAPHIC_DATA] - [PERSON_NAME] [STREET_ADDRESS]"
type input "$ 0.00"
type input "United States Dollar $"
